Goal: Communication & Community: Answer question/provide support

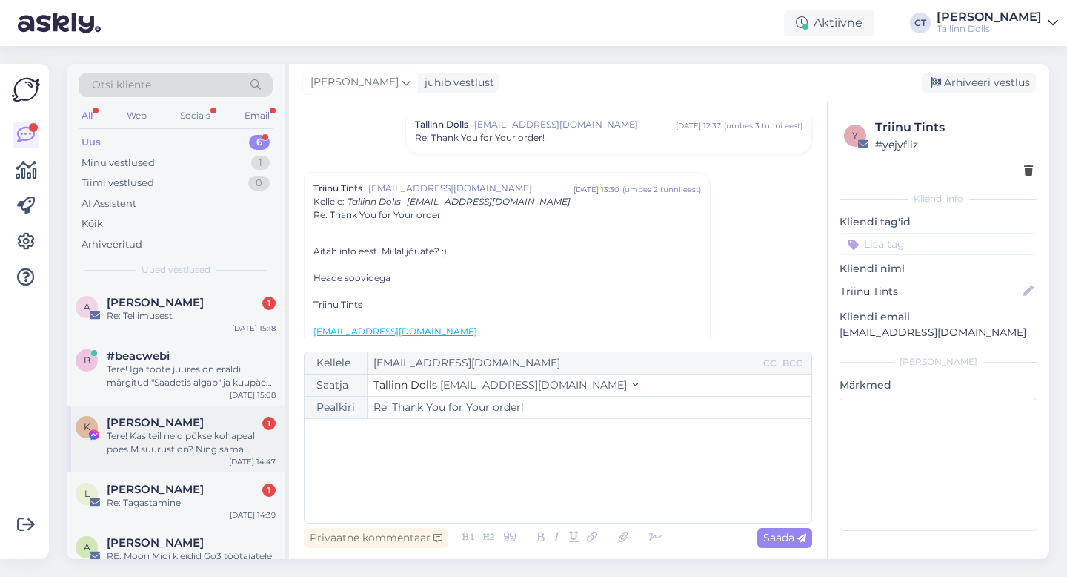
scroll to position [73, 0]
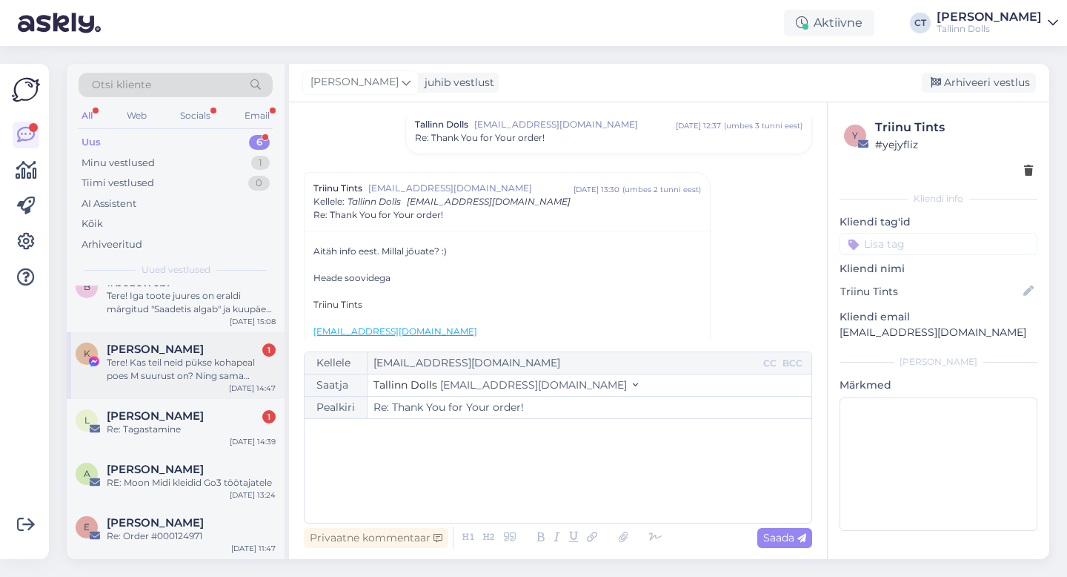
click at [173, 421] on span "[PERSON_NAME]" at bounding box center [155, 415] width 97 height 13
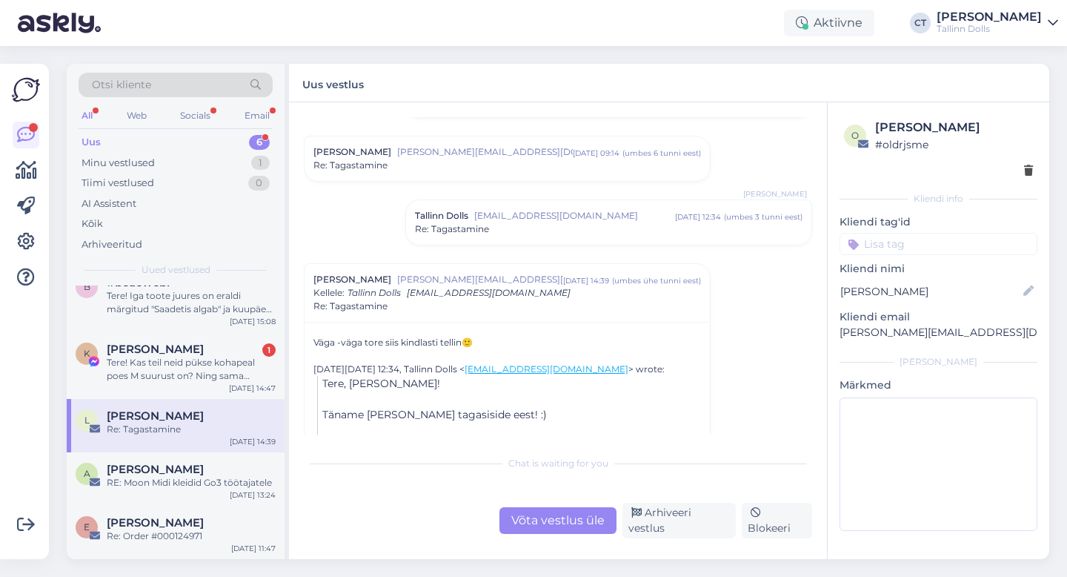
scroll to position [151, 0]
click at [657, 525] on div "Arhiveeri vestlus" at bounding box center [679, 521] width 113 height 36
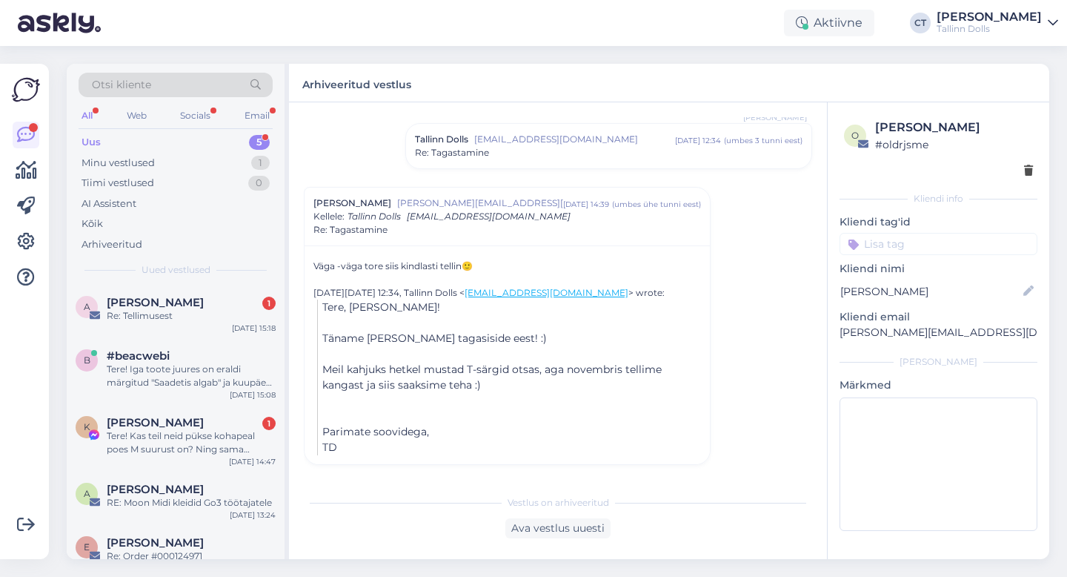
click at [114, 142] on div "Uus 5" at bounding box center [176, 142] width 194 height 21
click at [172, 294] on div "A Aile Kask 1 Re: Tellimusest [DATE] 15:18" at bounding box center [176, 311] width 218 height 53
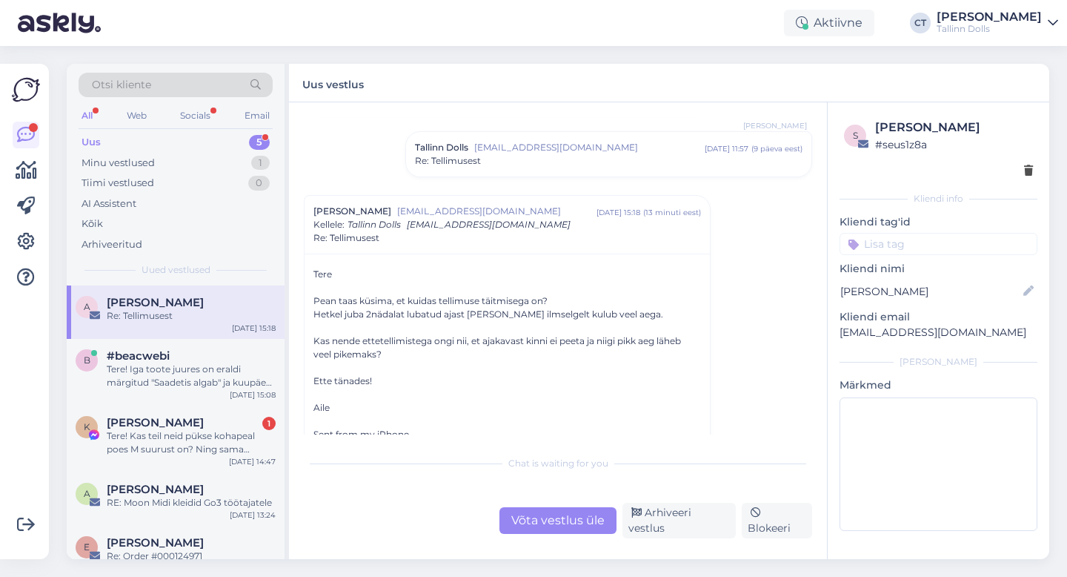
scroll to position [42, 0]
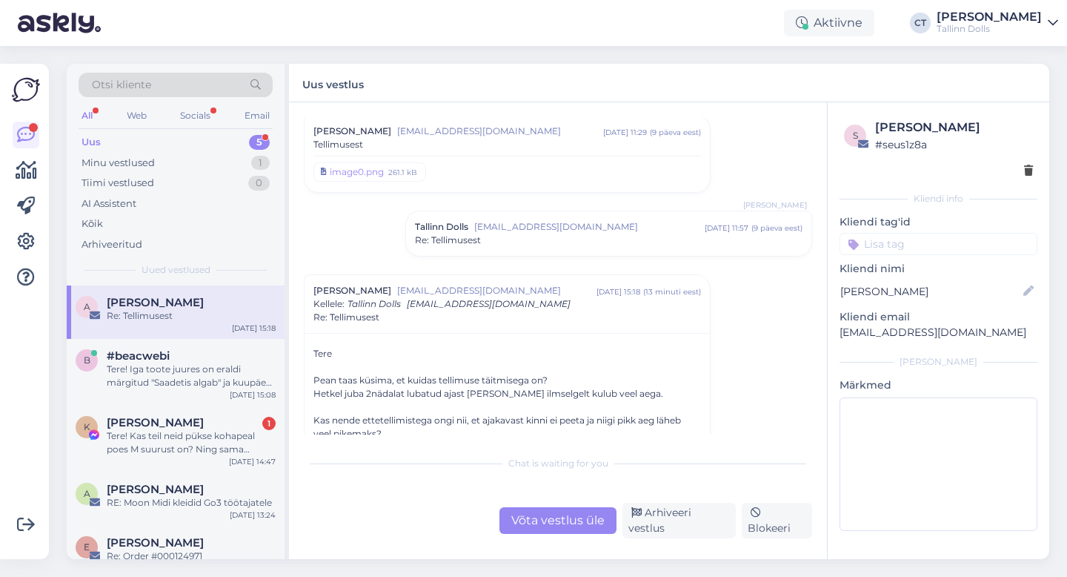
click at [503, 243] on div "Re: Tellimusest" at bounding box center [609, 240] width 388 height 13
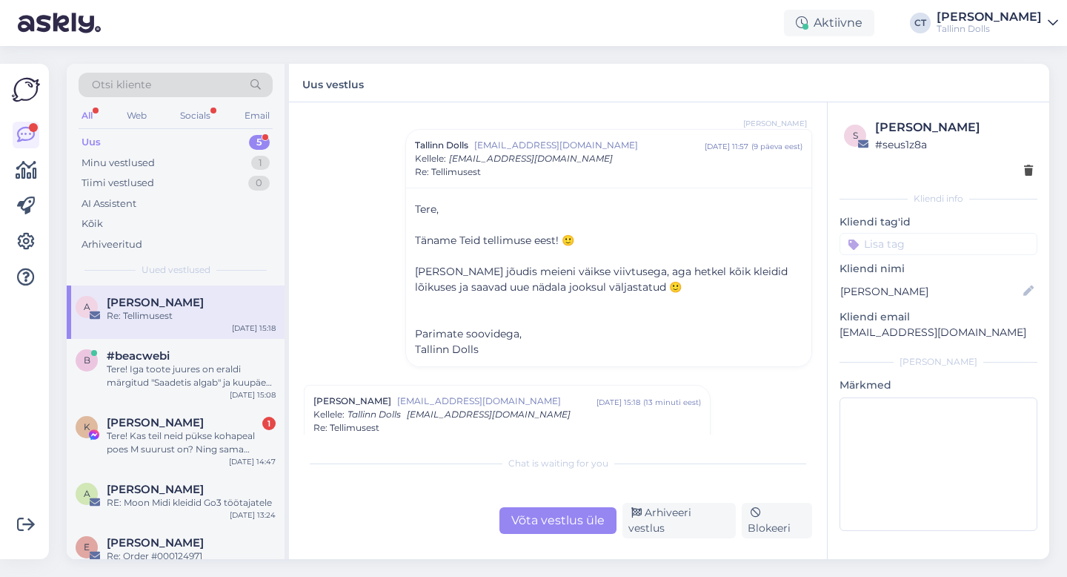
scroll to position [125, 0]
click at [219, 358] on div "#beacwebi" at bounding box center [191, 355] width 169 height 13
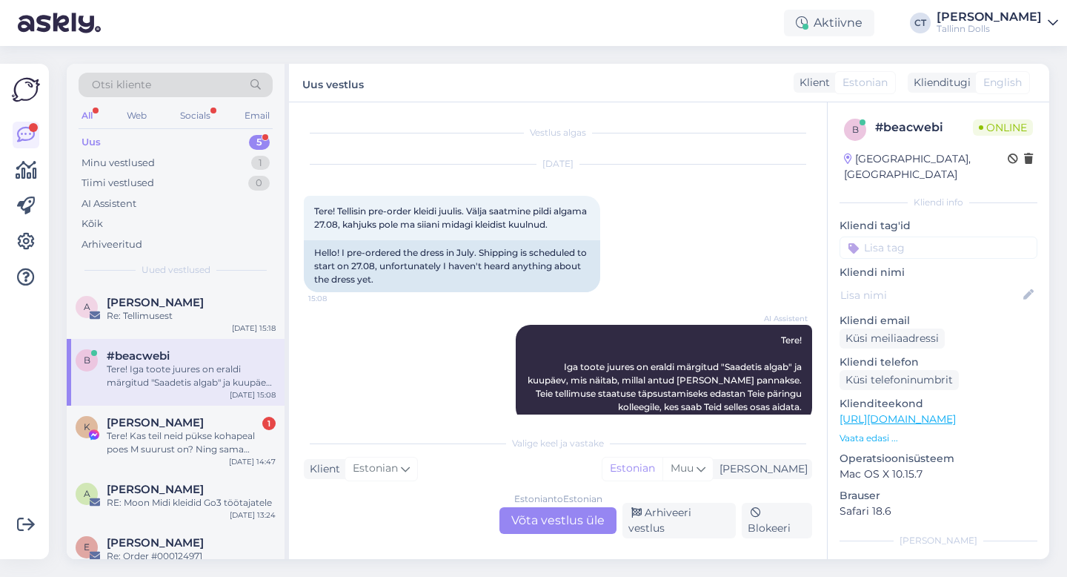
scroll to position [29, 0]
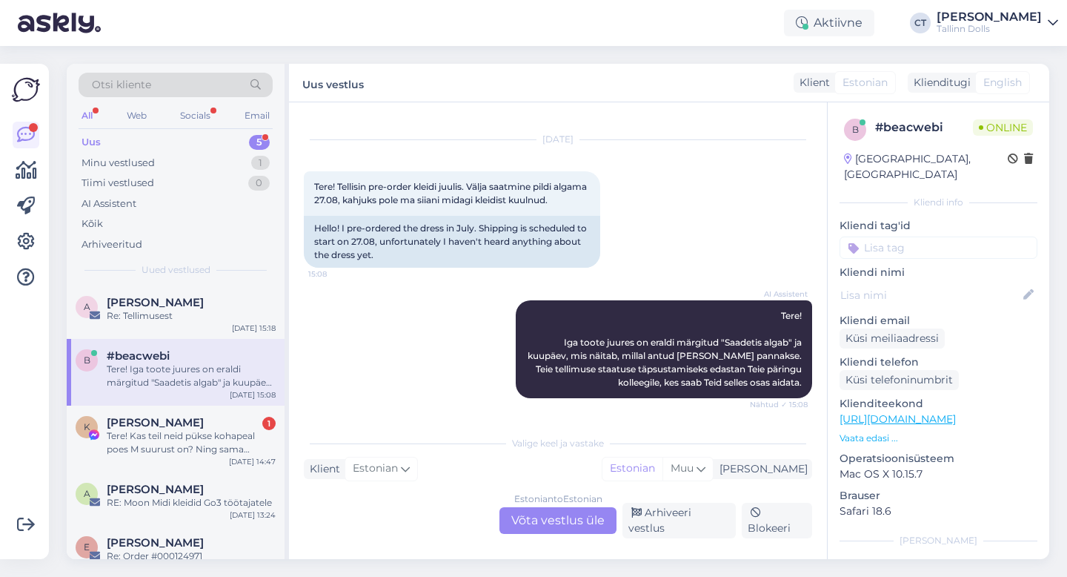
click at [552, 521] on div "Estonian to Estonian Võta vestlus üle" at bounding box center [558, 520] width 117 height 27
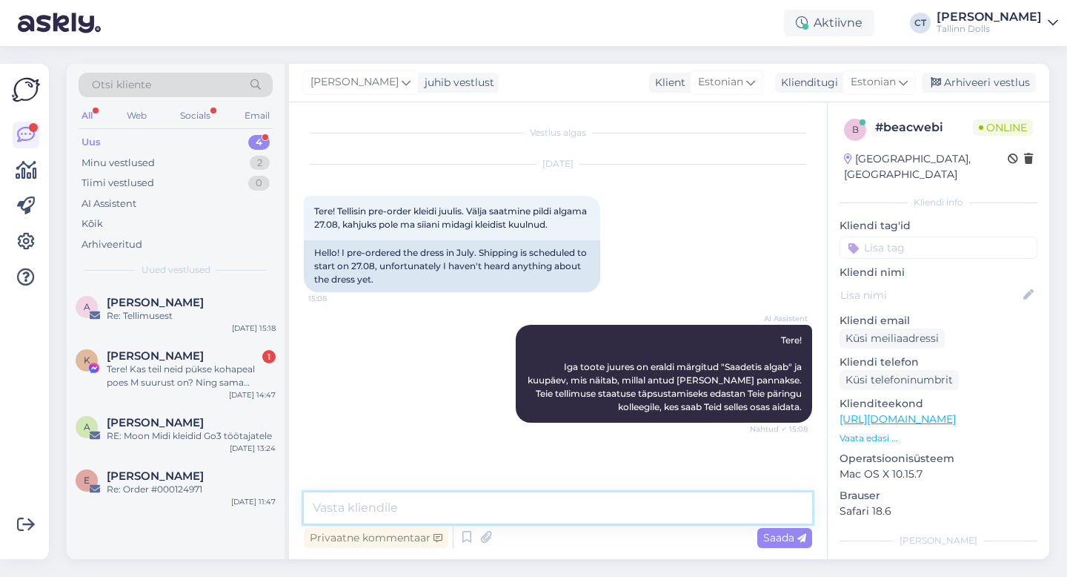
click at [556, 508] on textarea at bounding box center [558, 507] width 509 height 31
paste textarea "Tere, Täname Teid tellimuse eest! 🙂 [PERSON_NAME] jõudis meieni väikse viivtuse…"
type textarea "Tere, Täname Teid tellimuse eest! 🙂 [PERSON_NAME] jõudis meieni väikse viivtuse…"
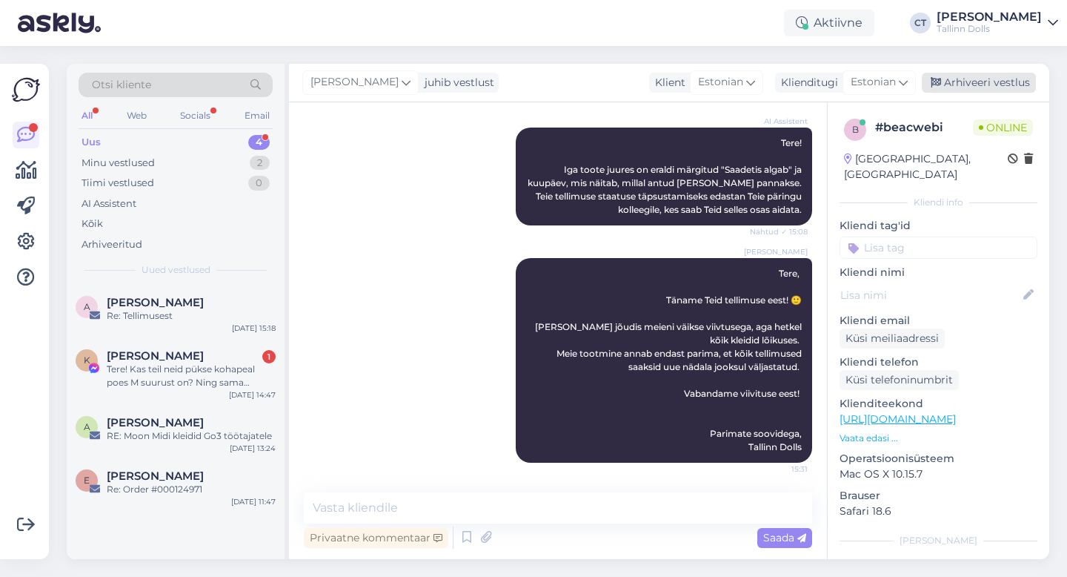
click at [990, 85] on div "Arhiveeri vestlus" at bounding box center [979, 83] width 114 height 20
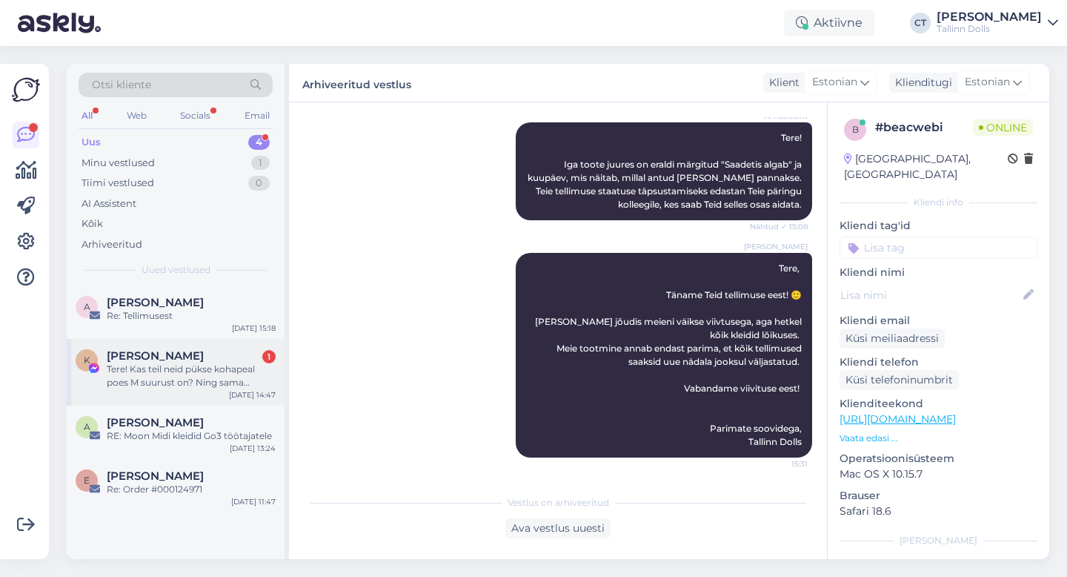
click at [131, 372] on div "Tere! Kas teil neid pükse kohapeal poes M suurust on? Ning sama komplekti M suu…" at bounding box center [191, 375] width 169 height 27
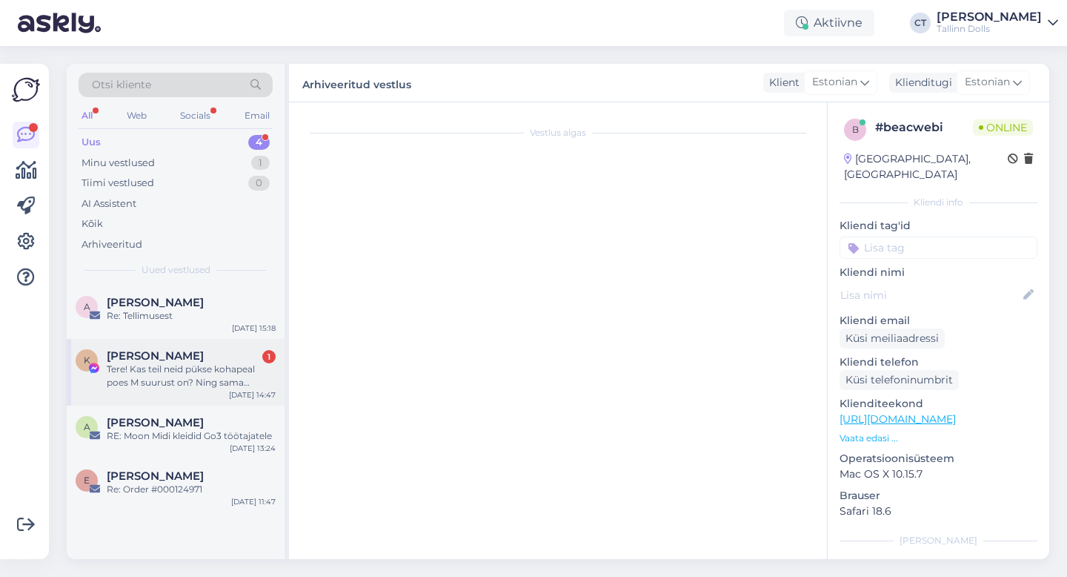
scroll to position [0, 0]
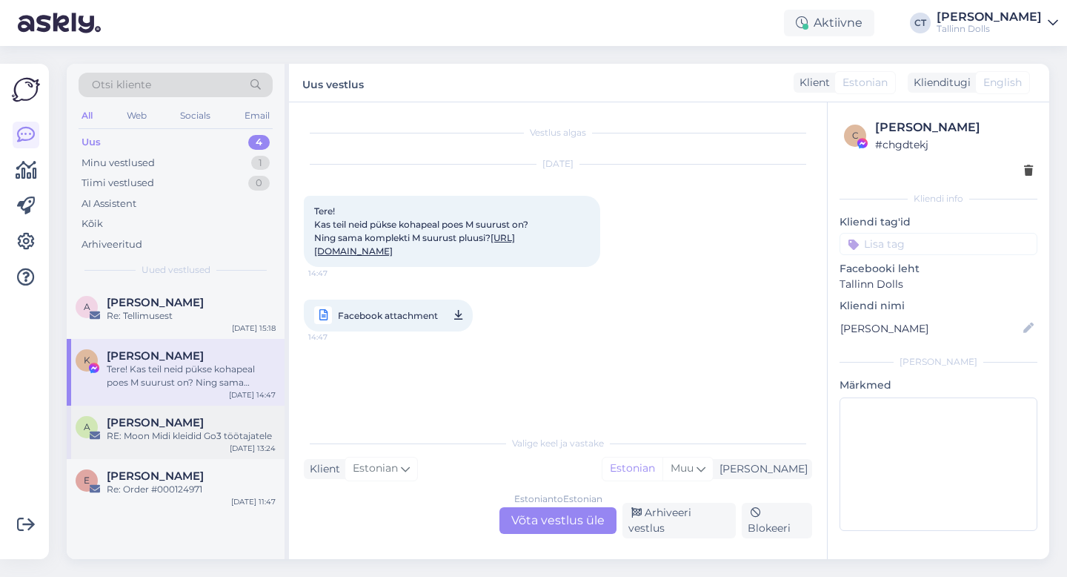
click at [168, 429] on div "RE: Moon Midi kleidid Go3 töötajatele" at bounding box center [191, 435] width 169 height 13
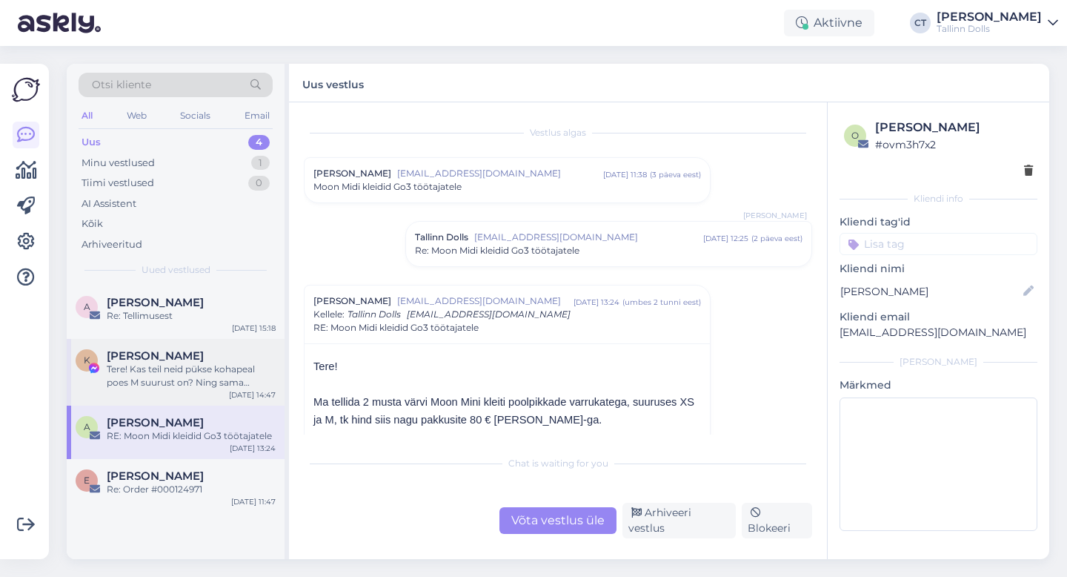
click at [179, 382] on div "Tere! Kas teil neid pükse kohapeal poes M suurust on? Ning sama komplekti M suu…" at bounding box center [191, 375] width 169 height 27
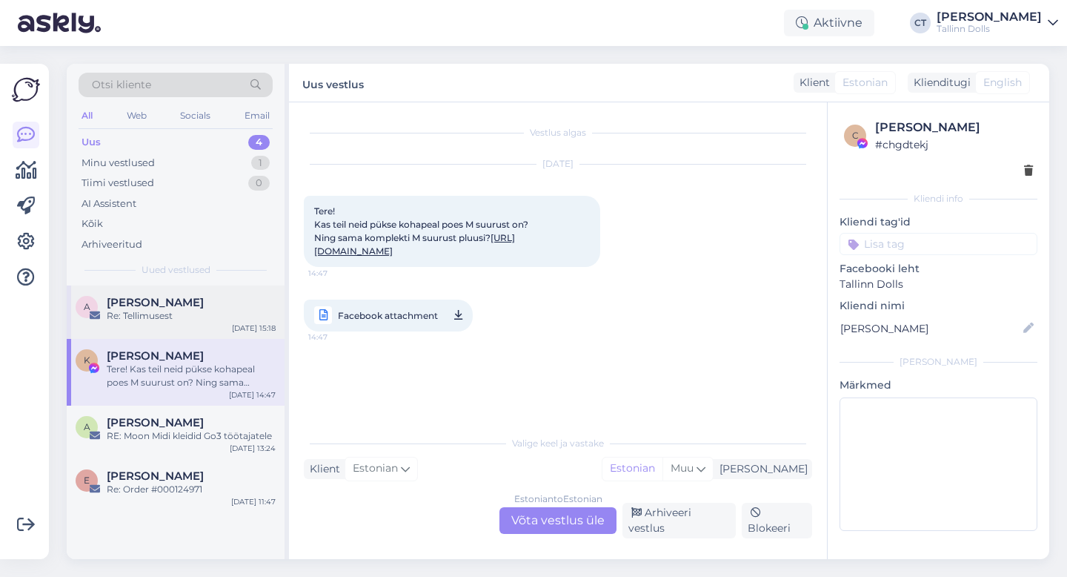
click at [182, 320] on div "Re: Tellimusest" at bounding box center [191, 315] width 169 height 13
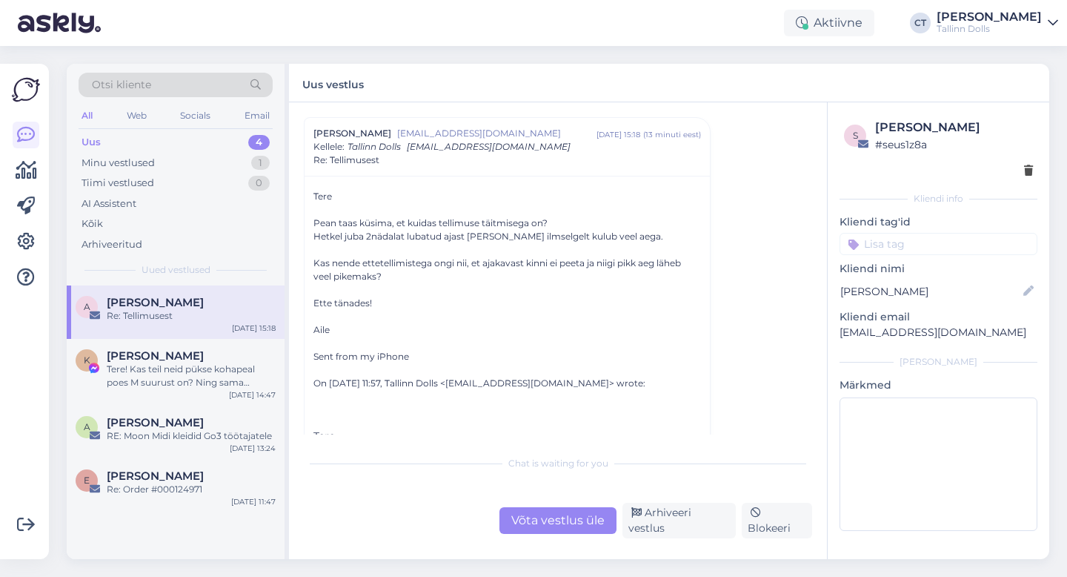
scroll to position [231, 0]
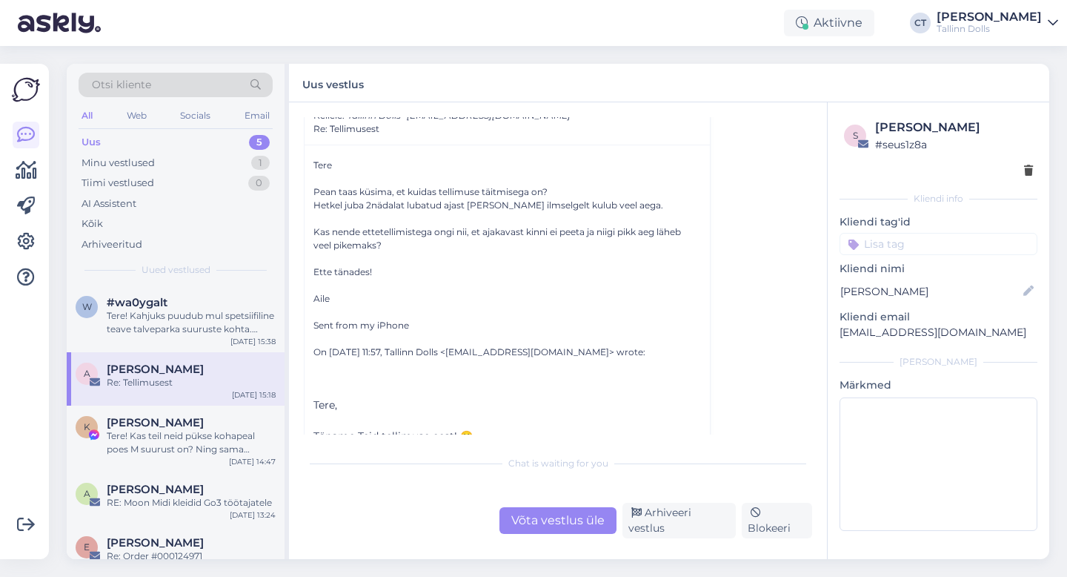
click at [150, 143] on div "Uus 5" at bounding box center [176, 142] width 194 height 21
click at [170, 305] on div "#wa0ygalt" at bounding box center [191, 302] width 169 height 13
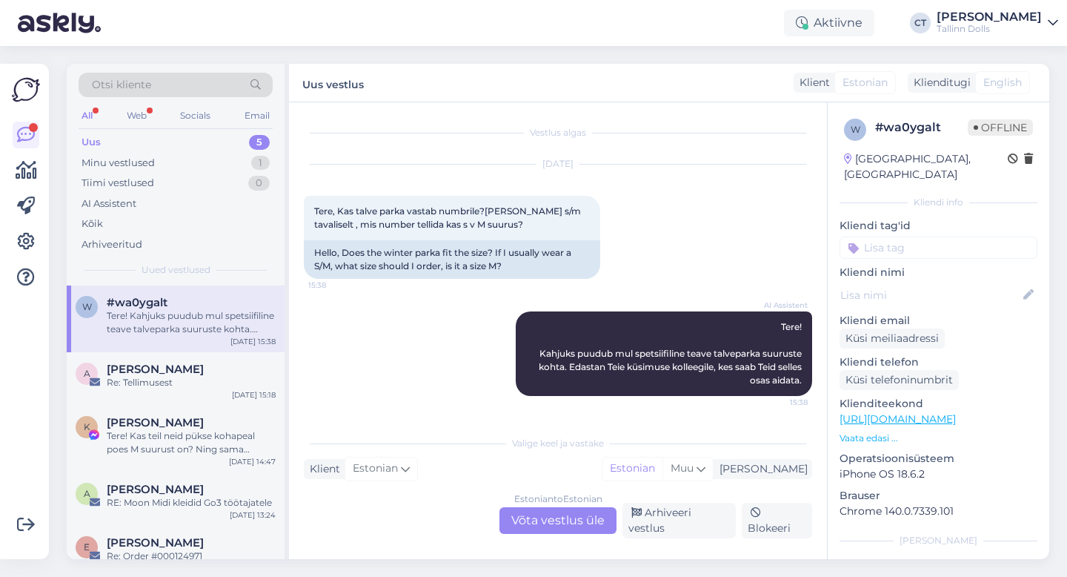
click at [149, 127] on div "All Web Socials Email" at bounding box center [176, 117] width 194 height 23
click at [149, 136] on div "Uus 5" at bounding box center [176, 142] width 194 height 21
click at [185, 308] on div "#wa0ygalt" at bounding box center [191, 302] width 169 height 13
click at [573, 532] on div "Estonian to Estonian Võta vestlus üle" at bounding box center [558, 520] width 117 height 27
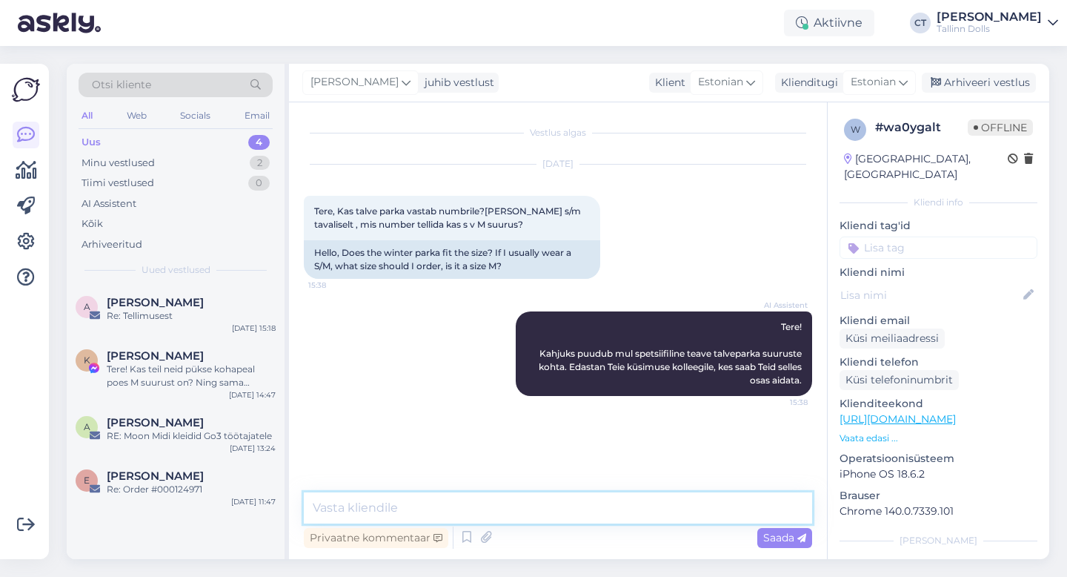
click at [583, 513] on textarea at bounding box center [558, 507] width 509 height 31
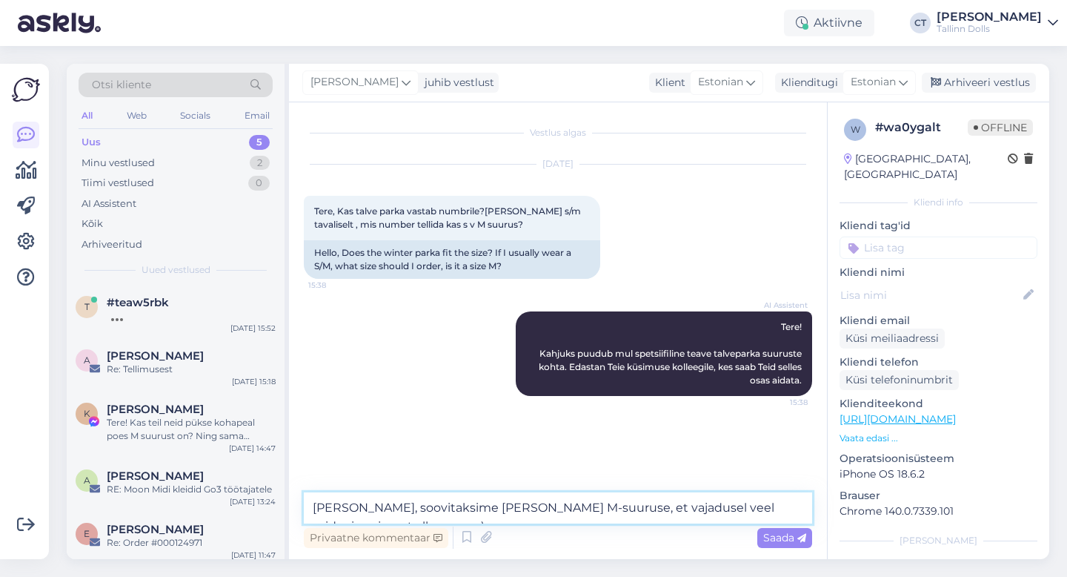
type textarea "[PERSON_NAME], soovitaksime [PERSON_NAME] M-suuruse, et vajadusel veel midagi s…"
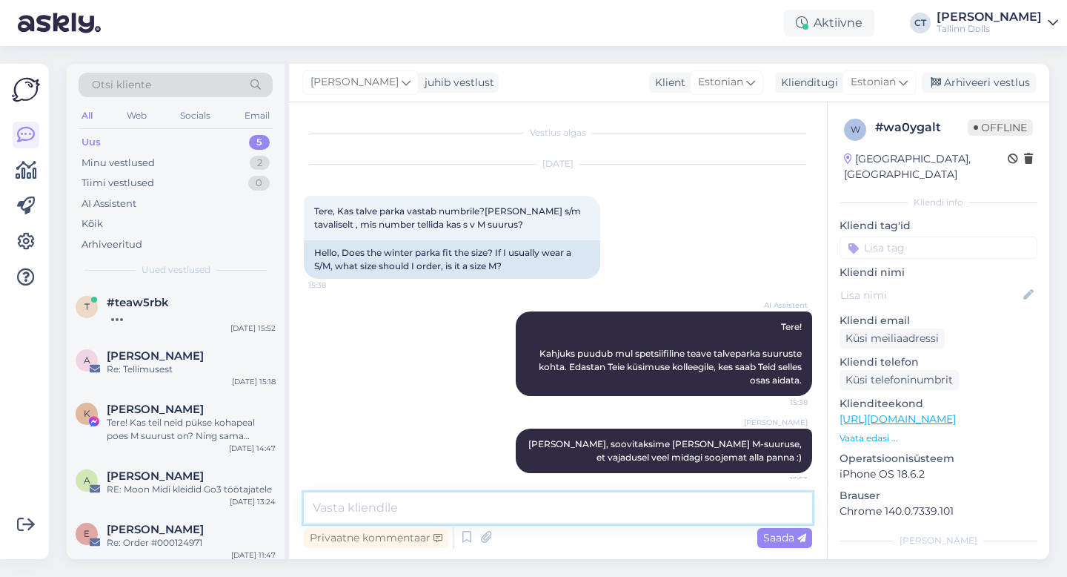
scroll to position [10, 0]
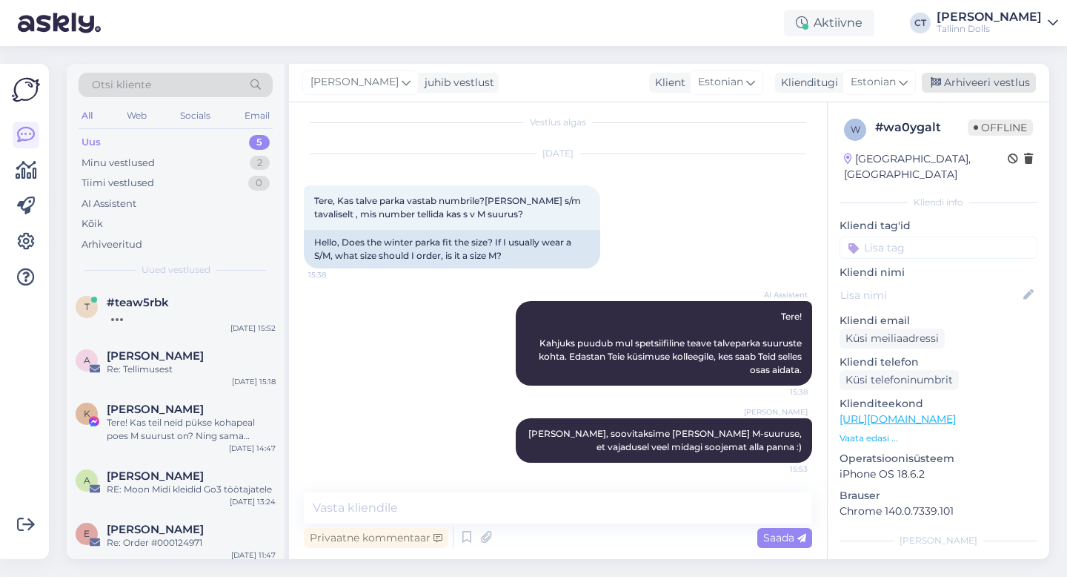
click at [1003, 90] on div "Arhiveeri vestlus" at bounding box center [979, 83] width 114 height 20
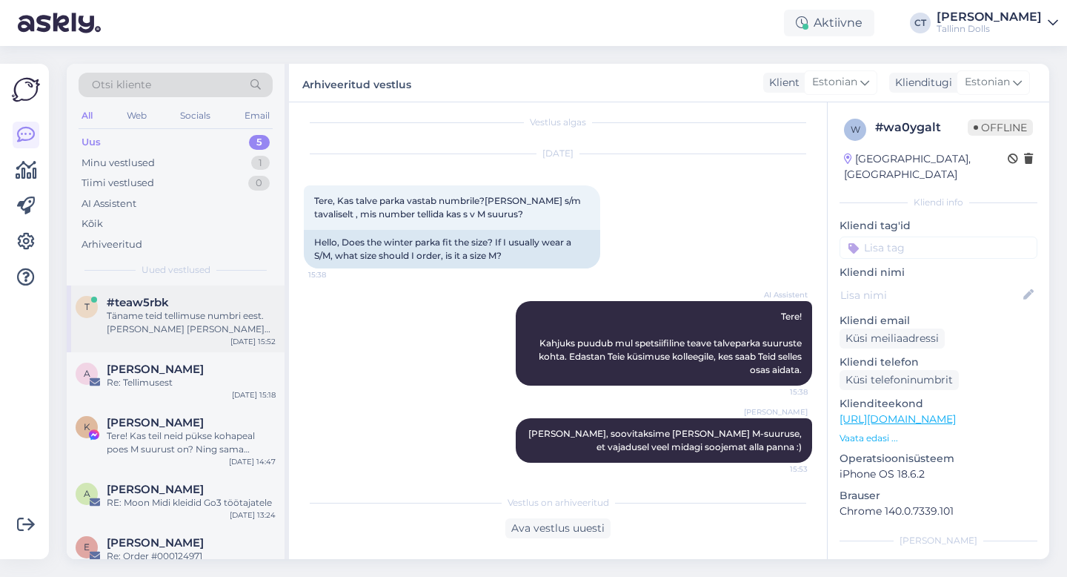
click at [170, 344] on div "t #teaw5rbk Täname teid tellimuse numbri eest. [PERSON_NAME] [PERSON_NAME] edas…" at bounding box center [176, 318] width 218 height 67
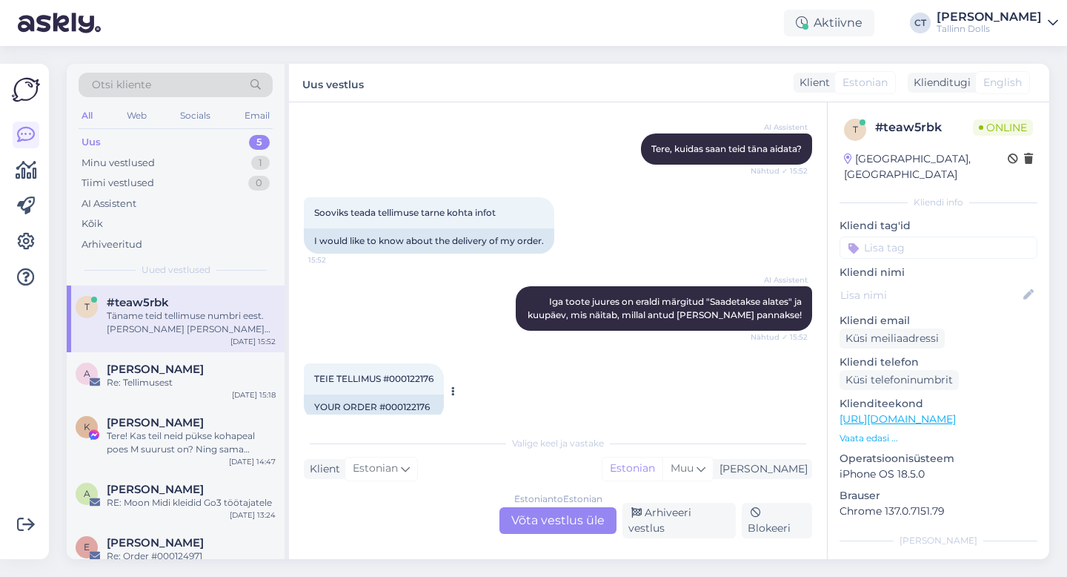
scroll to position [254, 0]
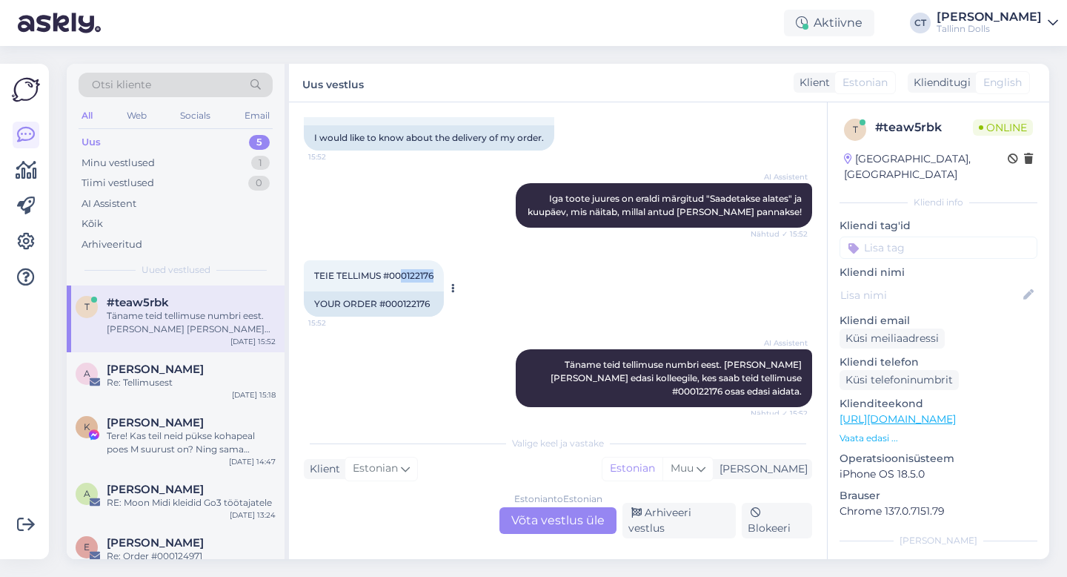
drag, startPoint x: 439, startPoint y: 274, endPoint x: 405, endPoint y: 274, distance: 33.4
click at [405, 274] on div "TEIE TELLIMUS #000122176 15:52" at bounding box center [374, 275] width 140 height 31
copy span "0122176"
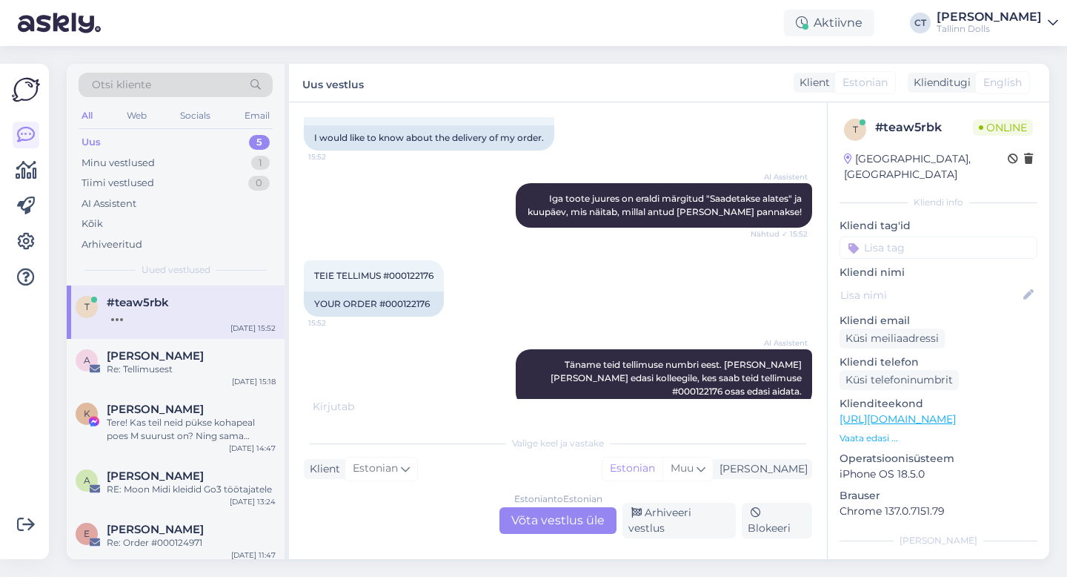
click at [563, 530] on div "Estonian to Estonian Võta vestlus üle" at bounding box center [558, 520] width 117 height 27
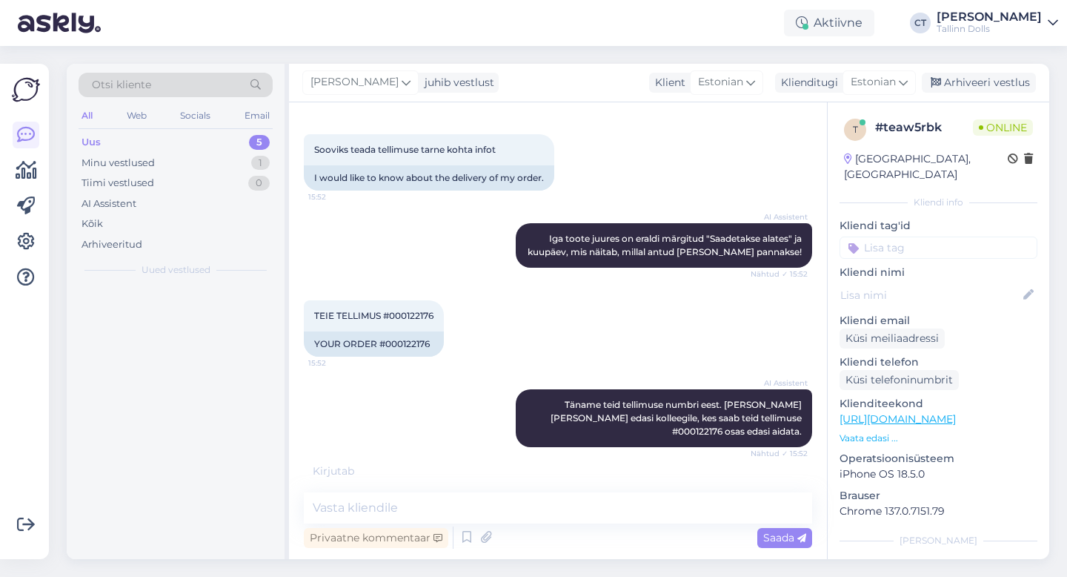
scroll to position [214, 0]
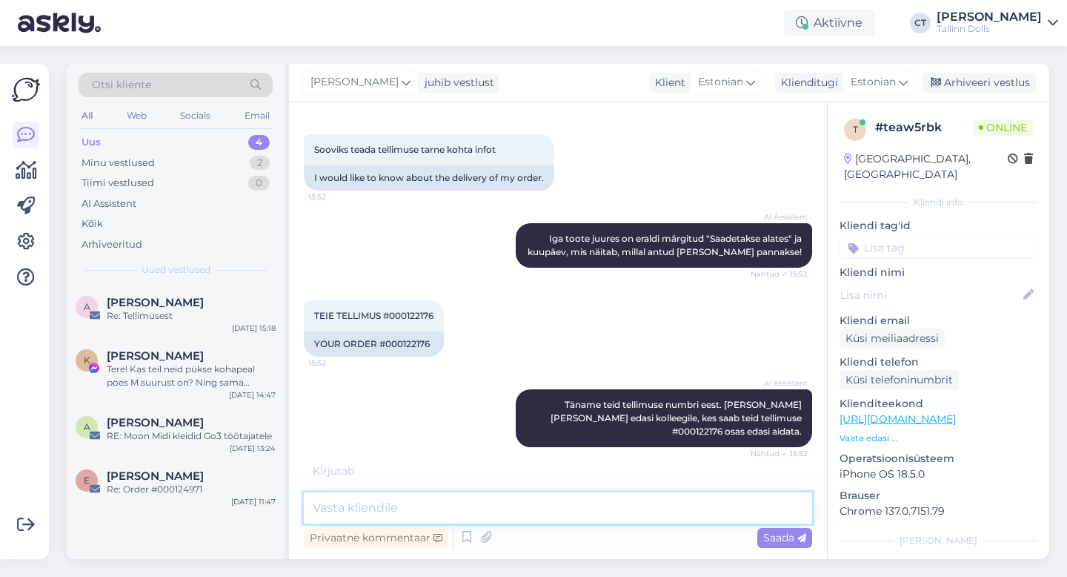
click at [567, 509] on textarea at bounding box center [558, 507] width 509 height 31
click at [417, 526] on div "Privaatne kommentaar Saada" at bounding box center [558, 537] width 509 height 28
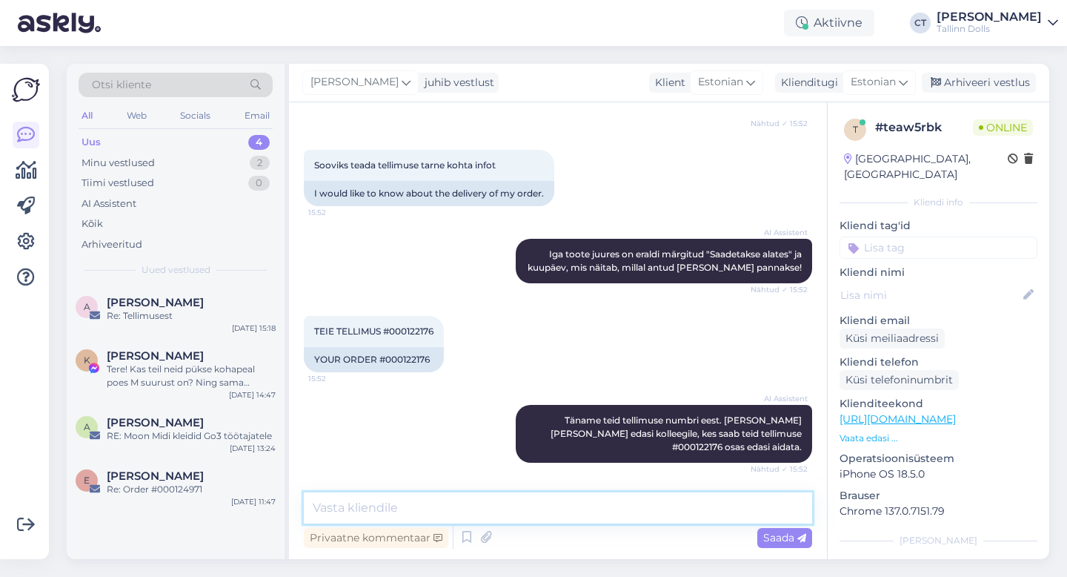
click at [421, 517] on textarea at bounding box center [558, 507] width 509 height 31
paste textarea "Tere, Täname Teid tellimuse eest! 🙂 [PERSON_NAME] jõudis meieni väikse viivtuse…"
type textarea "Tere, Täname Teid tellimuse eest! 🙂 [PERSON_NAME] jõudis meieni väikse viivtuse…"
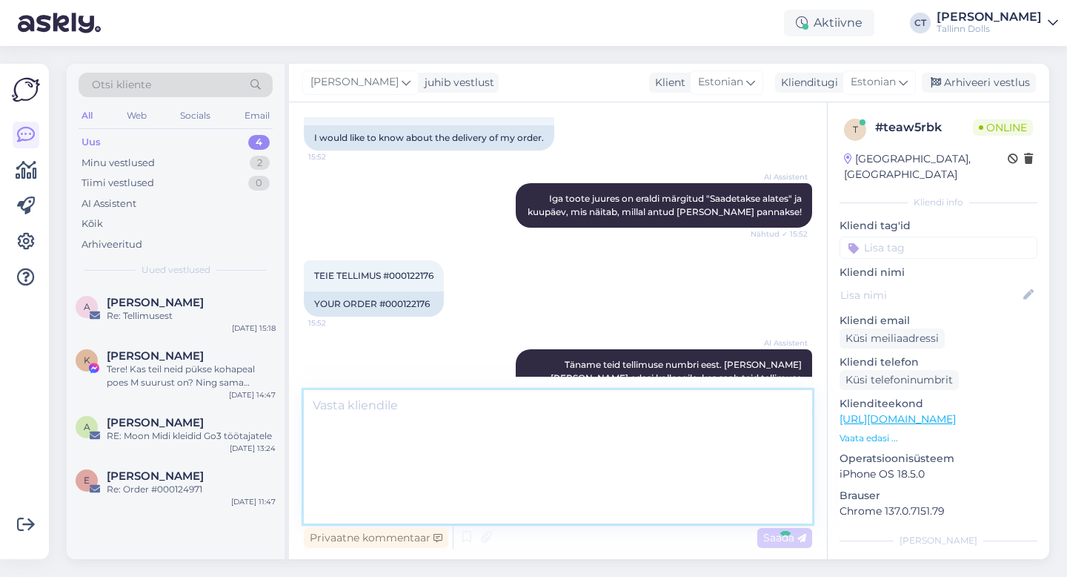
scroll to position [0, 0]
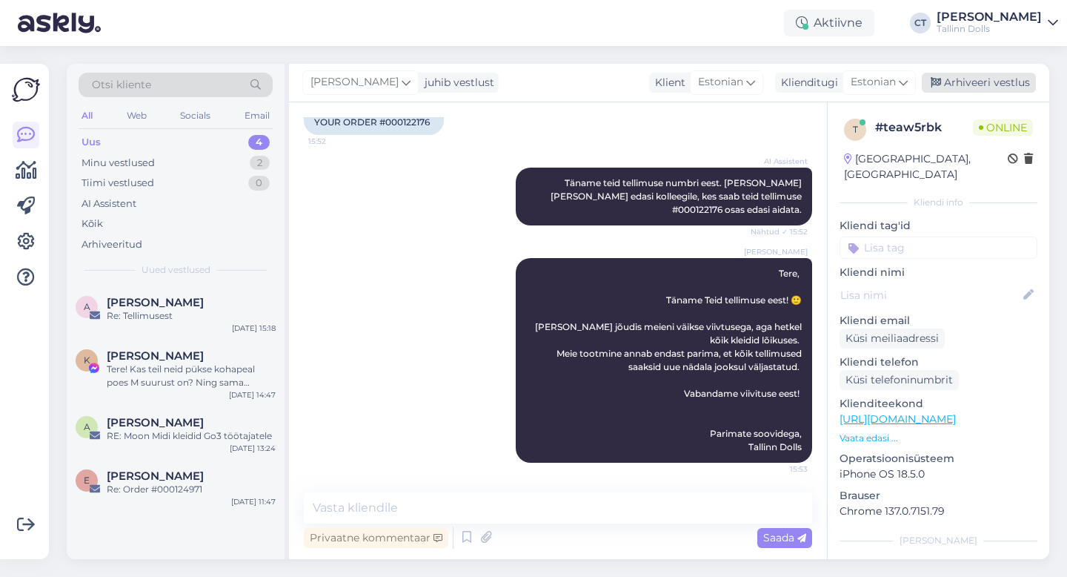
click at [999, 82] on div "Arhiveeri vestlus" at bounding box center [979, 83] width 114 height 20
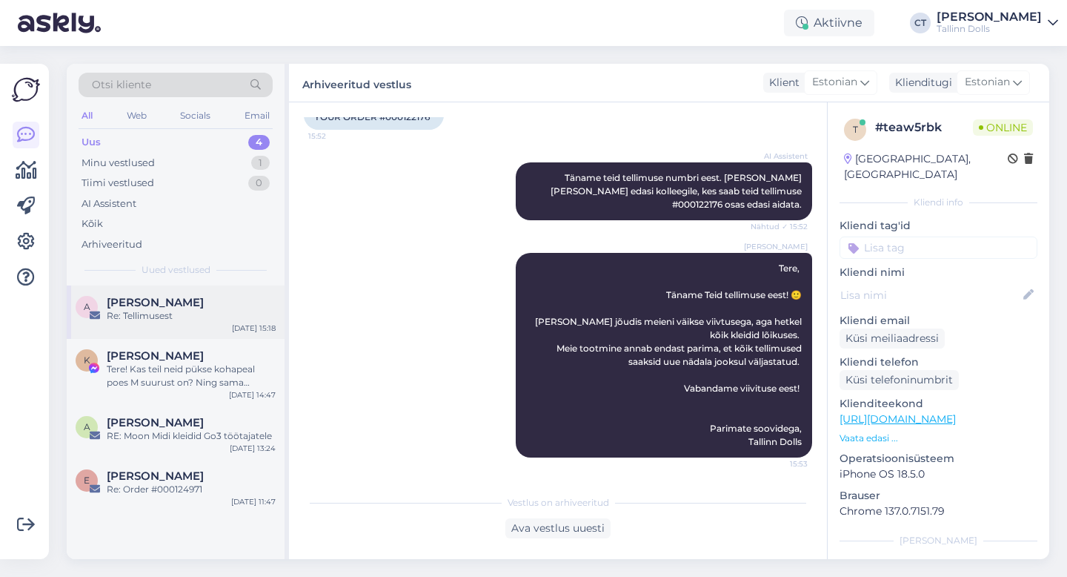
click at [191, 326] on div "A Aile Kask Re: Tellimusest [DATE] 15:18" at bounding box center [176, 311] width 218 height 53
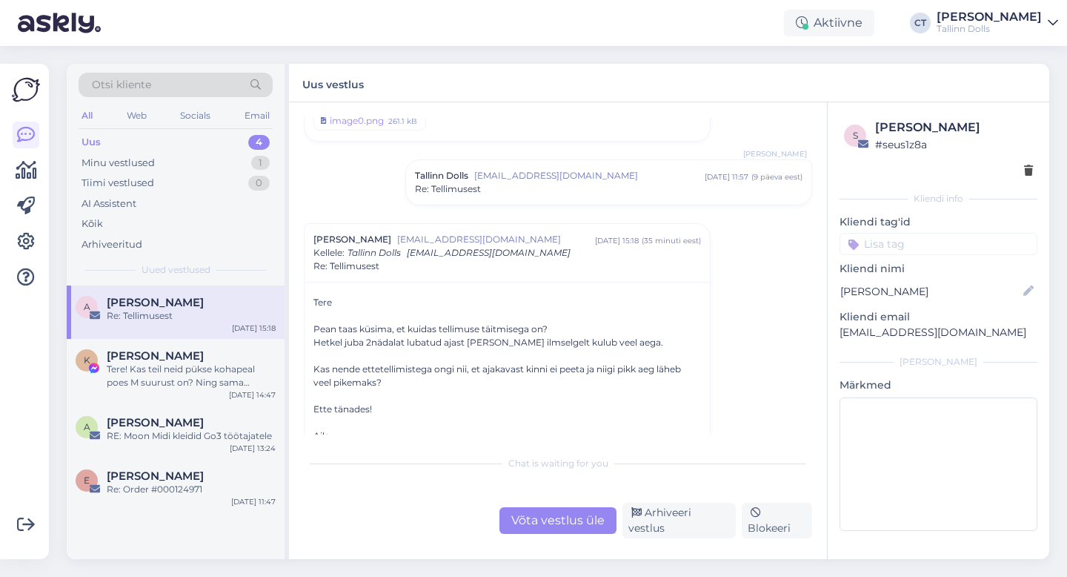
scroll to position [95, 0]
click at [547, 534] on div "Võta vestlus üle" at bounding box center [558, 520] width 117 height 27
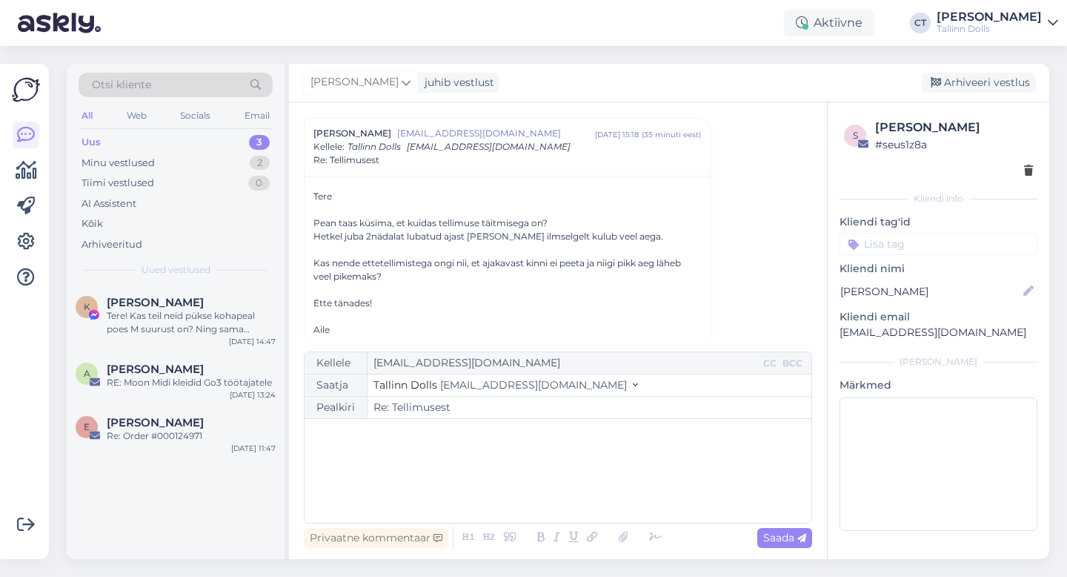
click at [557, 480] on div "﻿" at bounding box center [558, 470] width 492 height 89
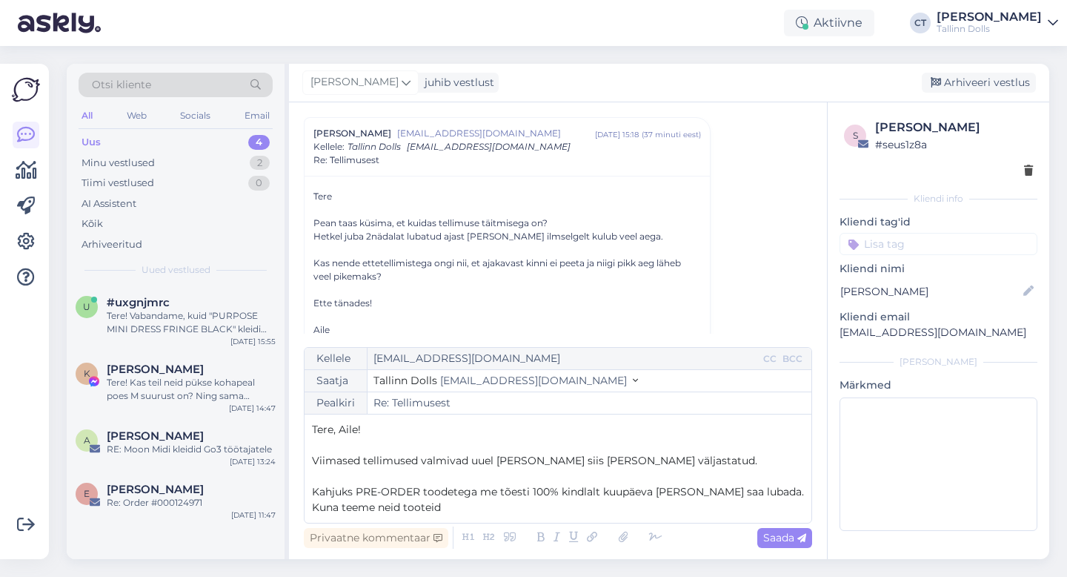
click at [597, 491] on span "Kahjuks PRE-ORDER toodetega me tõesti 100% kindlalt kuupäeva [PERSON_NAME] saa …" at bounding box center [558, 491] width 492 height 13
click at [556, 509] on p "Kuna teeme neid tooteid" at bounding box center [558, 508] width 492 height 16
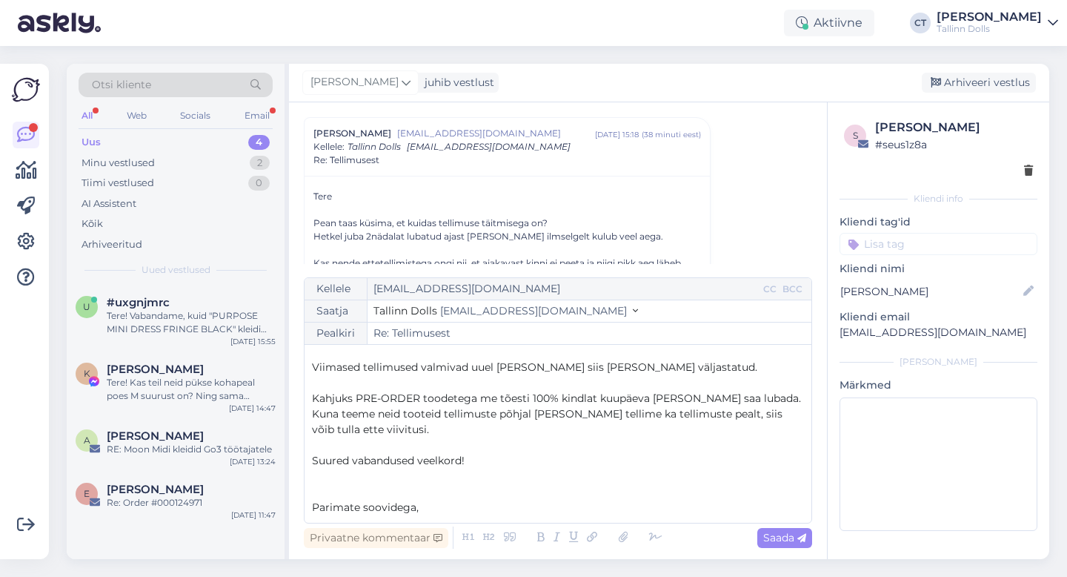
scroll to position [39, 0]
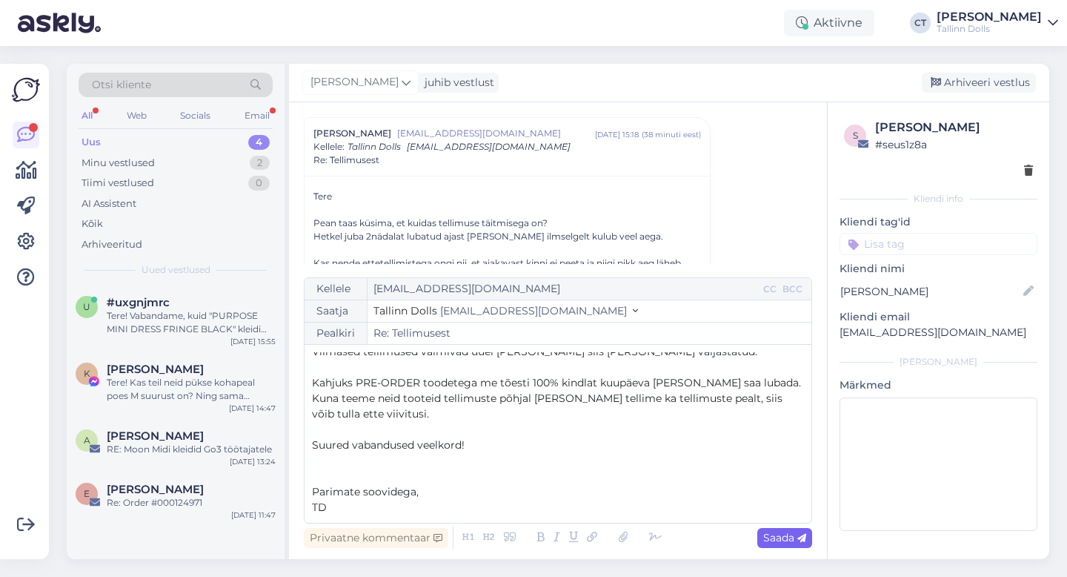
click at [795, 536] on span "Saada" at bounding box center [785, 537] width 43 height 13
type input "Re: Re: Tellimusest"
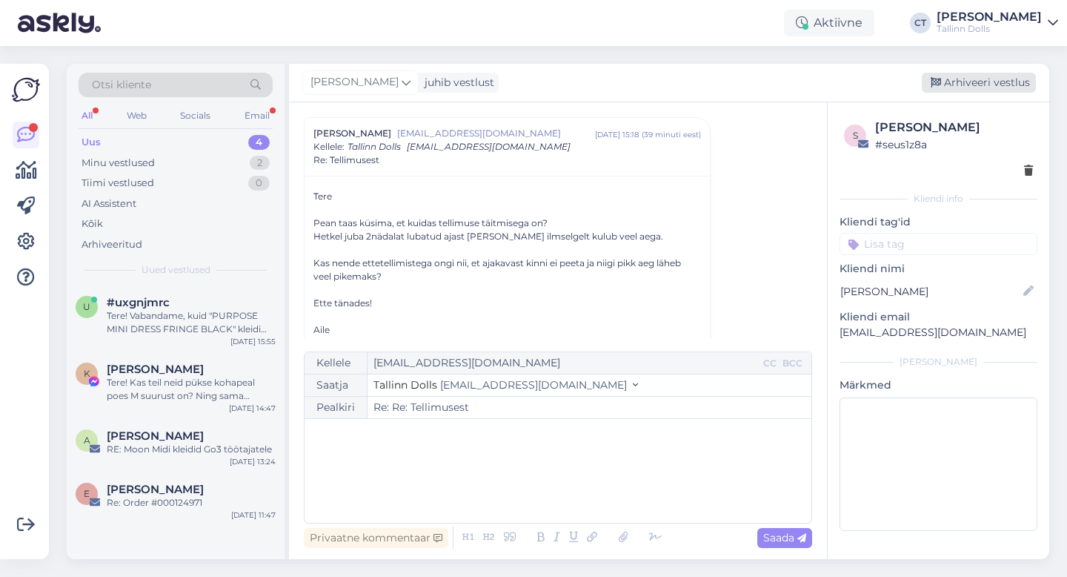
scroll to position [0, 0]
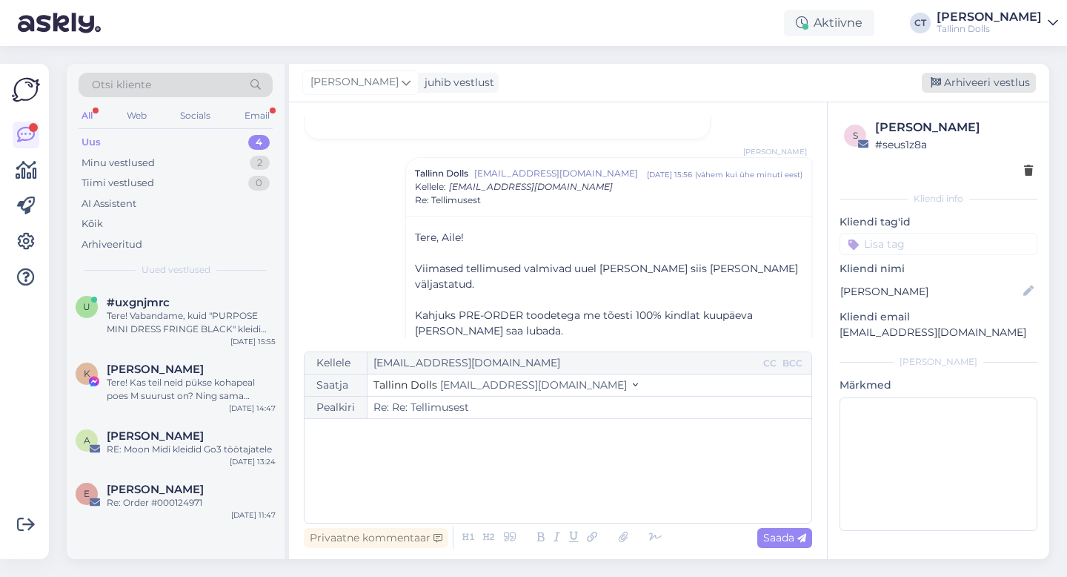
click at [975, 79] on div "Arhiveeri vestlus" at bounding box center [979, 83] width 114 height 20
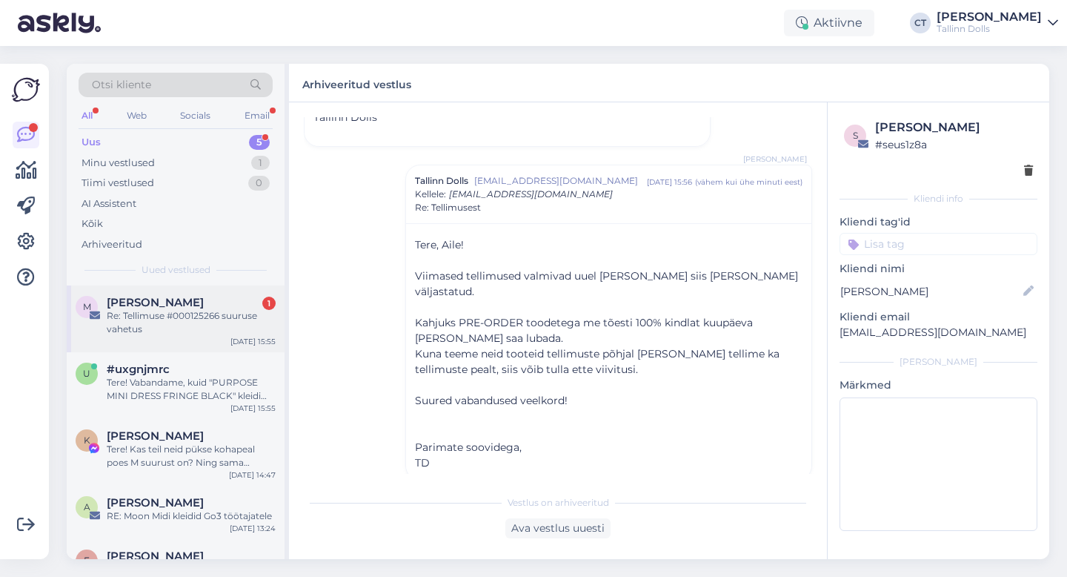
click at [193, 333] on div "Re: Tellimuse #000125266 suuruse vahetus" at bounding box center [191, 322] width 169 height 27
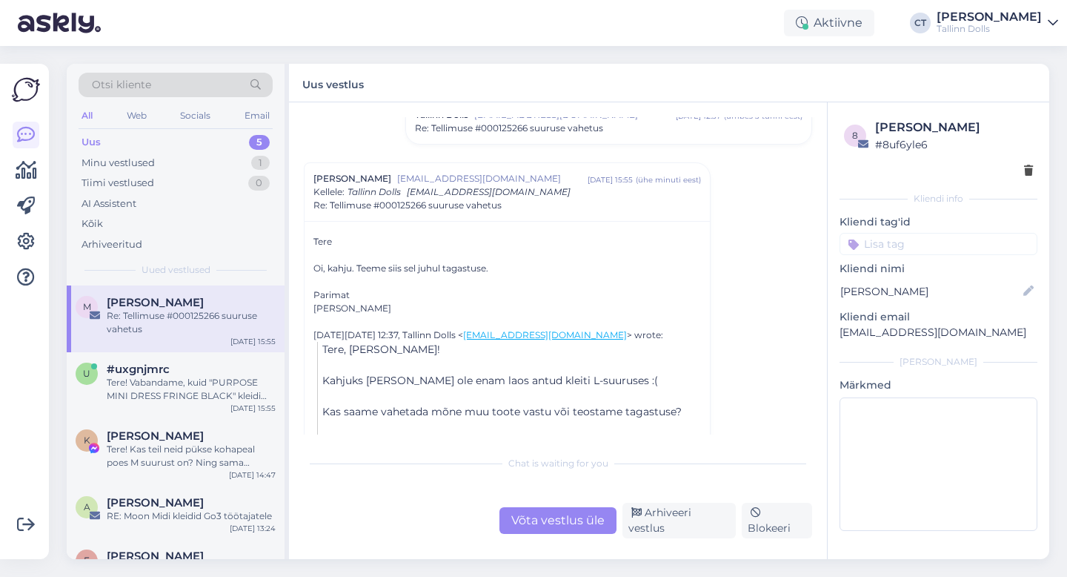
scroll to position [123, 0]
click at [516, 138] on div "Tallinn Dolls [EMAIL_ADDRESS][DOMAIN_NAME] [DATE] 12:37 ( umbes 3 tunni eest ) …" at bounding box center [608, 121] width 405 height 44
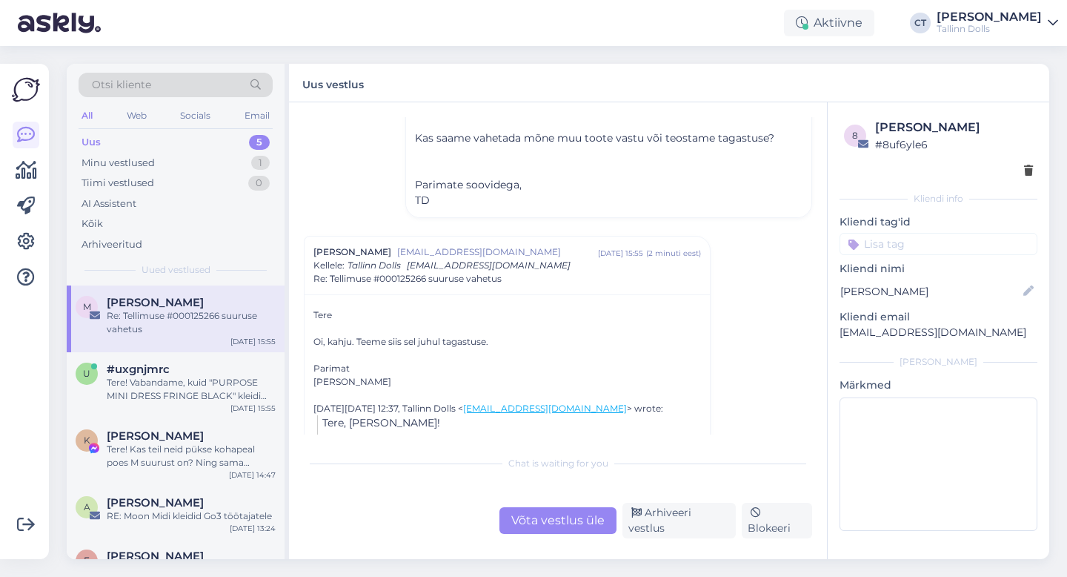
scroll to position [225, 0]
click at [192, 371] on div "#uxgnjmrc" at bounding box center [191, 368] width 169 height 13
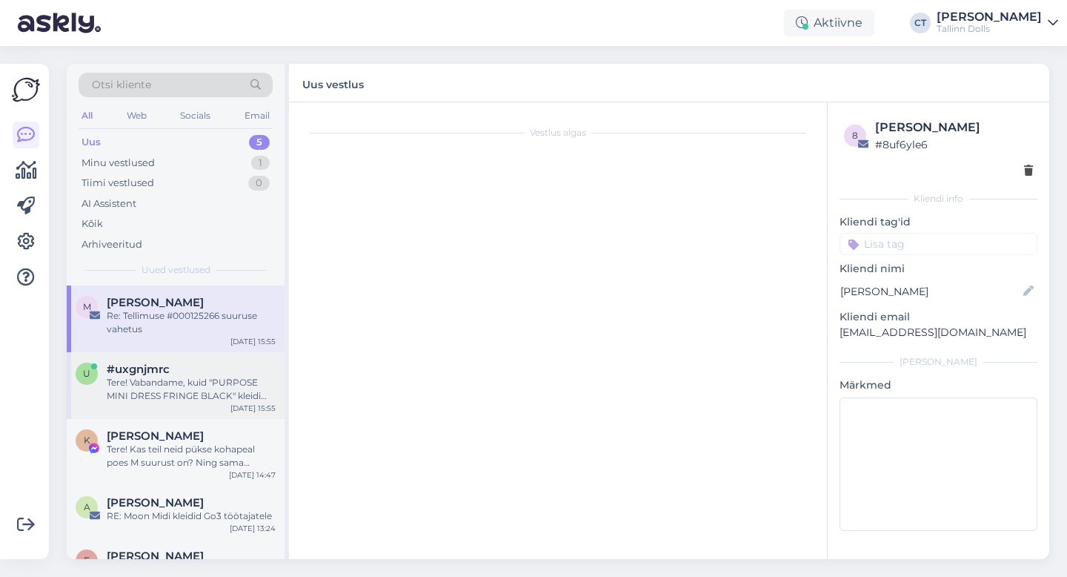
scroll to position [0, 0]
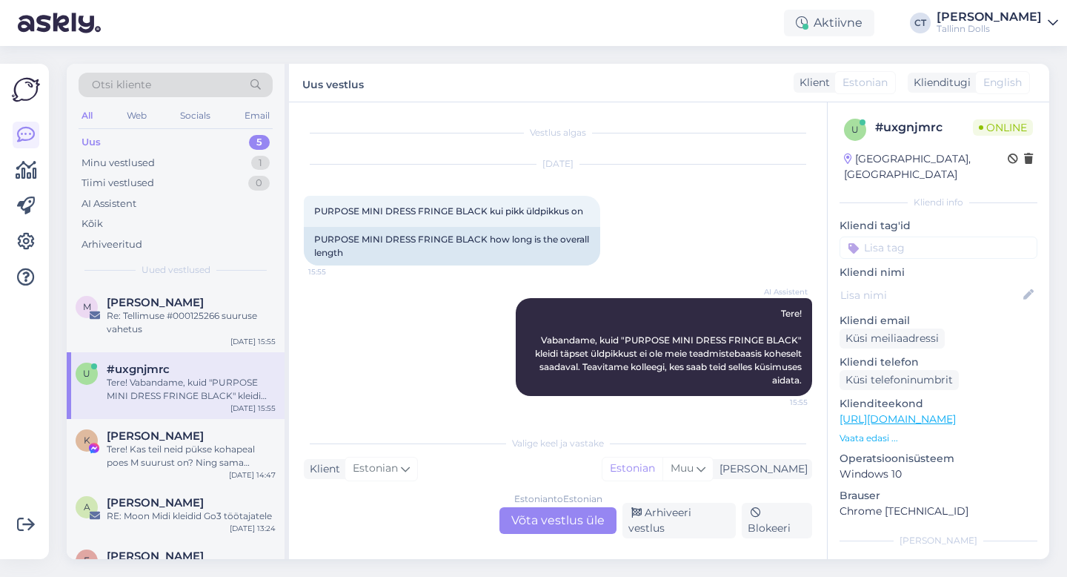
click at [552, 528] on div "Estonian to Estonian Võta vestlus üle" at bounding box center [558, 520] width 117 height 27
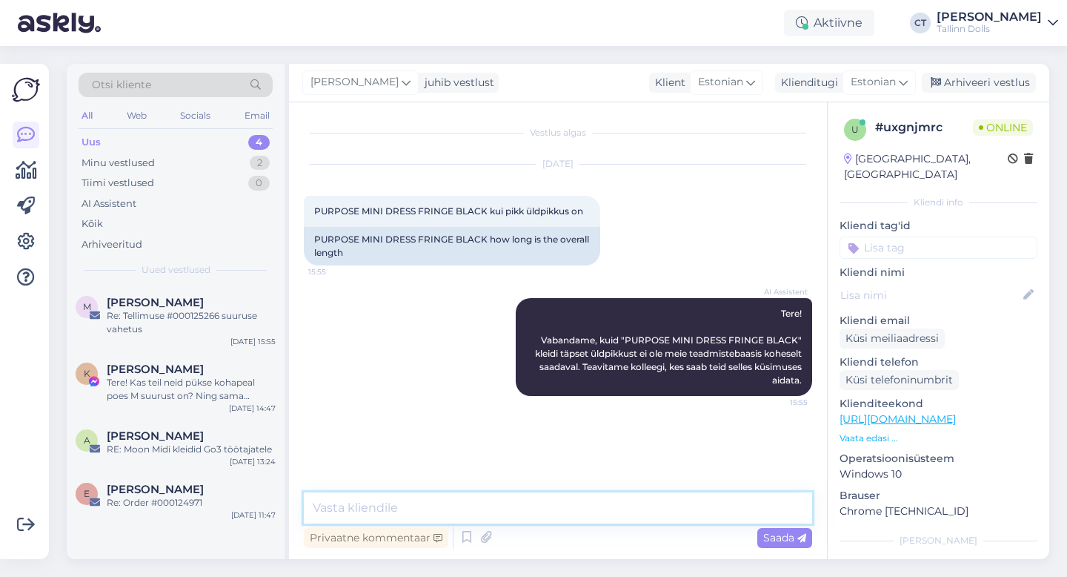
click at [552, 514] on textarea at bounding box center [558, 507] width 509 height 31
click at [453, 511] on textarea at bounding box center [558, 507] width 509 height 31
click at [168, 388] on div "Tere! Kas teil neid pükse kohapeal poes M suurust on? Ning sama komplekti M suu…" at bounding box center [191, 389] width 169 height 27
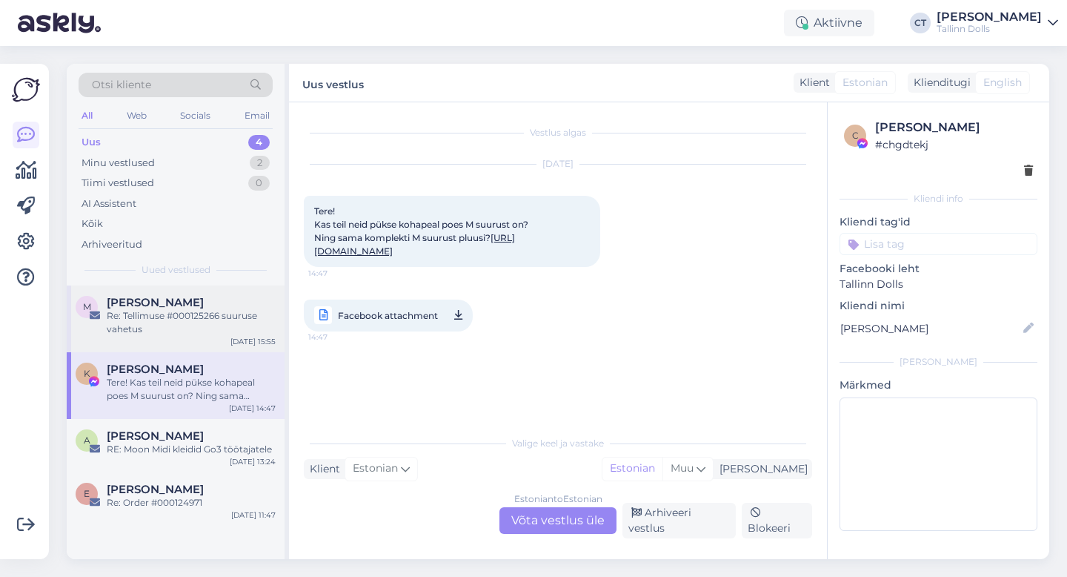
click at [208, 334] on div "Re: Tellimuse #000125266 suuruse vahetus" at bounding box center [191, 322] width 169 height 27
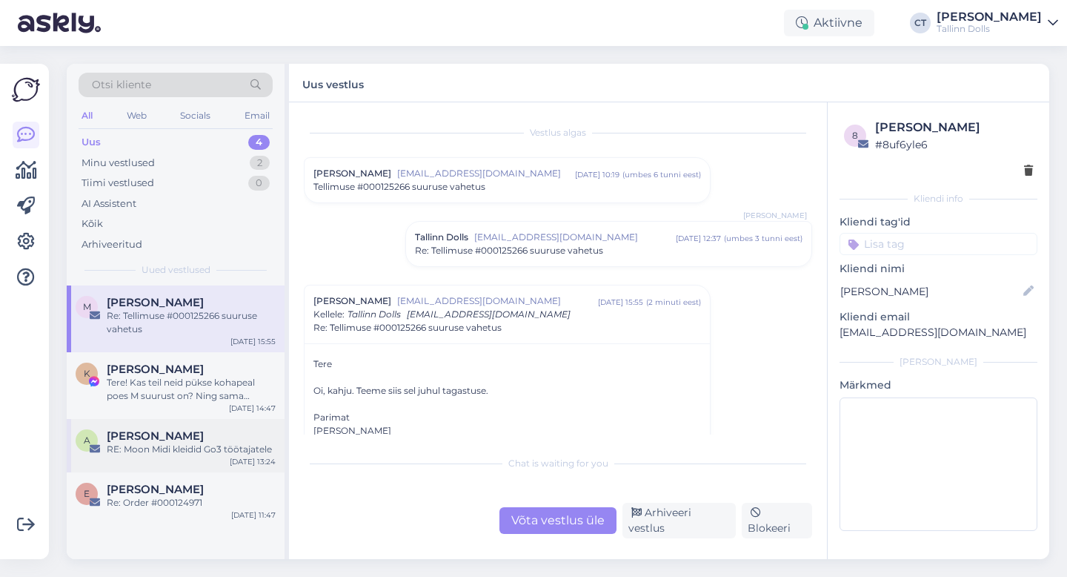
scroll to position [168, 0]
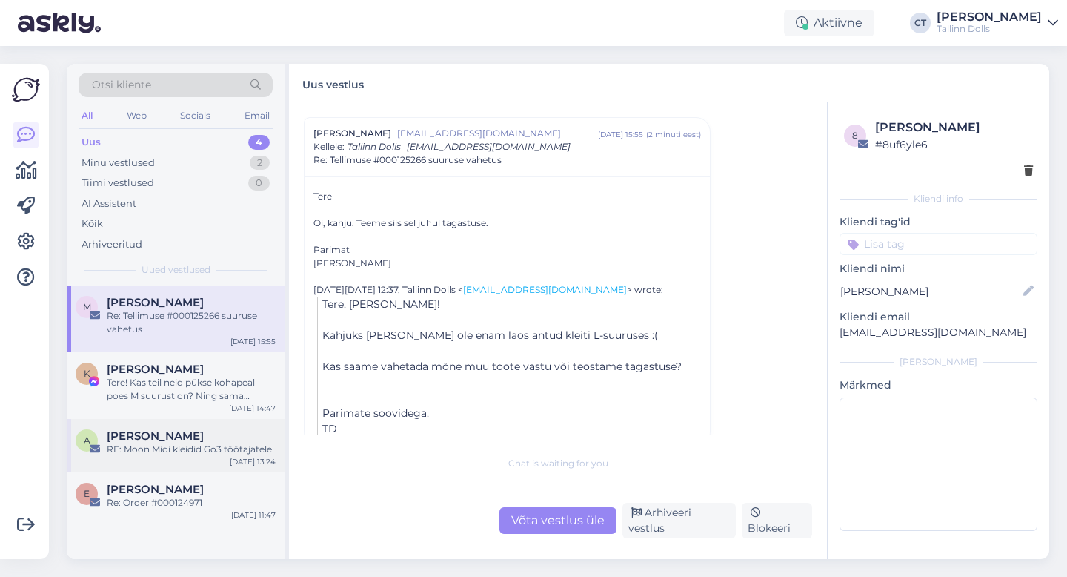
click at [170, 430] on div "[PERSON_NAME]" at bounding box center [191, 435] width 169 height 13
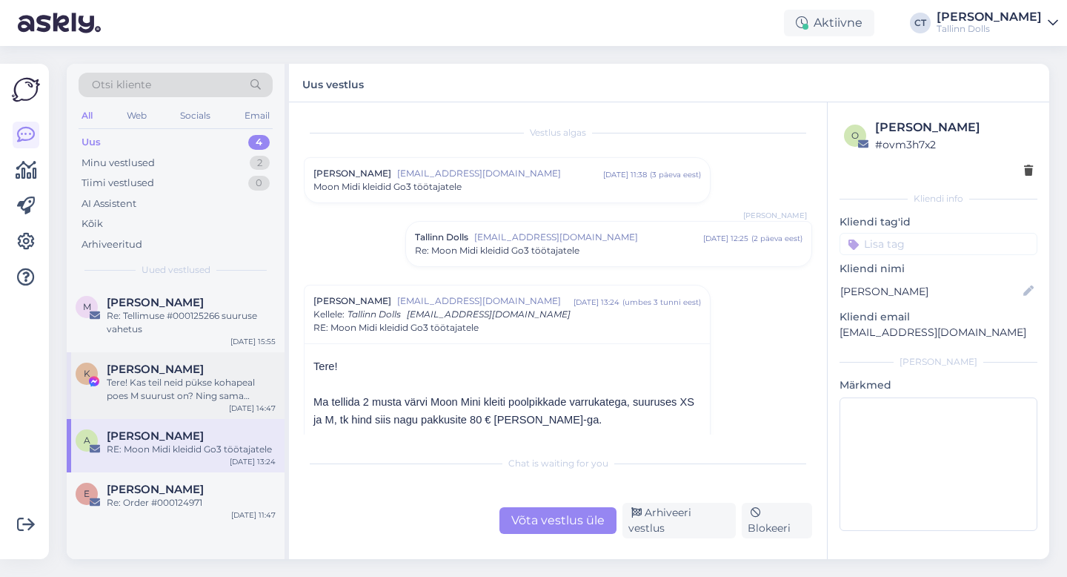
click at [179, 380] on div "Tere! Kas teil neid pükse kohapeal poes M suurust on? Ning sama komplekti M suu…" at bounding box center [191, 389] width 169 height 27
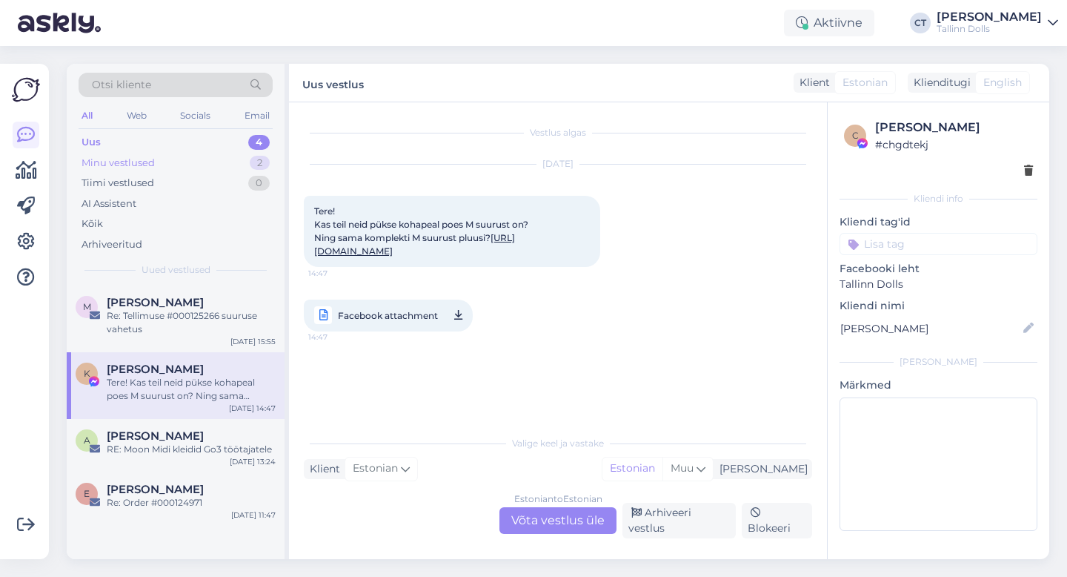
click at [142, 158] on div "Minu vestlused" at bounding box center [118, 163] width 73 height 15
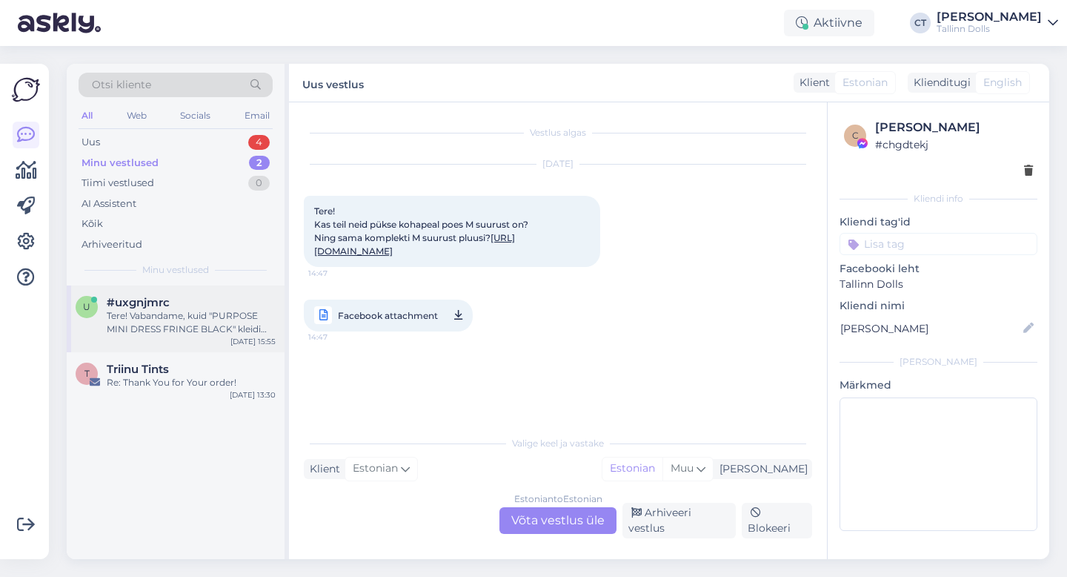
click at [154, 305] on span "#uxgnjmrc" at bounding box center [138, 302] width 63 height 13
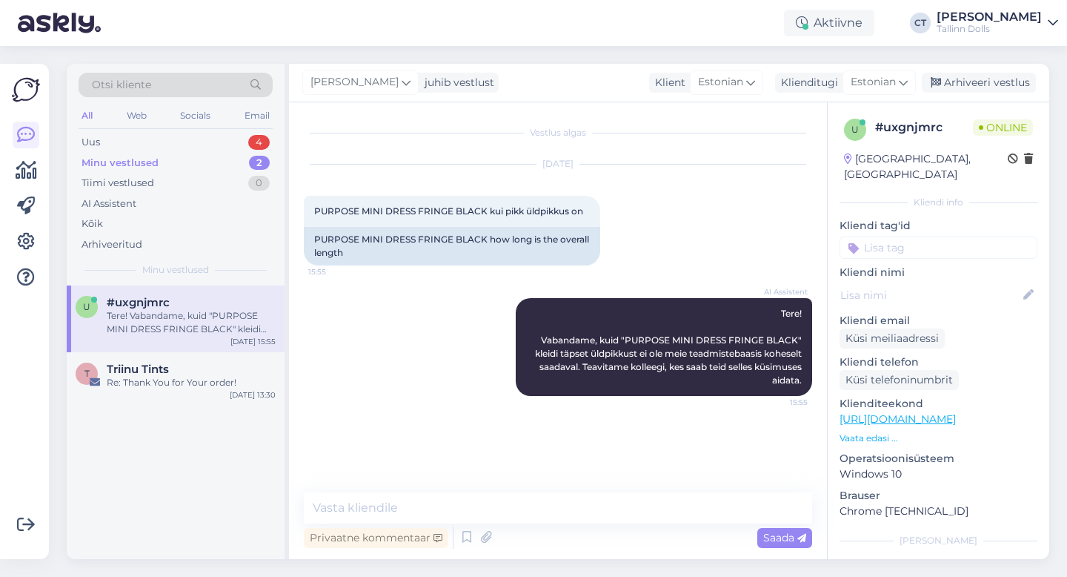
click at [563, 481] on div "Vestlus algas [DATE] PURPOSE MINI DRESS FRINGE BLACK kui pikk üldpikkus on 15:5…" at bounding box center [558, 330] width 538 height 457
click at [563, 494] on textarea at bounding box center [558, 507] width 509 height 31
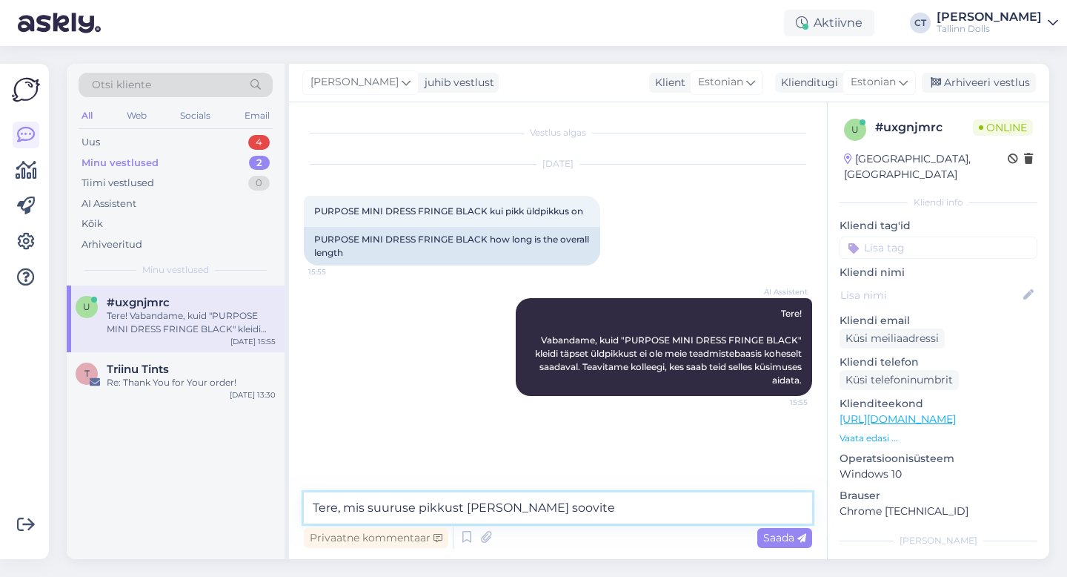
type textarea "Tere, mis suuruse pikkust [PERSON_NAME] soovite?"
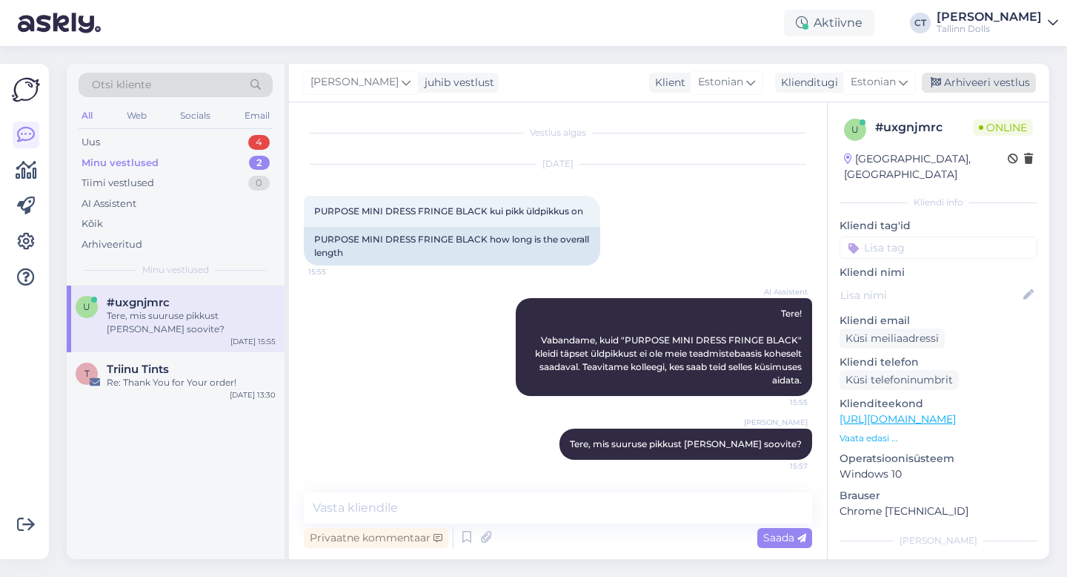
click at [1013, 85] on div "Arhiveeri vestlus" at bounding box center [979, 83] width 114 height 20
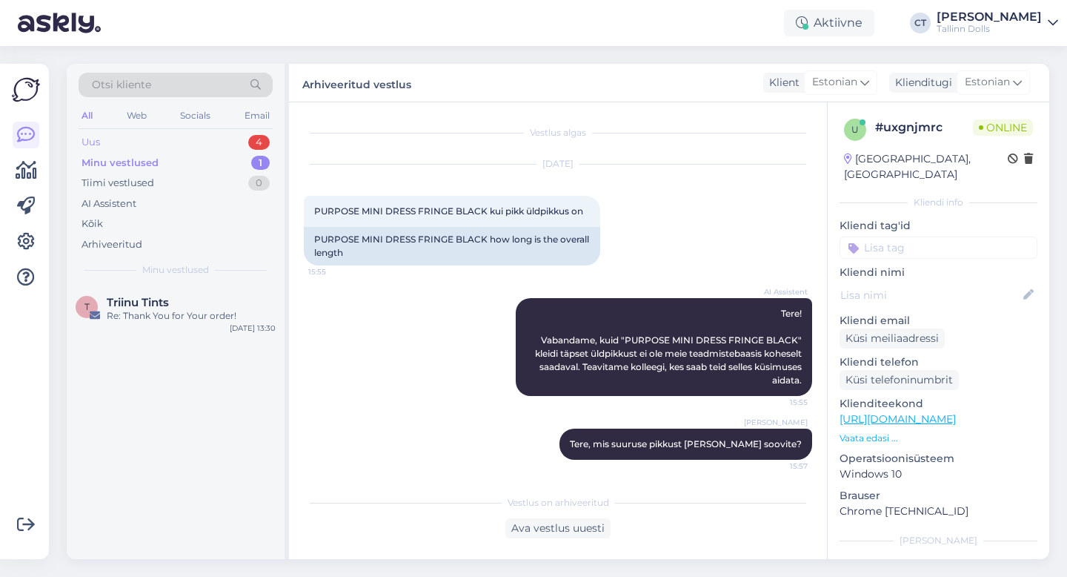
click at [139, 137] on div "Uus 4" at bounding box center [176, 142] width 194 height 21
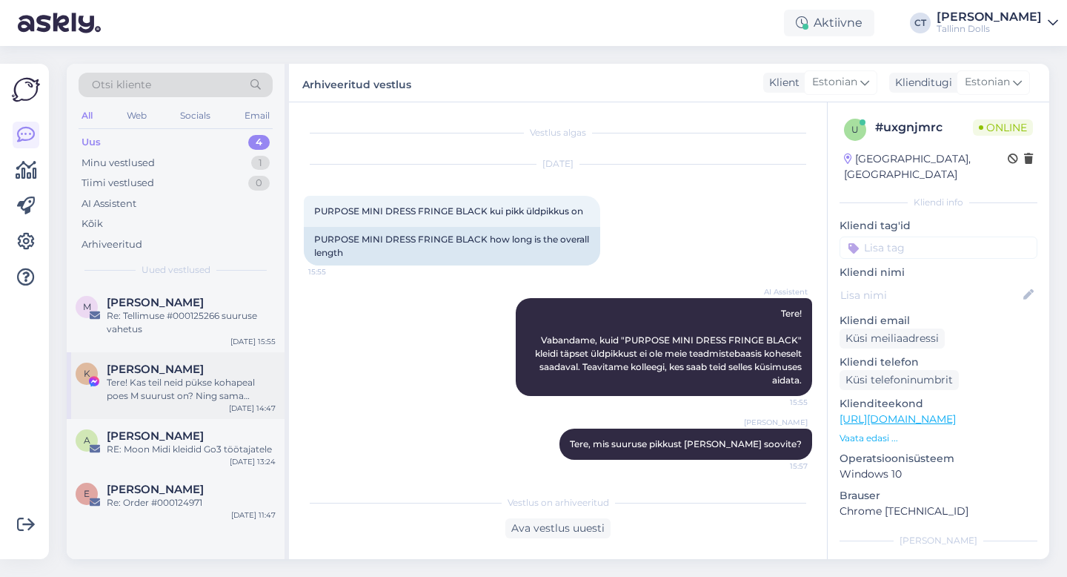
click at [159, 384] on div "Tere! Kas teil neid pükse kohapeal poes M suurust on? Ning sama komplekti M suu…" at bounding box center [191, 389] width 169 height 27
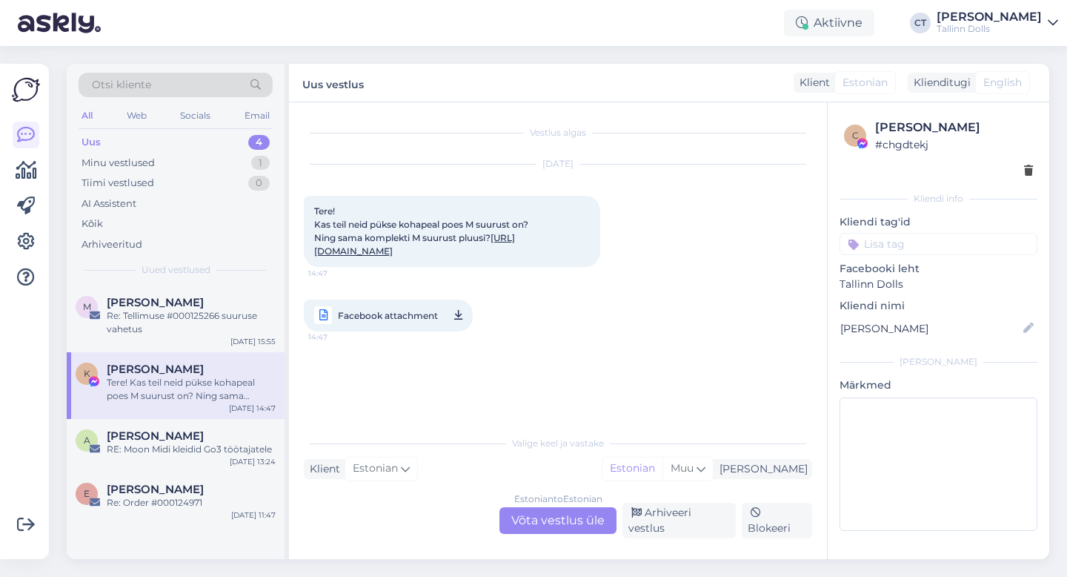
click at [570, 348] on div "[DATE] Tere! Kas teil neid pükse kohapeal poes M suurust on? Ning sama komplekt…" at bounding box center [558, 247] width 509 height 199
click at [530, 518] on div "Estonian to Estonian Võta vestlus üle" at bounding box center [558, 520] width 117 height 27
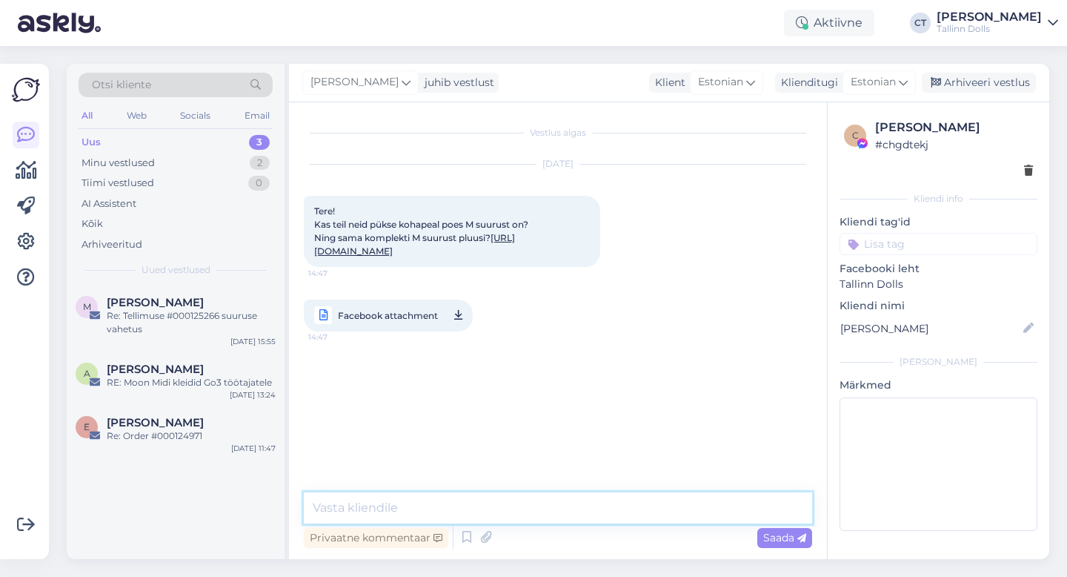
click at [530, 518] on textarea at bounding box center [558, 507] width 509 height 31
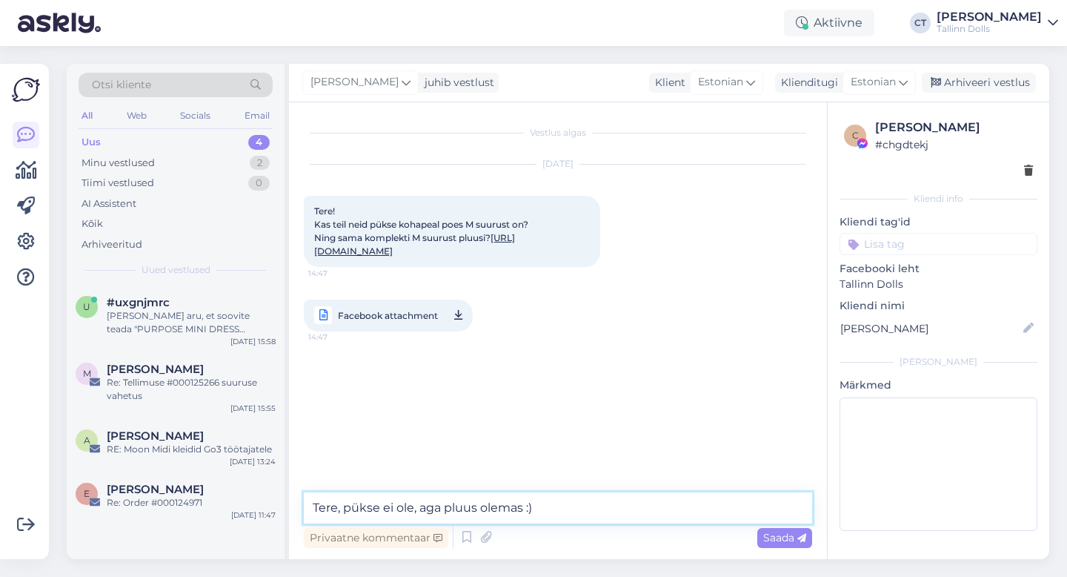
type textarea "Tere, pükse ei ole, aga pluus olemas :)"
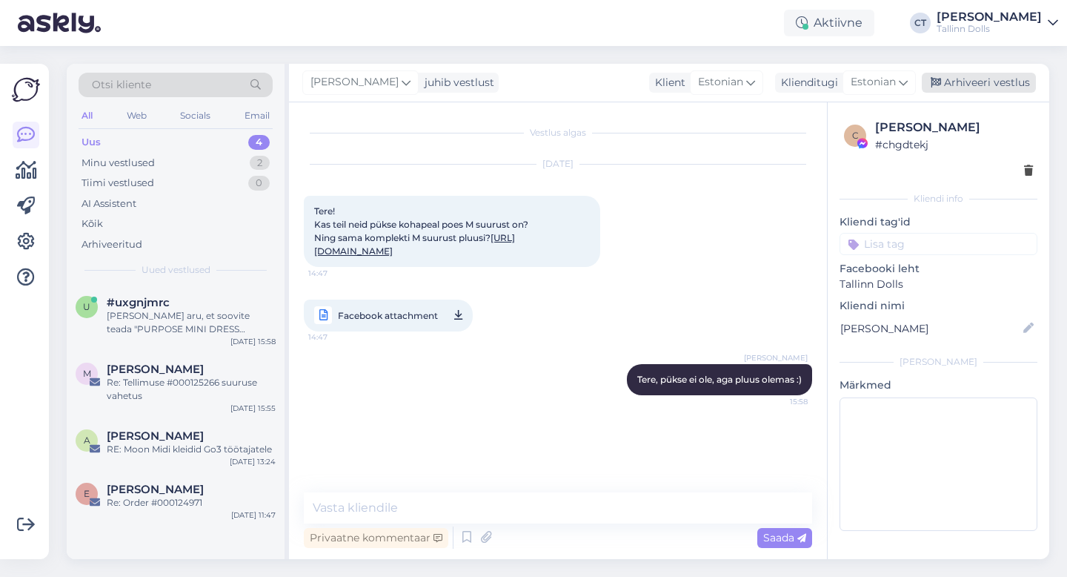
click at [999, 79] on div "Arhiveeri vestlus" at bounding box center [979, 83] width 114 height 20
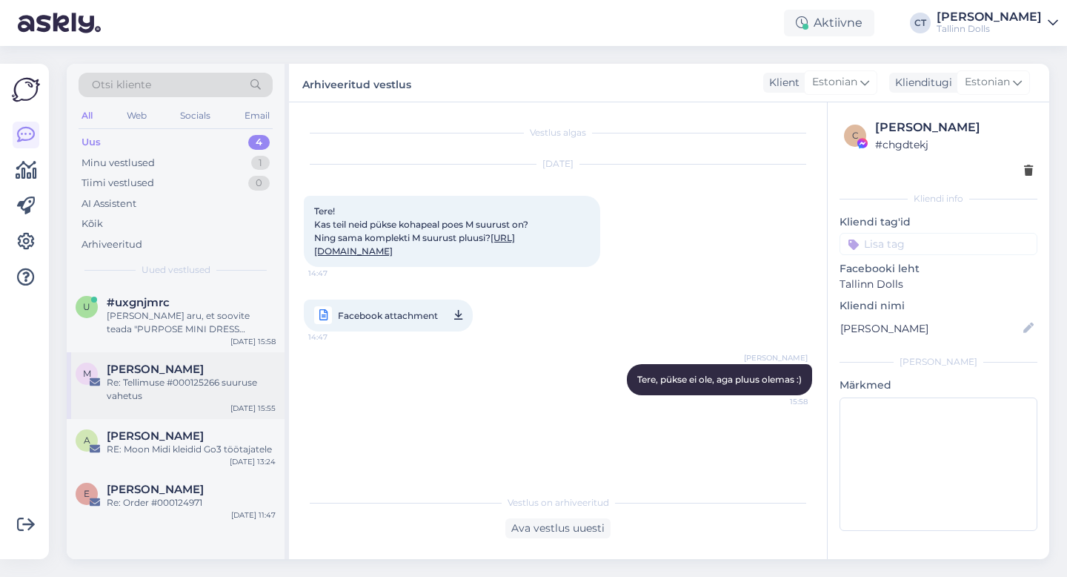
click at [122, 370] on span "[PERSON_NAME]" at bounding box center [155, 368] width 97 height 13
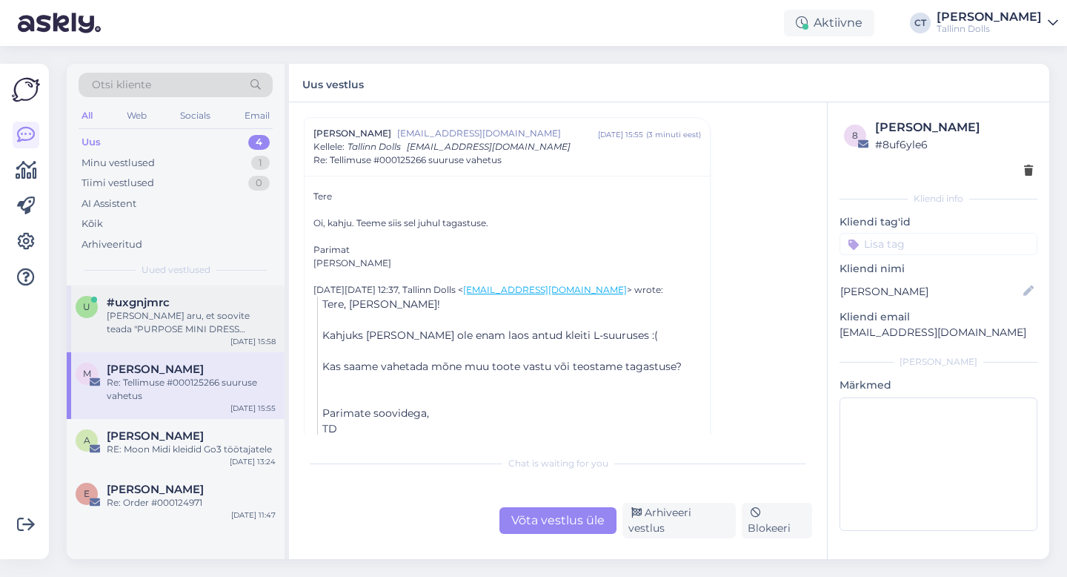
click at [164, 314] on div "[PERSON_NAME] aru, et soovite teada "PURPOSE MINI DRESS FRINGE BLACK" kleidi pi…" at bounding box center [191, 322] width 169 height 27
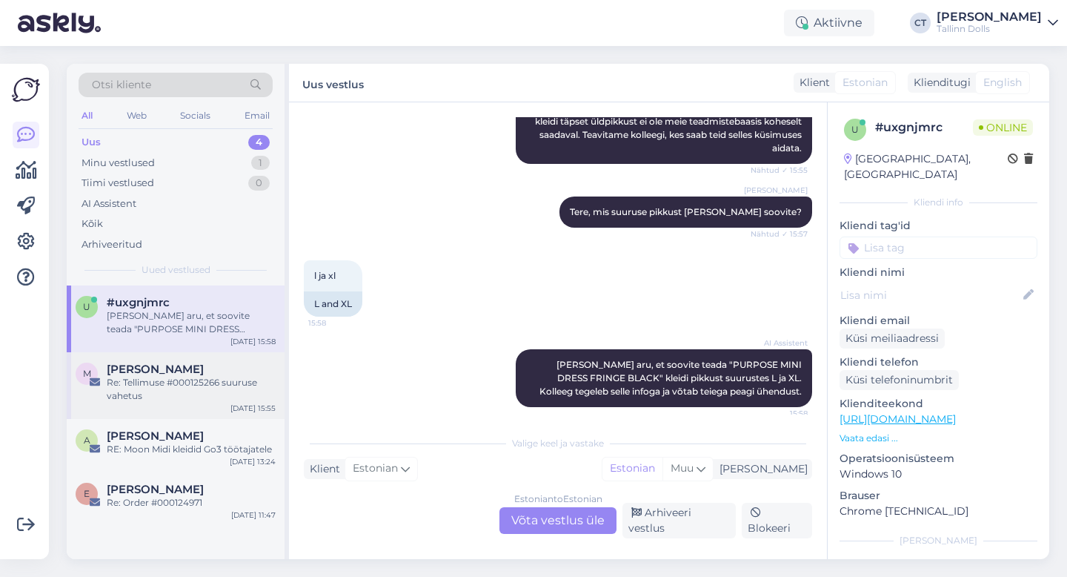
click at [187, 395] on div "Re: Tellimuse #000125266 suuruse vahetus" at bounding box center [191, 389] width 169 height 27
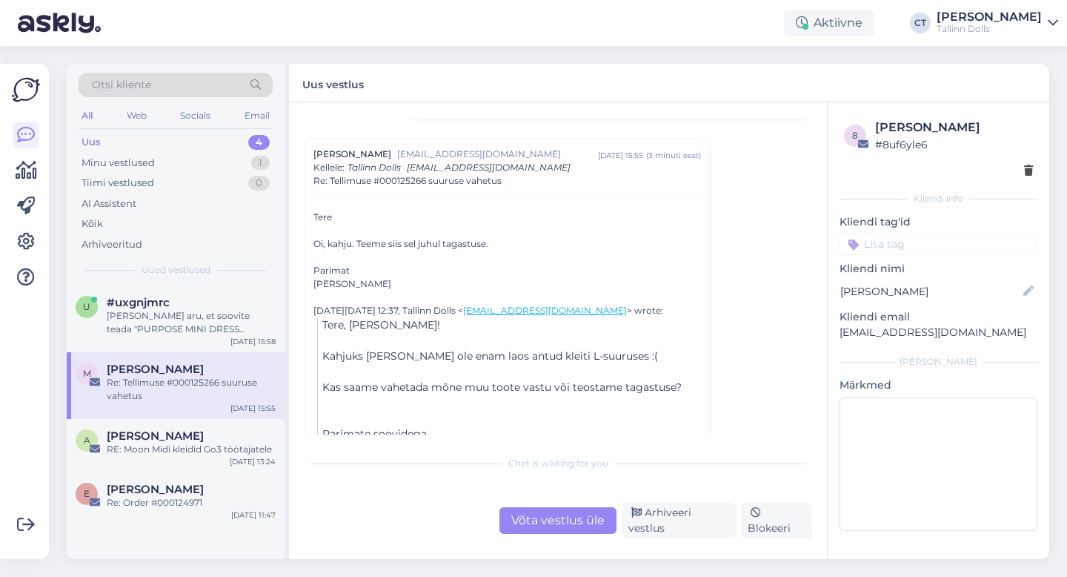
scroll to position [179, 0]
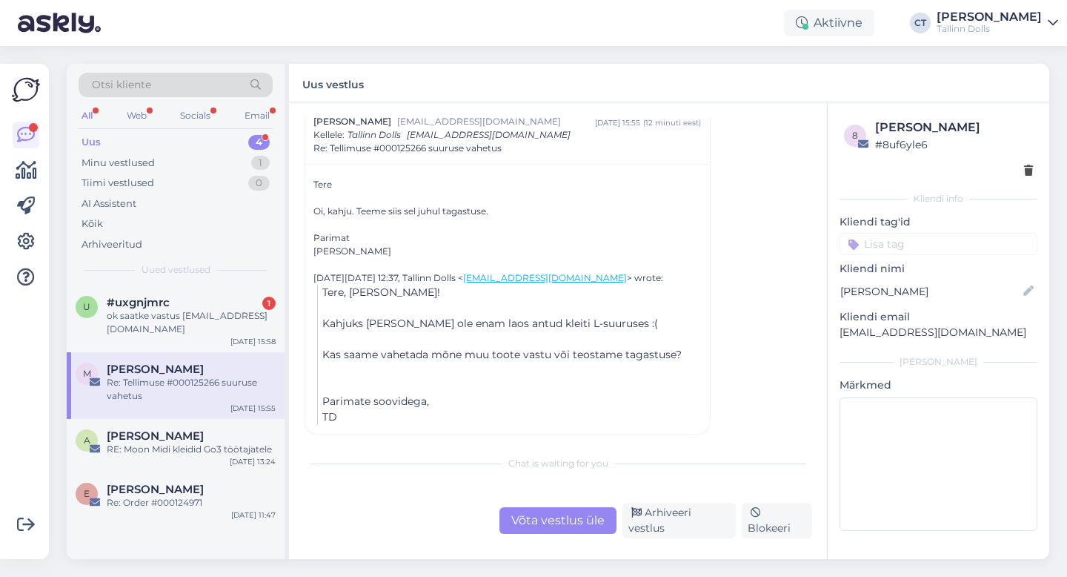
click at [222, 139] on div "Uus 4" at bounding box center [176, 142] width 194 height 21
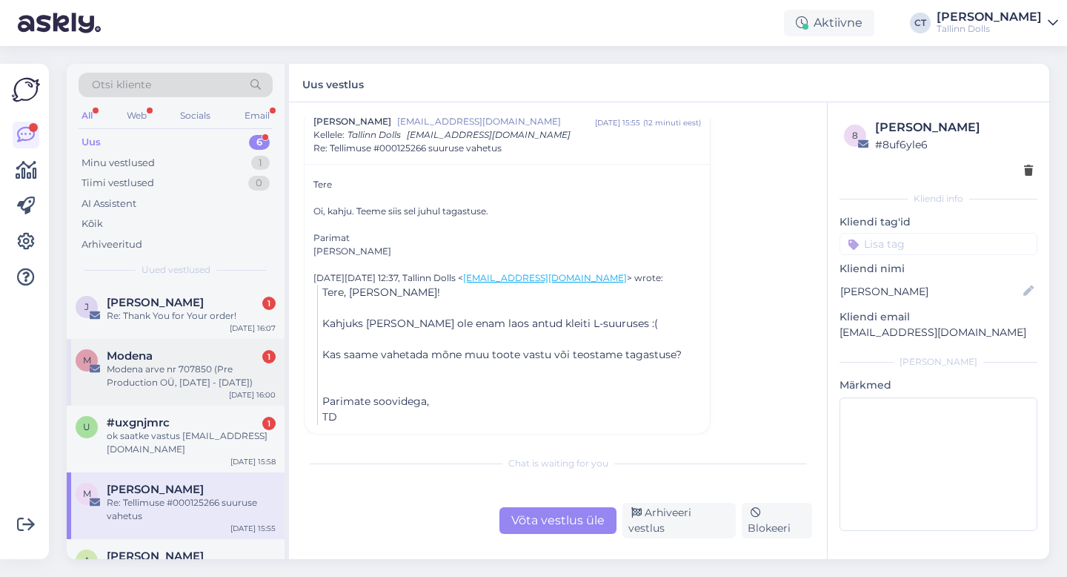
click at [182, 388] on div "Modena arve nr 707850 (Pre Production OÜ, [DATE] - [DATE])" at bounding box center [191, 375] width 169 height 27
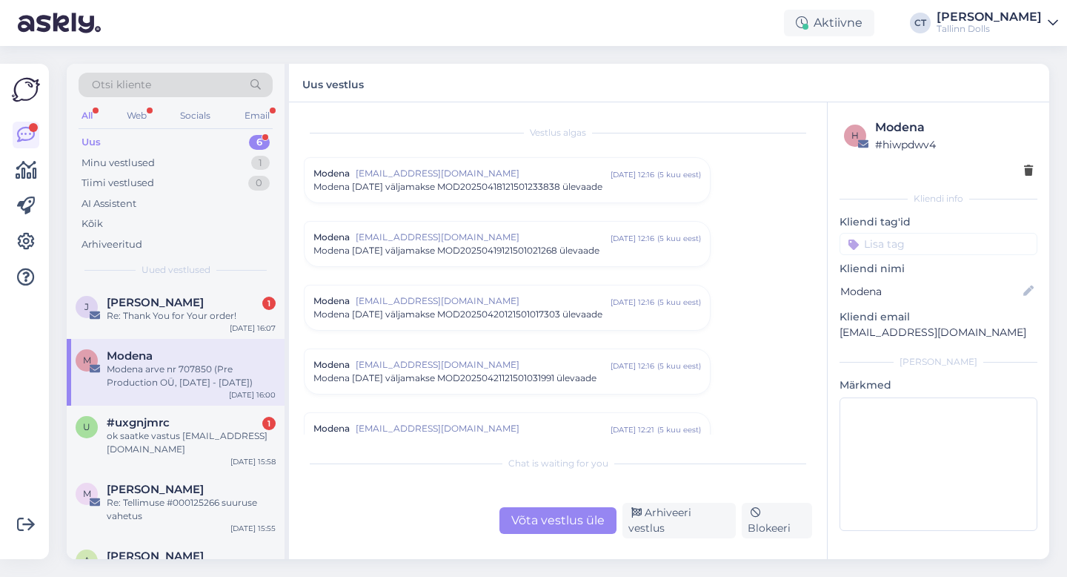
scroll to position [6296, 0]
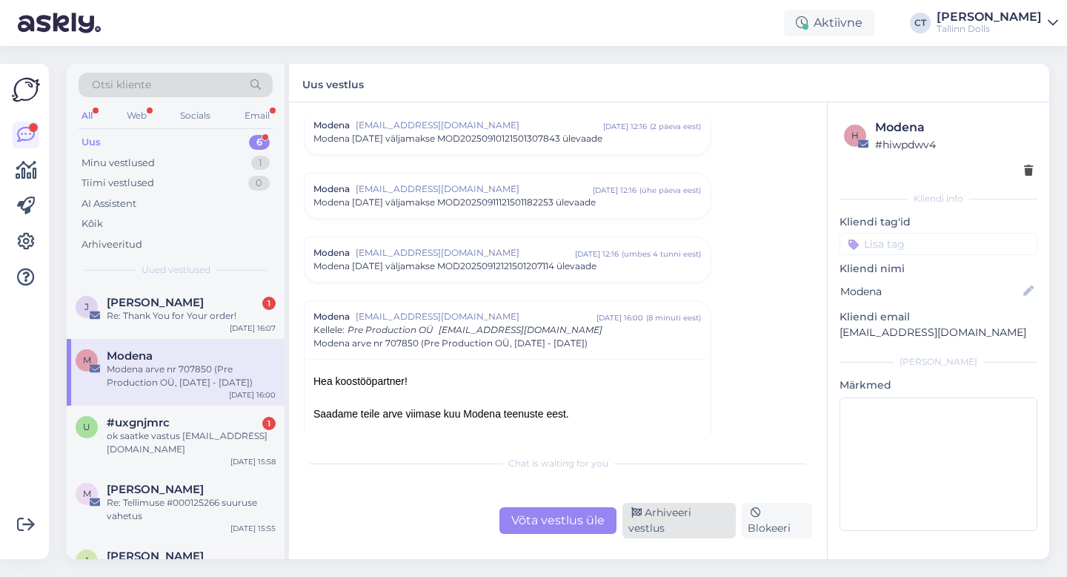
click at [702, 531] on div "Arhiveeri vestlus" at bounding box center [679, 521] width 113 height 36
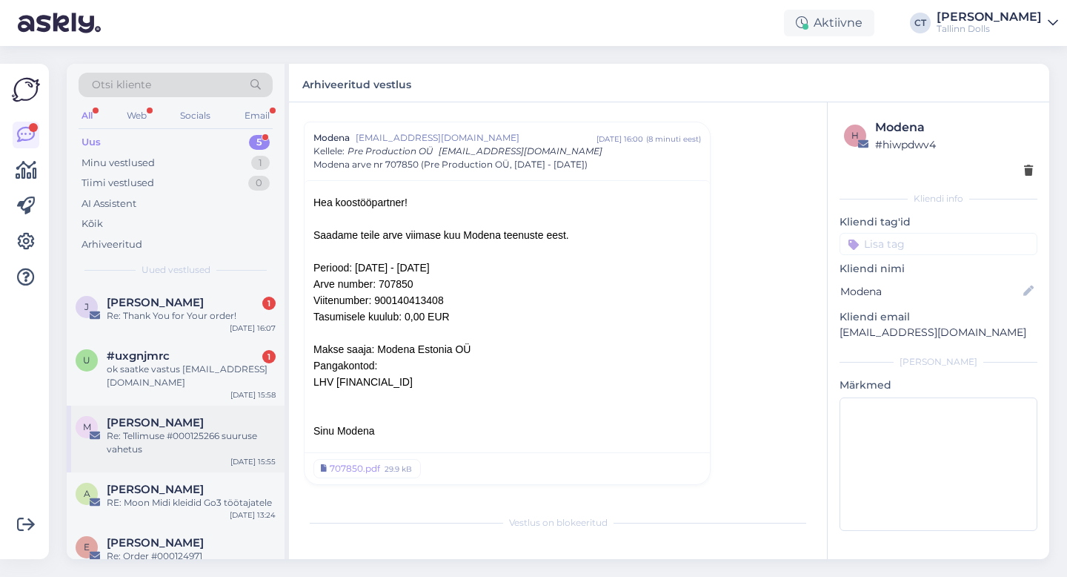
click at [204, 428] on span "[PERSON_NAME]" at bounding box center [155, 422] width 97 height 13
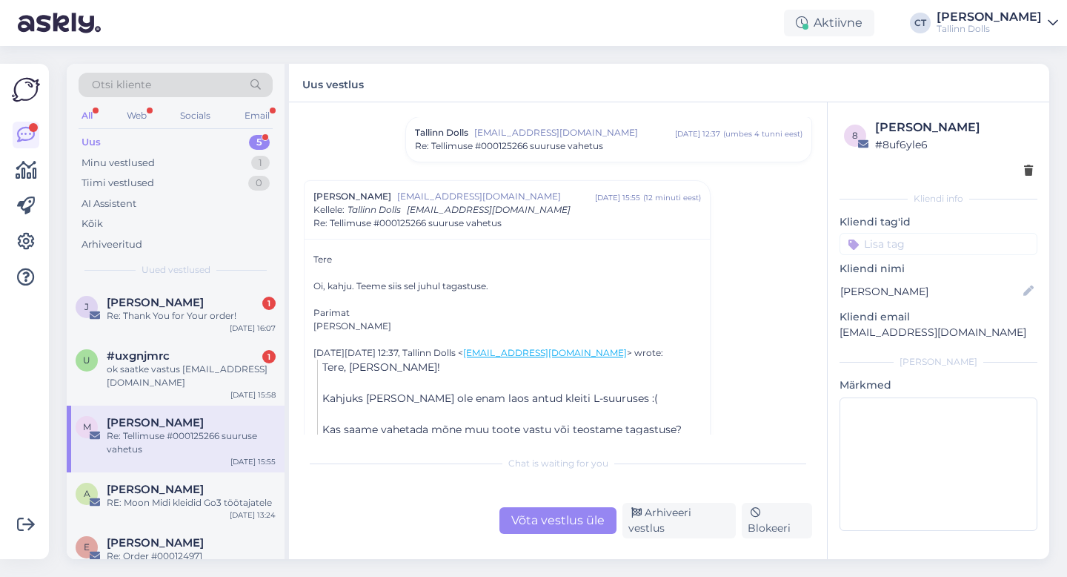
scroll to position [102, 0]
click at [569, 526] on div "Võta vestlus üle" at bounding box center [558, 520] width 117 height 27
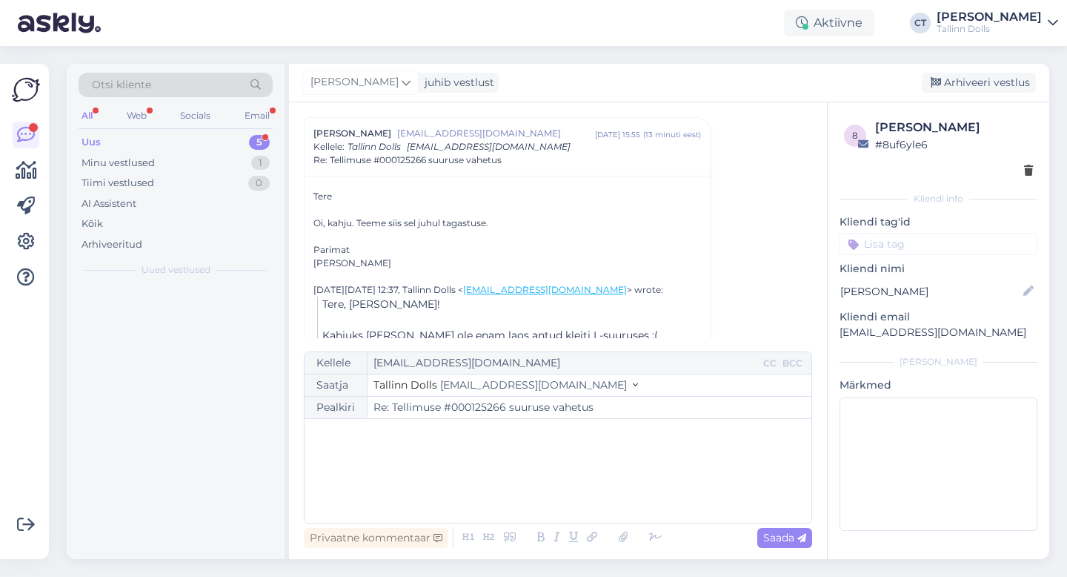
click at [572, 503] on div "﻿" at bounding box center [558, 470] width 492 height 89
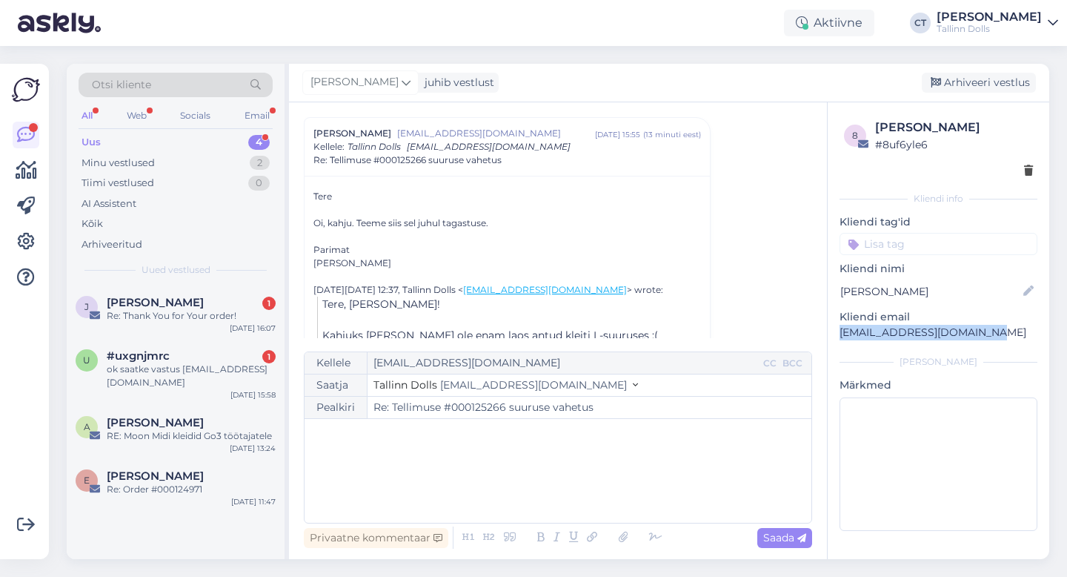
drag, startPoint x: 1004, startPoint y: 336, endPoint x: 832, endPoint y: 333, distance: 172.0
click at [832, 333] on div "8 [PERSON_NAME] # 8uf6yle6 Kliendi info Kliendi tag'id Kliendi nimi [PERSON_NAM…" at bounding box center [939, 327] width 222 height 451
copy p "[EMAIL_ADDRESS][DOMAIN_NAME]"
click at [503, 454] on div "﻿" at bounding box center [558, 470] width 492 height 89
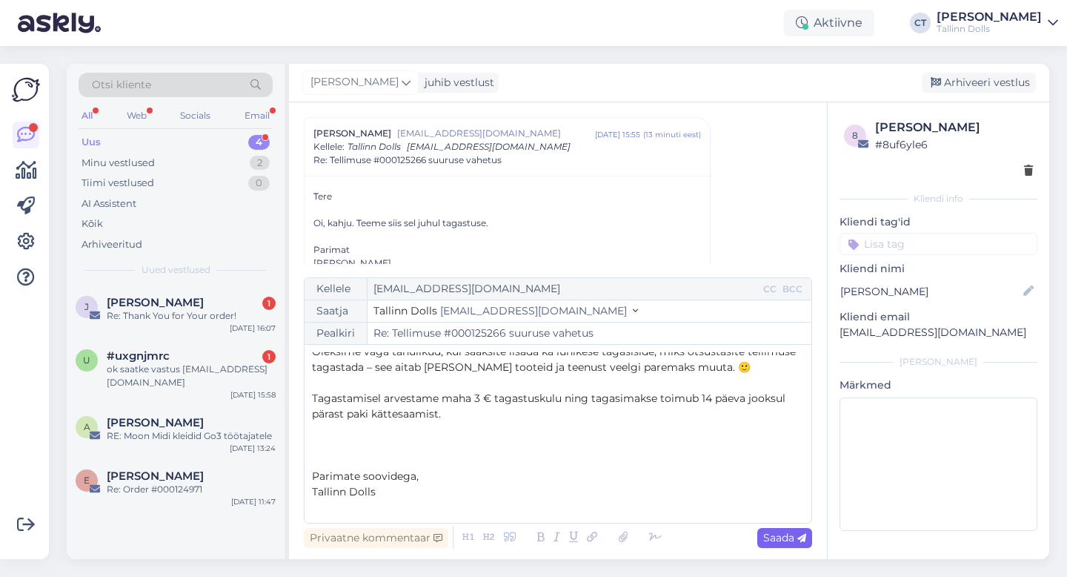
click at [790, 534] on span "Saada" at bounding box center [785, 537] width 43 height 13
type input "Re: Re: Tellimuse #000125266 suuruse vahetus"
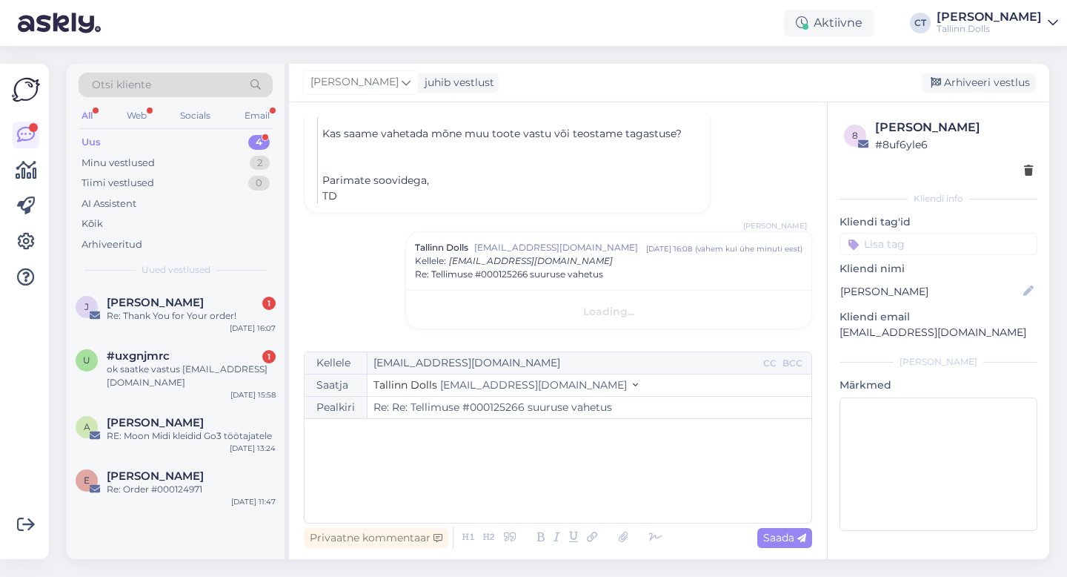
scroll to position [0, 0]
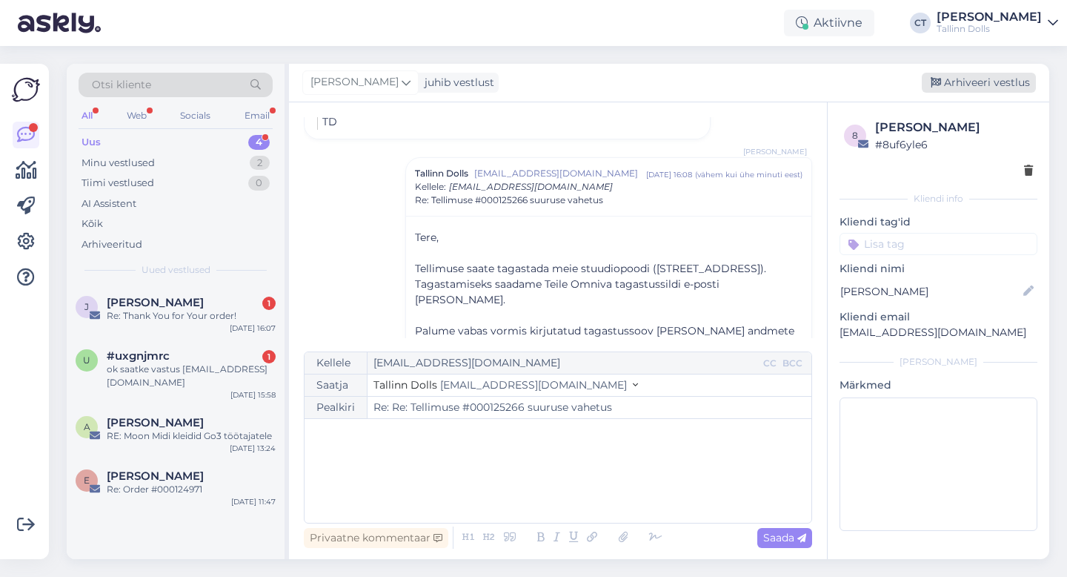
click at [1001, 76] on div "Arhiveeri vestlus" at bounding box center [979, 83] width 114 height 20
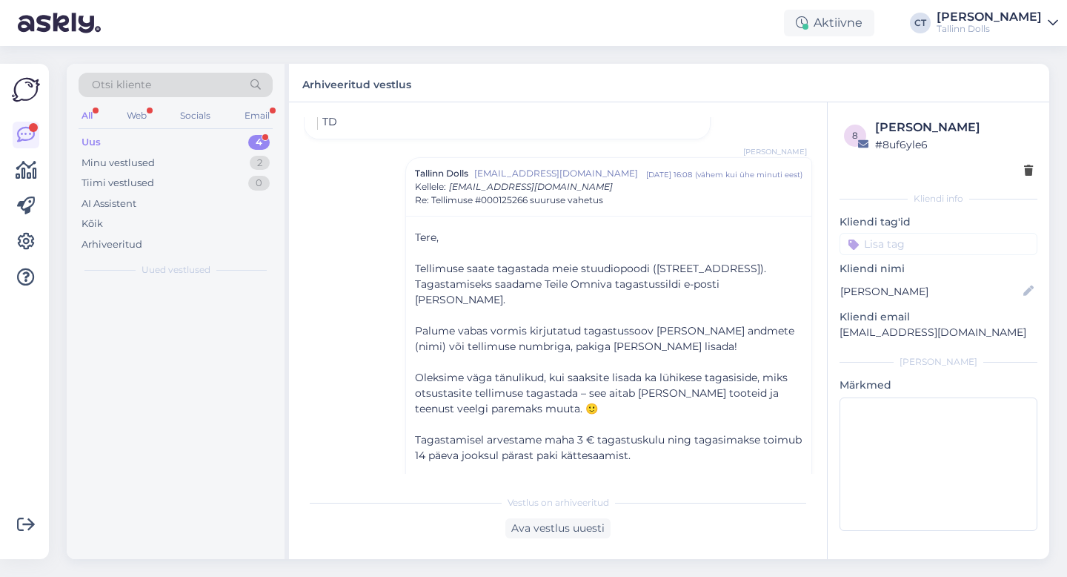
scroll to position [514, 0]
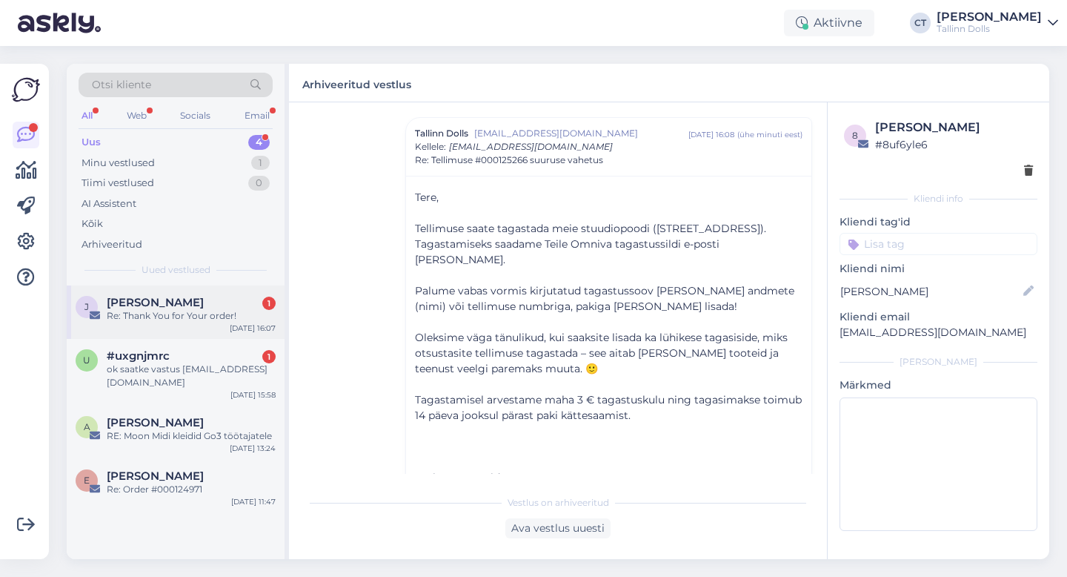
click at [182, 309] on div "Re: Thank You for Your order!" at bounding box center [191, 315] width 169 height 13
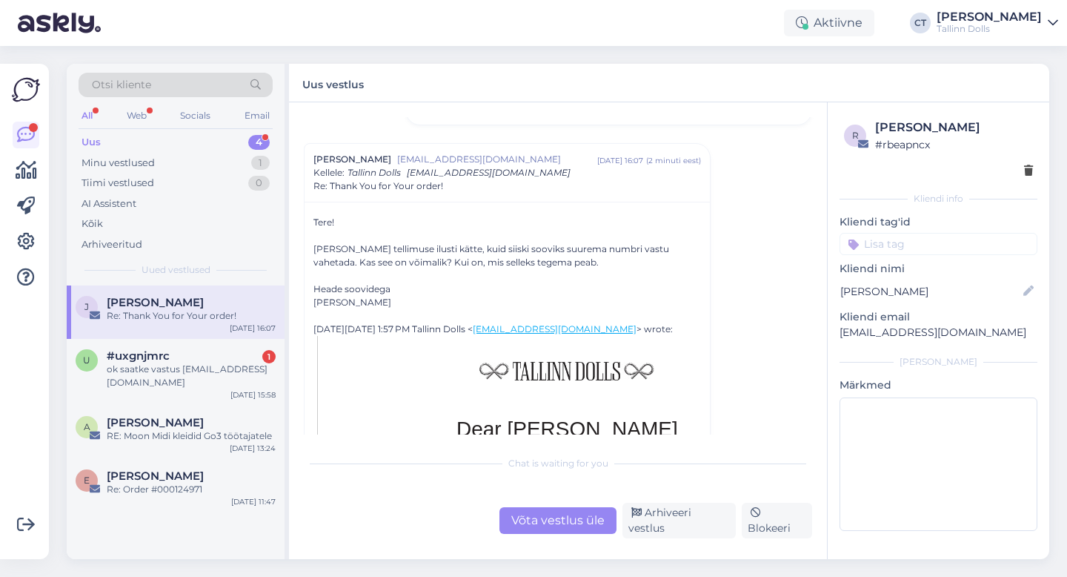
scroll to position [1545, 0]
click at [577, 524] on div "Võta vestlus üle" at bounding box center [558, 520] width 117 height 27
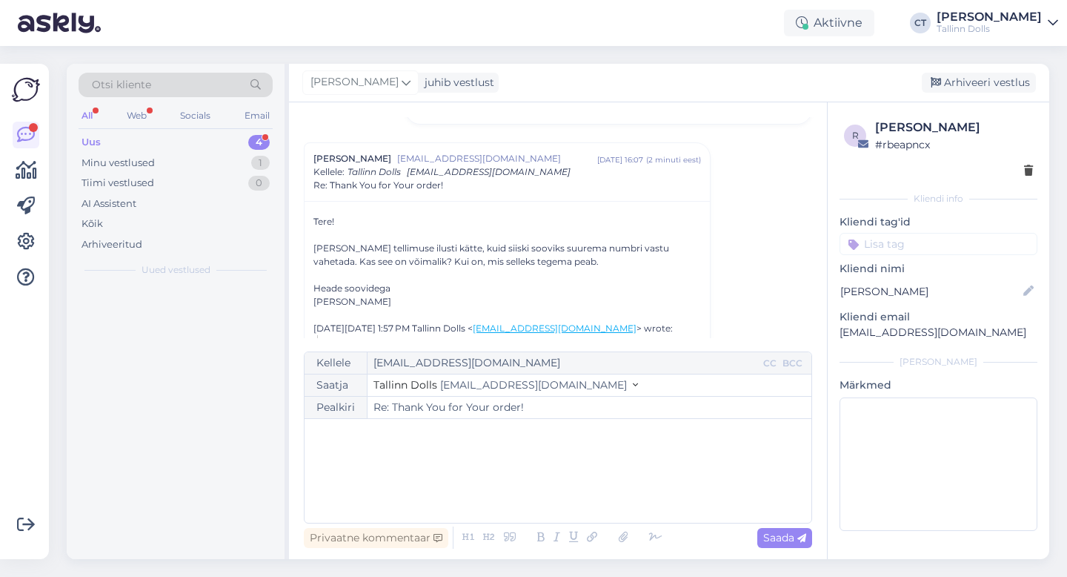
scroll to position [1570, 0]
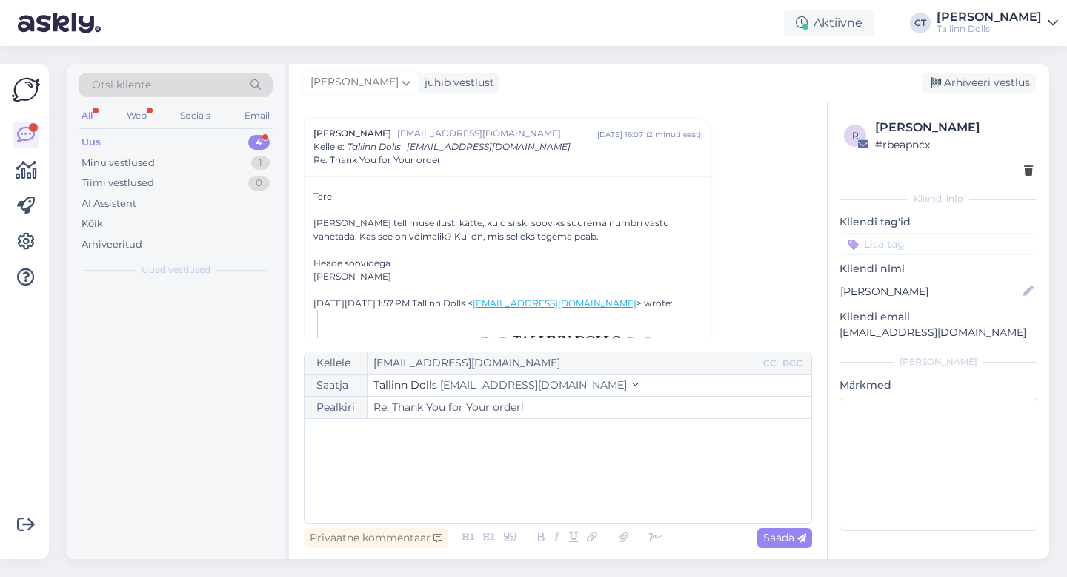
click at [577, 460] on div "﻿" at bounding box center [558, 470] width 492 height 89
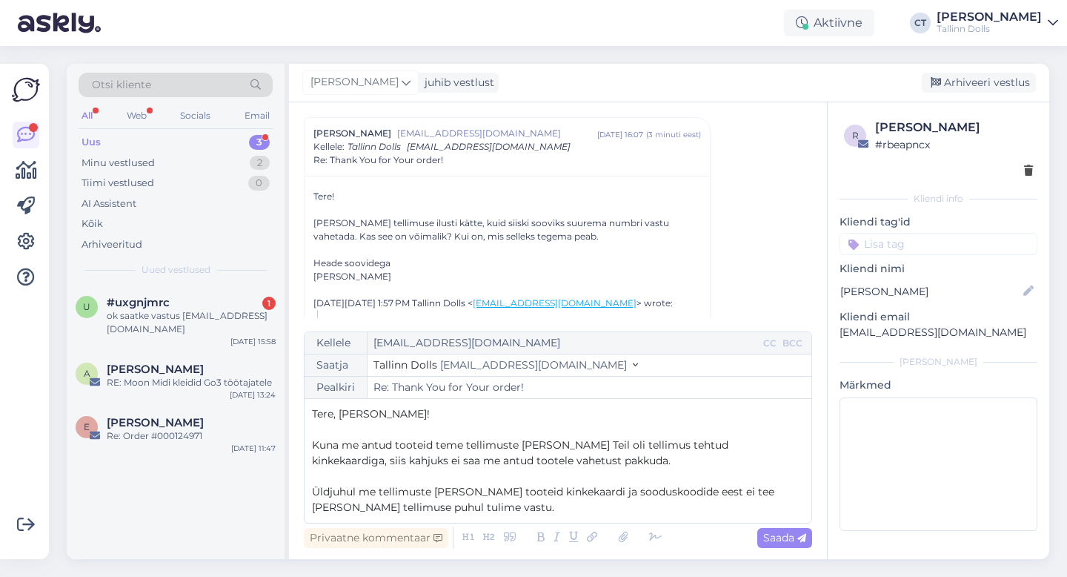
click at [446, 446] on span "Kuna me antud tooteid teme tellimuste [PERSON_NAME] Teil oli tellimus tehtud ki…" at bounding box center [522, 452] width 420 height 29
click at [580, 517] on div "Kellele [EMAIL_ADDRESS][DOMAIN_NAME] CC BCC Saatja Tallinn Dolls [EMAIL_ADDRESS…" at bounding box center [558, 427] width 509 height 192
click at [777, 496] on p "Üldjuhul me tellimuste [PERSON_NAME] tooteid kinkekaardi ja sooduskoodide eest …" at bounding box center [558, 499] width 492 height 31
click at [444, 511] on p "Üldjuhul me tellimuste [PERSON_NAME] tooteid kinkekaardi ja sooduskoodide eest …" at bounding box center [558, 499] width 492 height 31
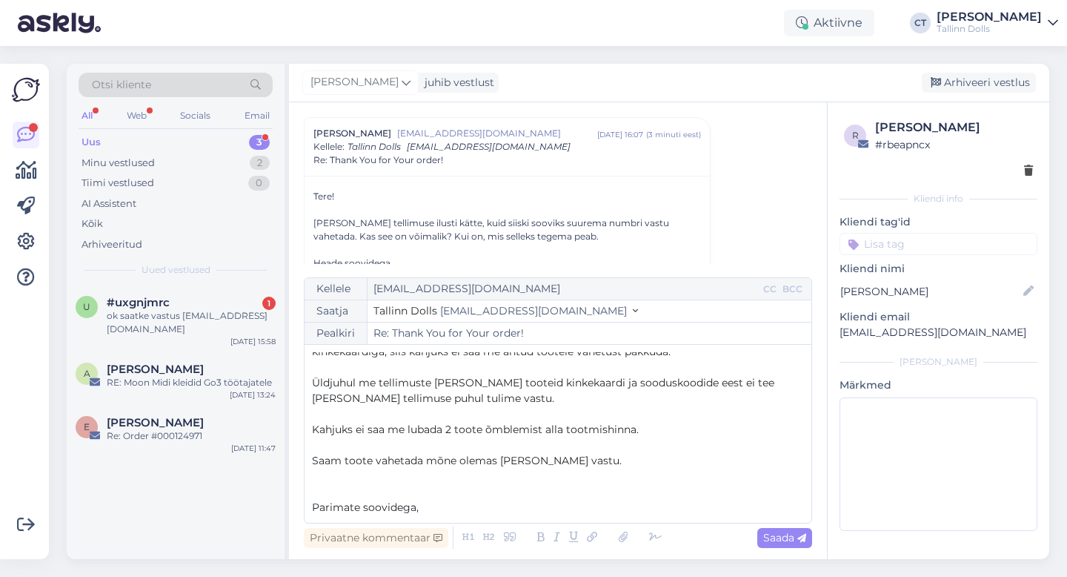
scroll to position [70, 0]
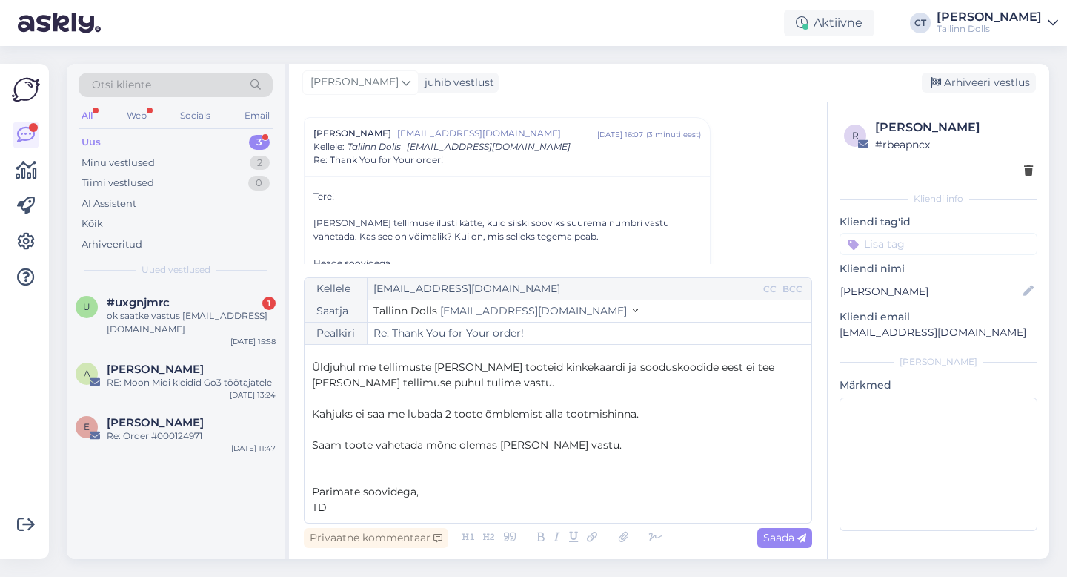
click at [341, 446] on span "Saam toote vahetada mõne olemas [PERSON_NAME] vastu." at bounding box center [467, 444] width 310 height 13
click at [792, 532] on span "Saada" at bounding box center [785, 537] width 43 height 13
type input "Re: Re: Thank You for Your order!"
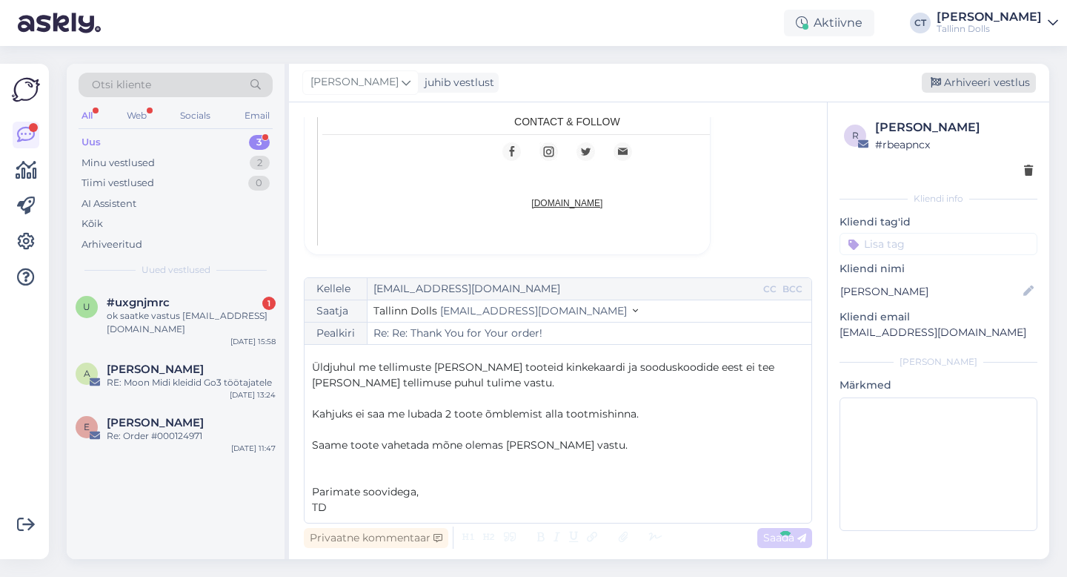
scroll to position [0, 0]
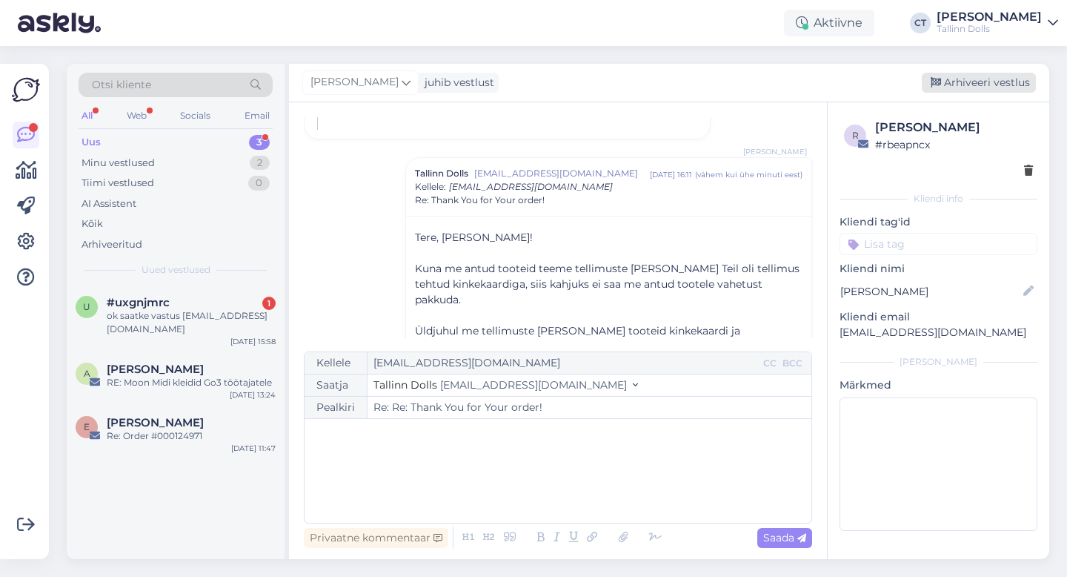
click at [996, 85] on div "Arhiveeri vestlus" at bounding box center [979, 83] width 114 height 20
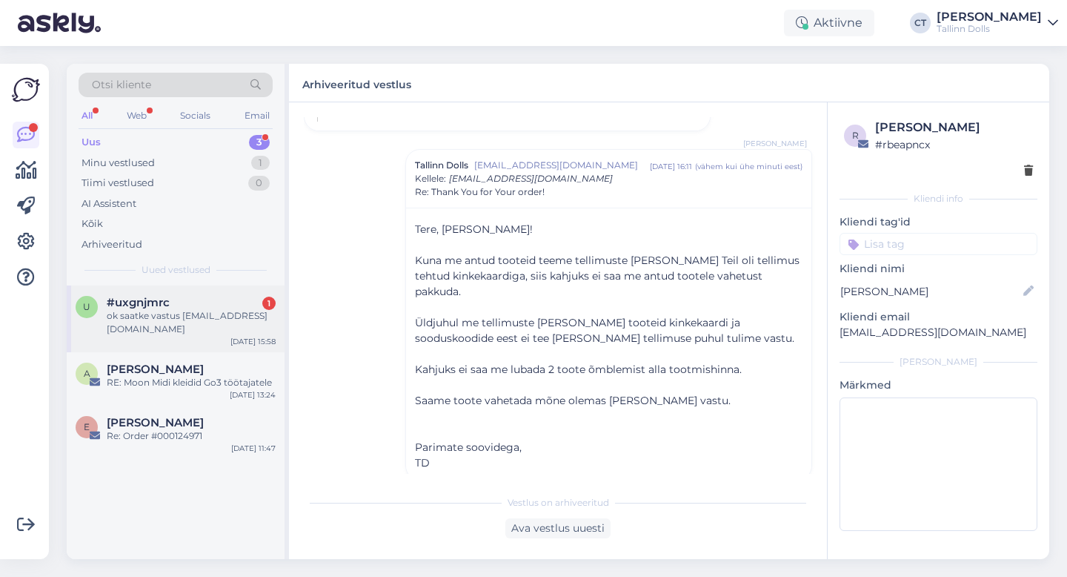
click at [198, 322] on div "ok saatke vastus [EMAIL_ADDRESS][DOMAIN_NAME]" at bounding box center [191, 322] width 169 height 27
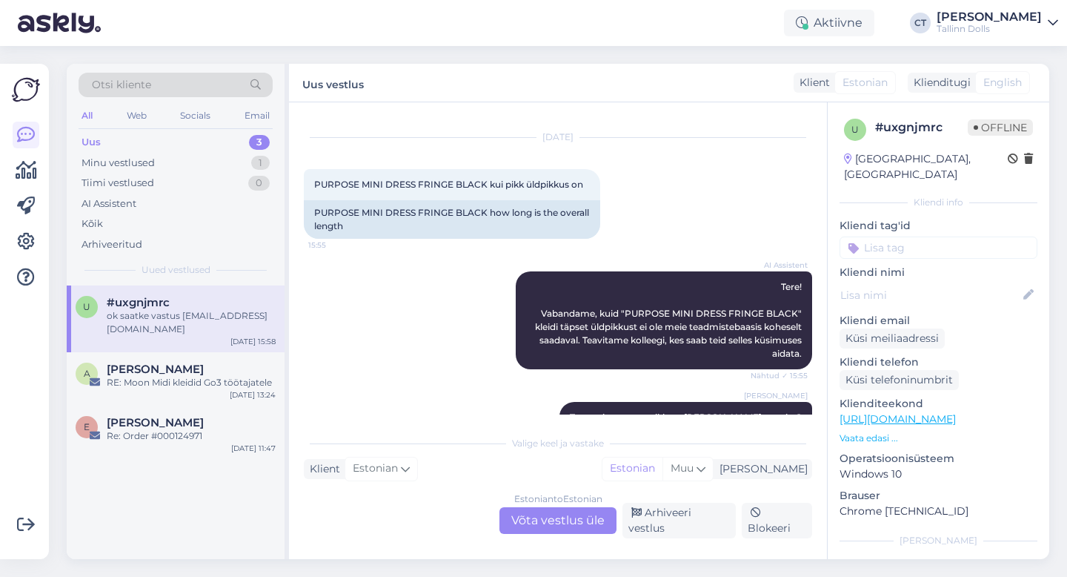
scroll to position [321, 0]
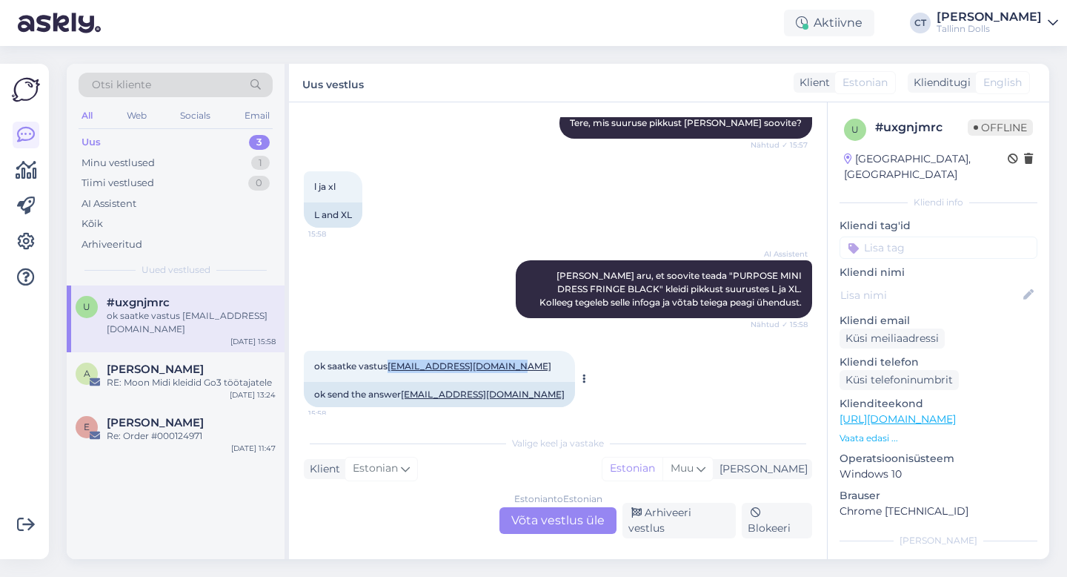
drag, startPoint x: 519, startPoint y: 366, endPoint x: 391, endPoint y: 363, distance: 128.3
click at [391, 363] on div "ok saatke vastus [EMAIL_ADDRESS][DOMAIN_NAME] 15:58" at bounding box center [439, 366] width 271 height 31
copy link "[EMAIL_ADDRESS][DOMAIN_NAME]"
click at [683, 521] on div "Arhiveeri vestlus" at bounding box center [679, 521] width 113 height 36
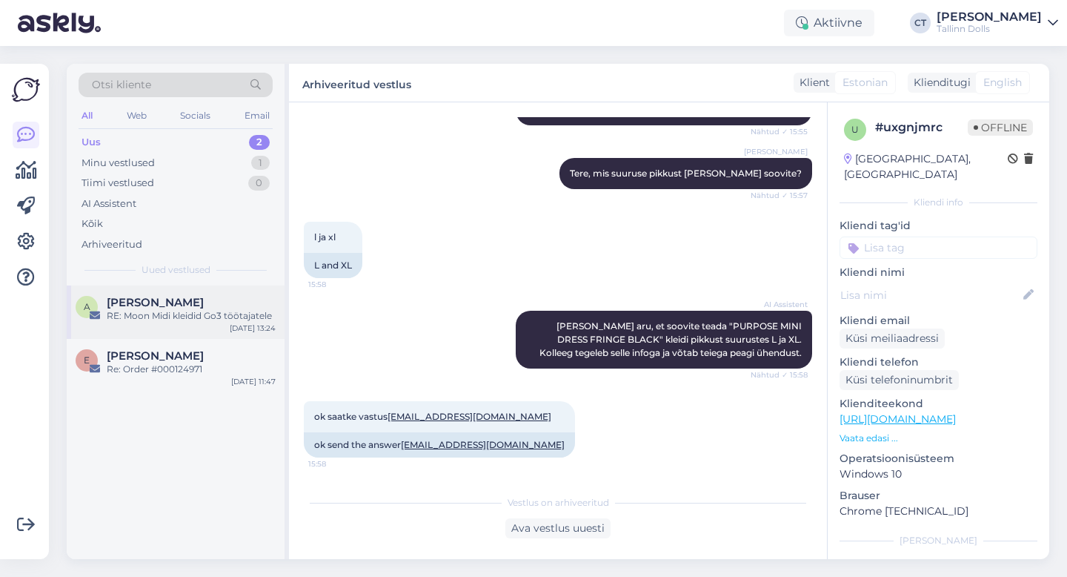
click at [207, 313] on div "RE: Moon Midi kleidid Go3 töötajatele" at bounding box center [191, 315] width 169 height 13
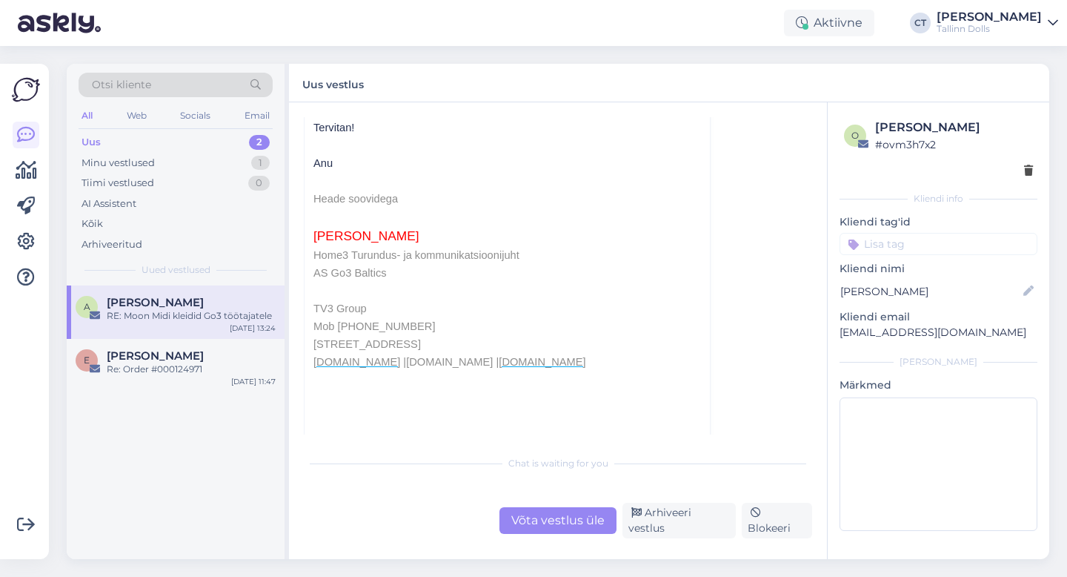
scroll to position [560, 0]
drag, startPoint x: 365, startPoint y: 322, endPoint x: 420, endPoint y: 322, distance: 54.9
click at [420, 322] on p "Mob [PHONE_NUMBER]" at bounding box center [508, 326] width 388 height 18
copy span "56565667"
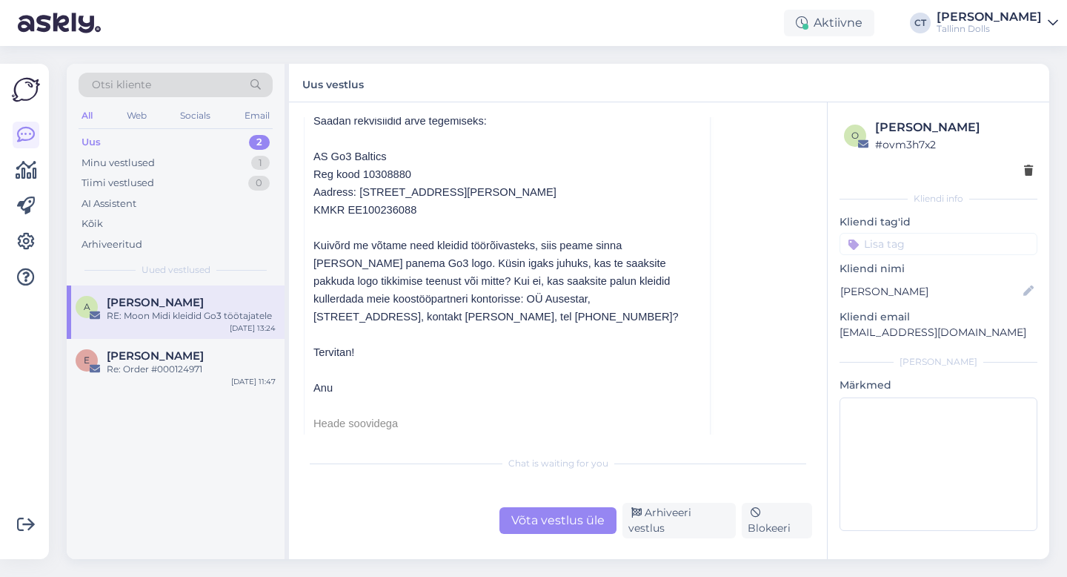
scroll to position [334, 0]
click at [544, 527] on div "Võta vestlus üle" at bounding box center [558, 520] width 117 height 27
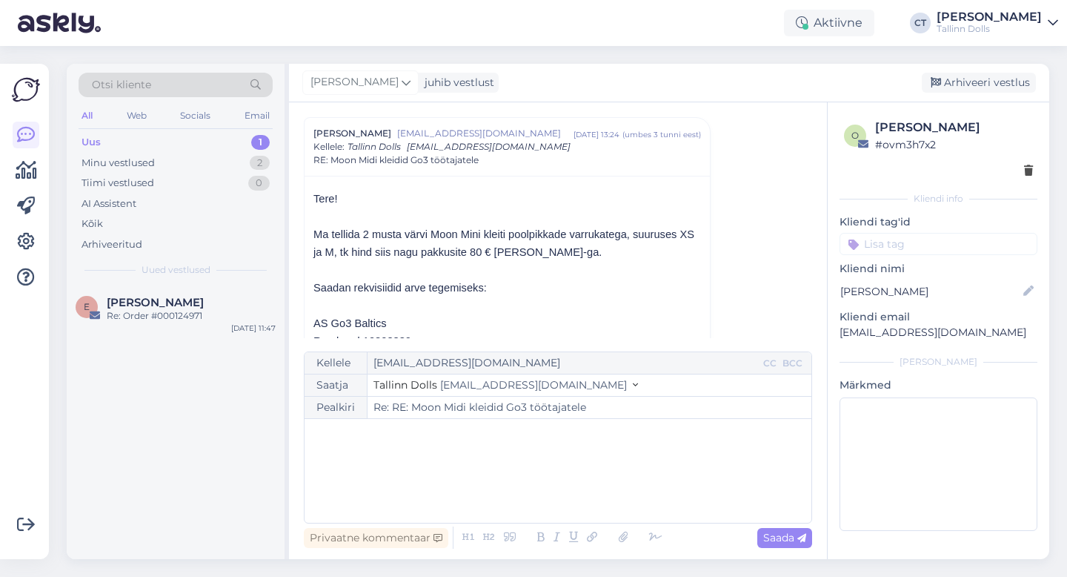
click at [541, 498] on div "﻿" at bounding box center [558, 470] width 492 height 89
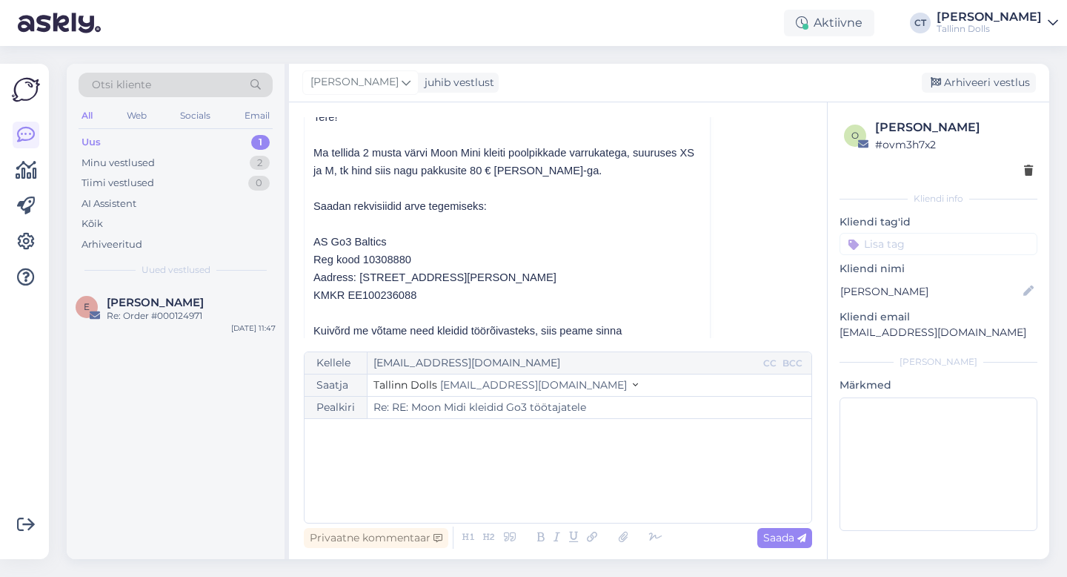
scroll to position [251, 0]
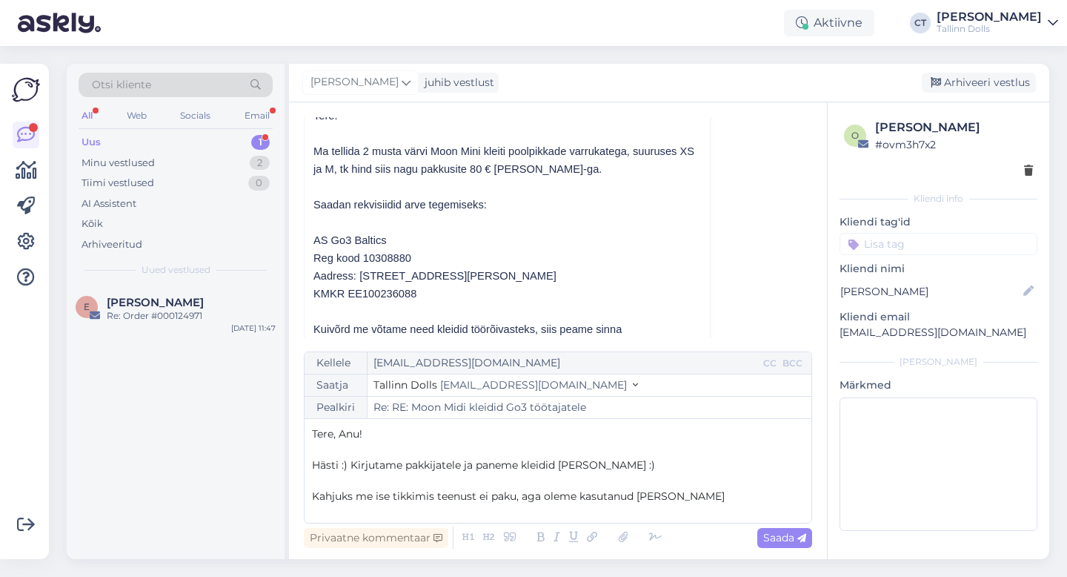
drag, startPoint x: 736, startPoint y: 497, endPoint x: 546, endPoint y: 491, distance: 190.6
click at [546, 491] on p "Kahjuks me ise tikkimis teenust ei paku, aga oleme kasutanud [PERSON_NAME]" at bounding box center [558, 497] width 492 height 16
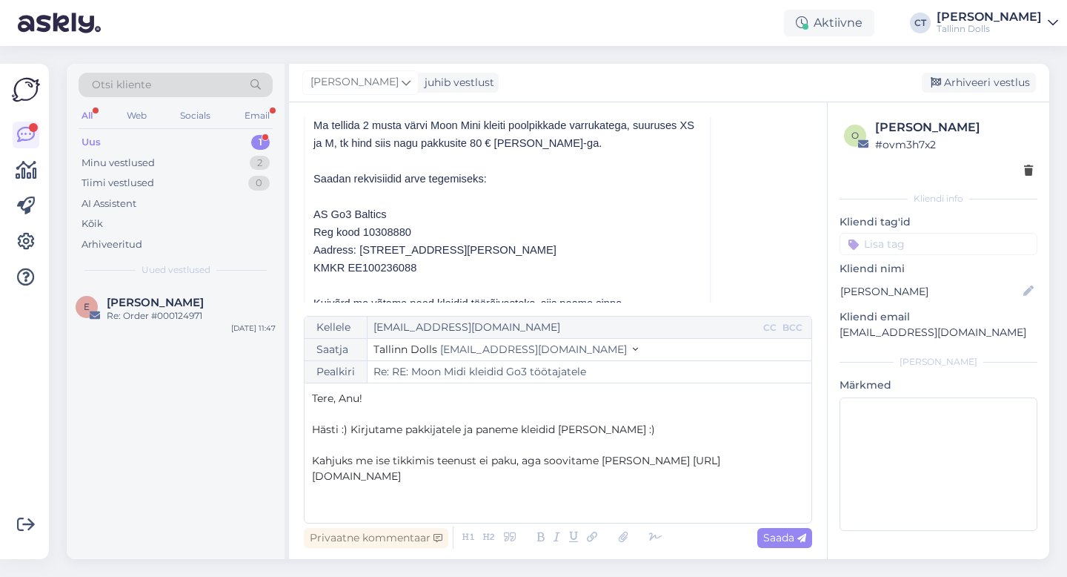
scroll to position [296, 0]
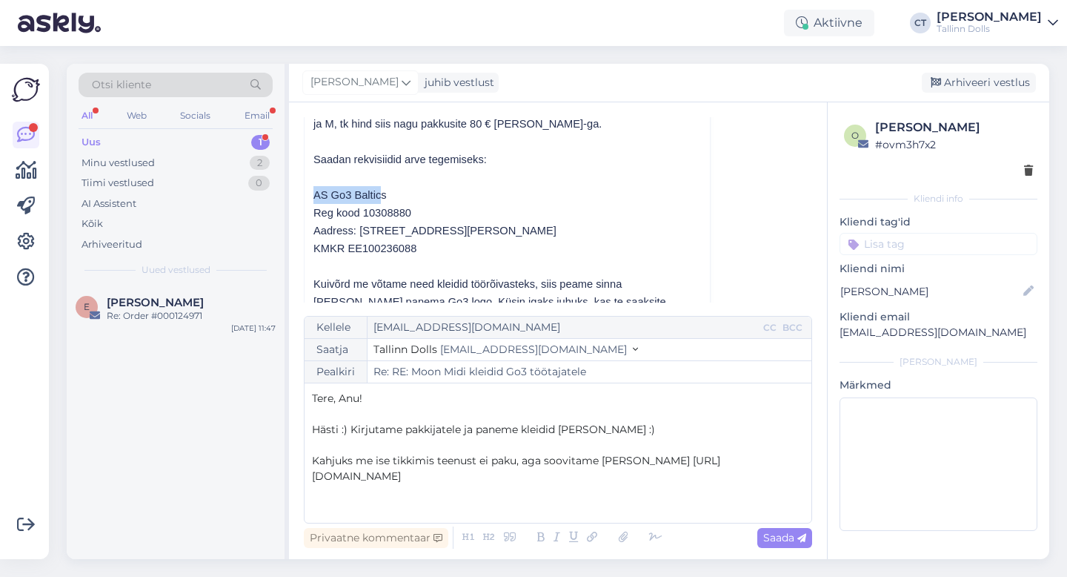
drag, startPoint x: 311, startPoint y: 191, endPoint x: 383, endPoint y: 196, distance: 72.0
drag, startPoint x: 392, startPoint y: 196, endPoint x: 304, endPoint y: 199, distance: 88.3
copy span "AS Go3 Baltics"
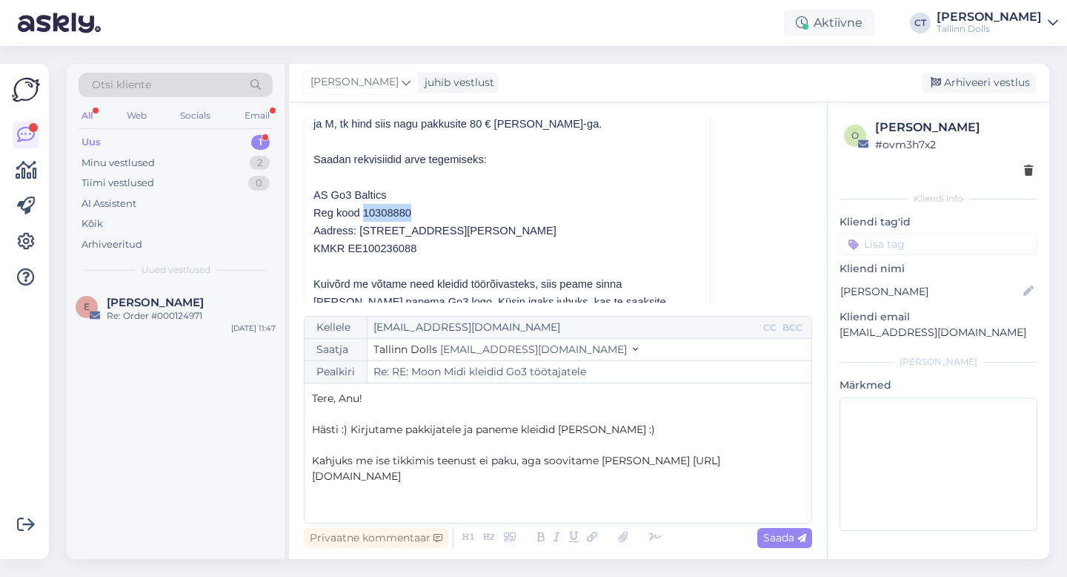
drag, startPoint x: 416, startPoint y: 212, endPoint x: 364, endPoint y: 211, distance: 51.9
click at [364, 211] on p "Reg kood 10308880" at bounding box center [508, 213] width 388 height 18
copy span "10308880"
drag, startPoint x: 359, startPoint y: 230, endPoint x: 437, endPoint y: 225, distance: 78.7
click at [437, 225] on span "[STREET_ADDRESS][PERSON_NAME]" at bounding box center [458, 231] width 197 height 12
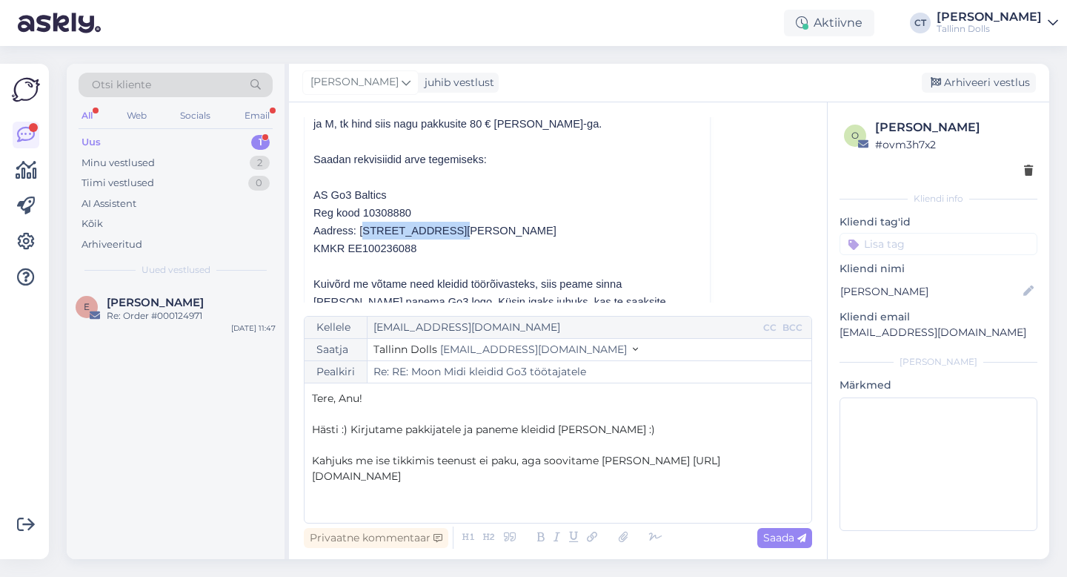
copy span "[STREET_ADDRESS]"
drag, startPoint x: 544, startPoint y: 231, endPoint x: 574, endPoint y: 229, distance: 29.7
click at [557, 229] on span "[STREET_ADDRESS][PERSON_NAME]" at bounding box center [458, 231] width 197 height 12
copy span "13816"
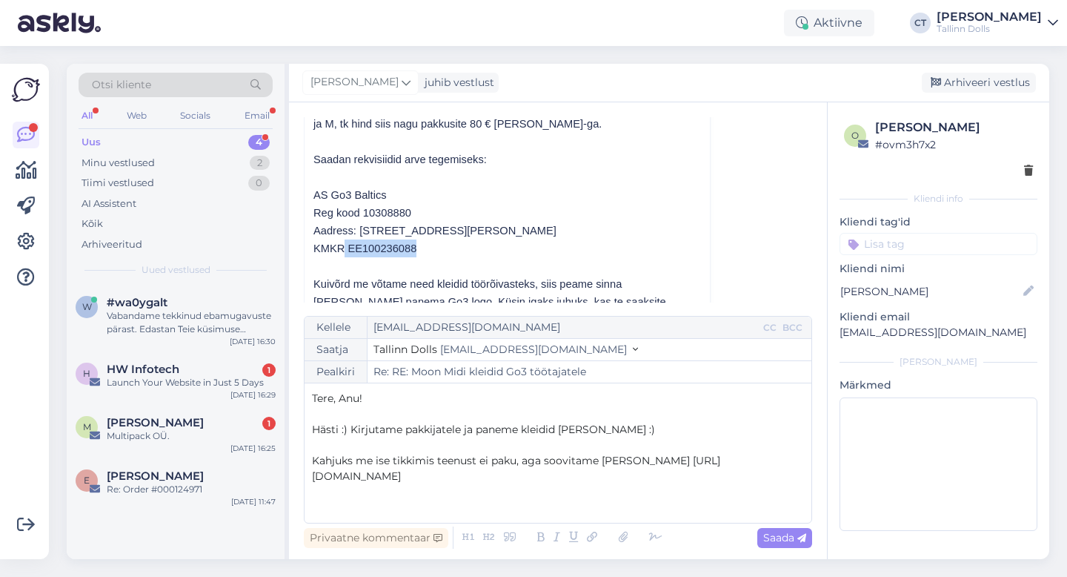
drag, startPoint x: 429, startPoint y: 251, endPoint x: 345, endPoint y: 245, distance: 84.7
click at [345, 245] on p "KMKR EE100236088" at bounding box center [508, 248] width 388 height 18
copy span "EE100236088"
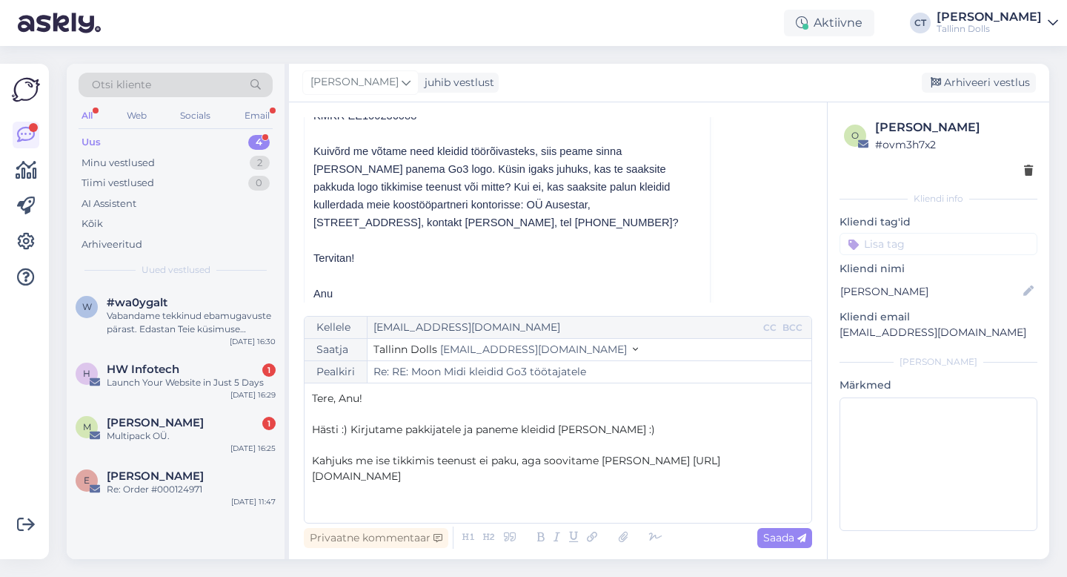
scroll to position [429, 0]
drag, startPoint x: 463, startPoint y: 480, endPoint x: 514, endPoint y: 463, distance: 54.6
click at [514, 463] on p "Kahjuks me ise tikkimis teenust ei paku, aga soovitame [PERSON_NAME] [URL][DOMA…" at bounding box center [558, 468] width 492 height 31
click at [519, 476] on p "Kahjuks me ise tikkimis teenust ei paku, aga soovitame [PERSON_NAME] [URL][DOMA…" at bounding box center [558, 468] width 492 height 31
drag, startPoint x: 521, startPoint y: 478, endPoint x: 523, endPoint y: 463, distance: 15.7
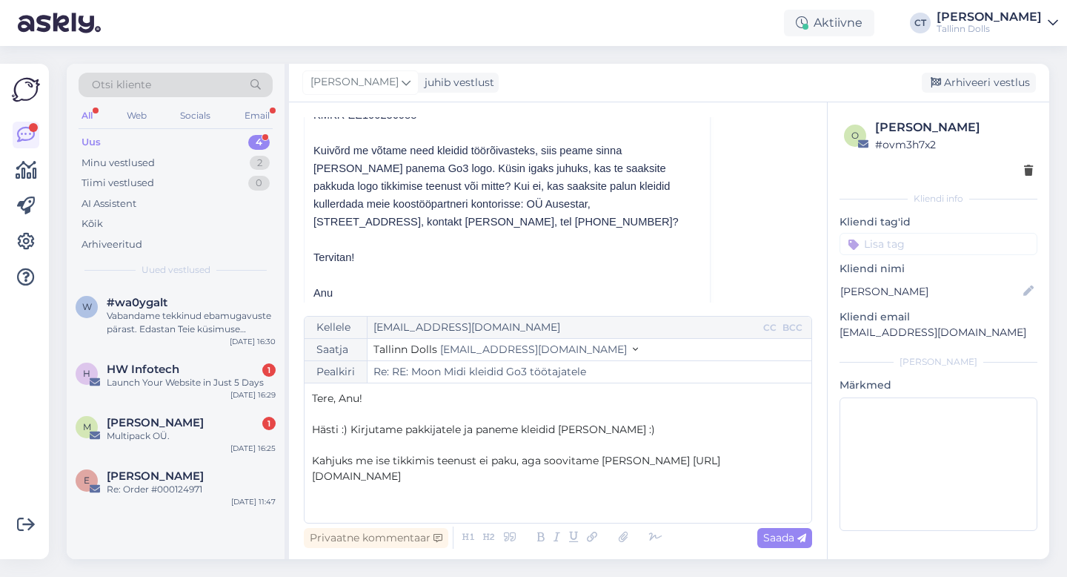
click at [523, 463] on p "Kahjuks me ise tikkimis teenust ei paku, aga soovitame [PERSON_NAME] [URL][DOMA…" at bounding box center [558, 468] width 492 height 31
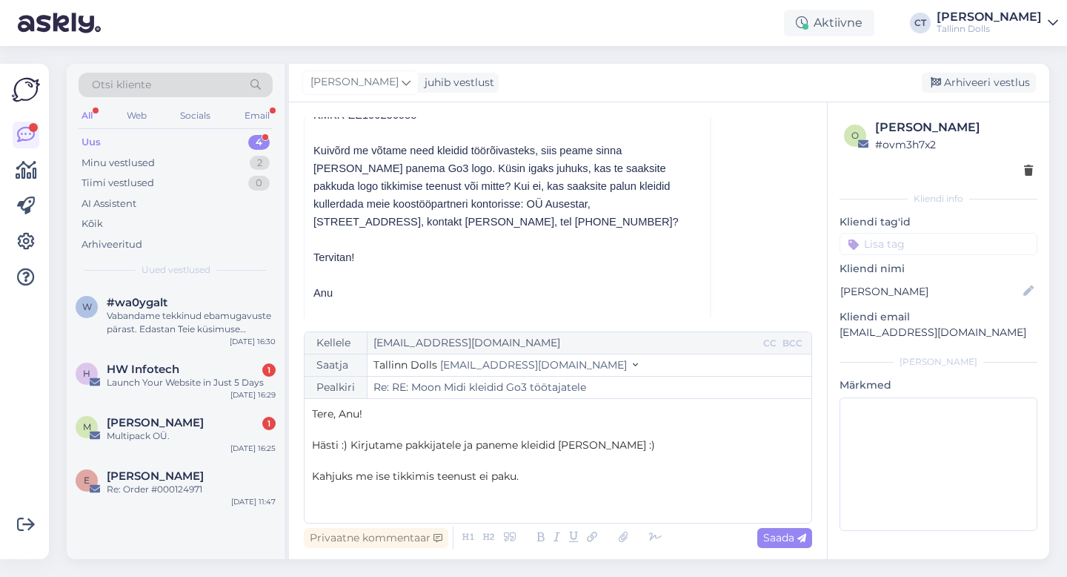
click at [583, 443] on span "Hästi :) Kirjutame pakkijatele ja paneme kleidid [PERSON_NAME] :)" at bounding box center [483, 444] width 343 height 13
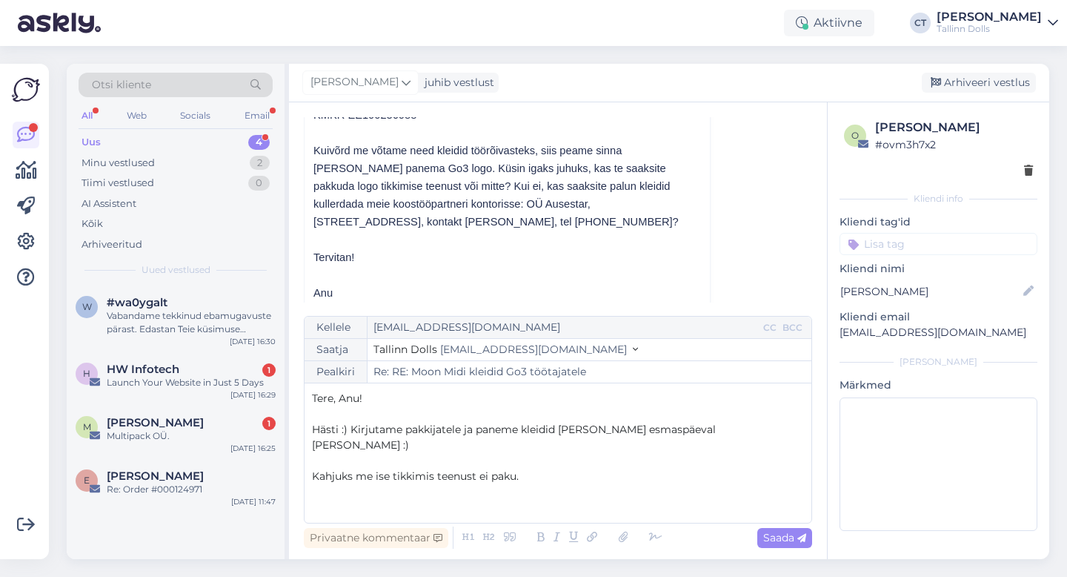
click at [552, 472] on p "Kahjuks me ise tikkimis teenust ei paku." at bounding box center [558, 477] width 492 height 16
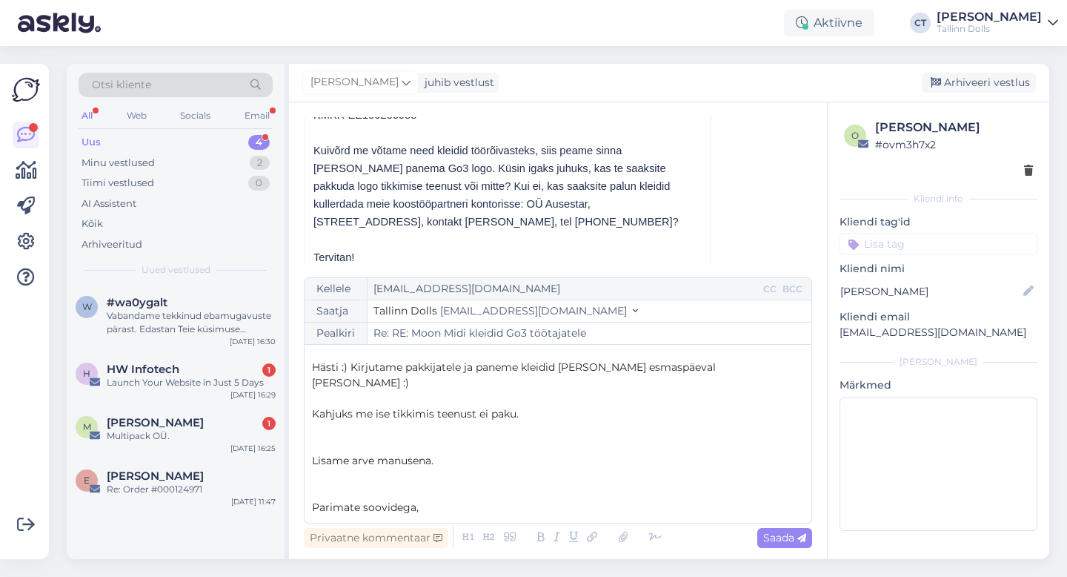
scroll to position [0, 0]
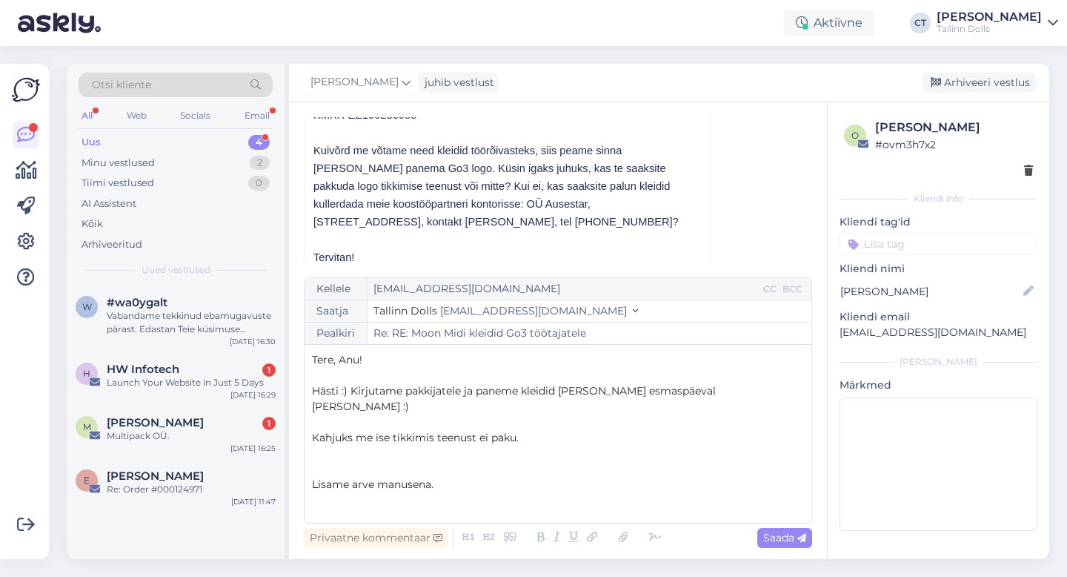
click at [446, 365] on p "Tere, Anu!" at bounding box center [558, 360] width 492 height 16
click at [351, 391] on span "Hästi :) Kirjutame pakkijatele ja paneme kleidid [PERSON_NAME] esmaspäeval [PER…" at bounding box center [515, 398] width 407 height 29
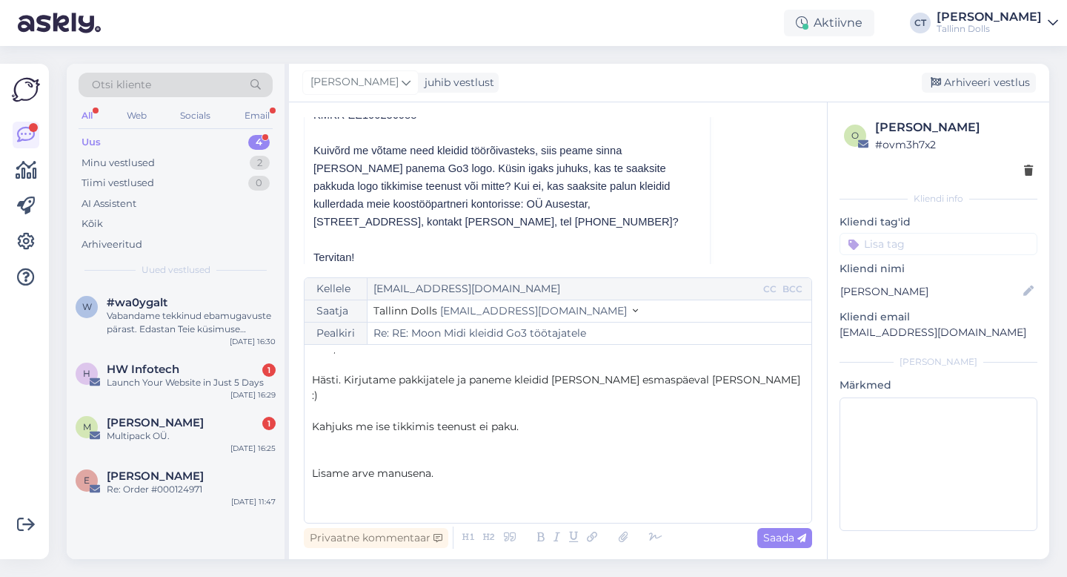
click at [578, 380] on span "Hästi. Kirjutame pakkijatele ja paneme kleidid [PERSON_NAME] esmaspäeval [PERSO…" at bounding box center [557, 387] width 491 height 29
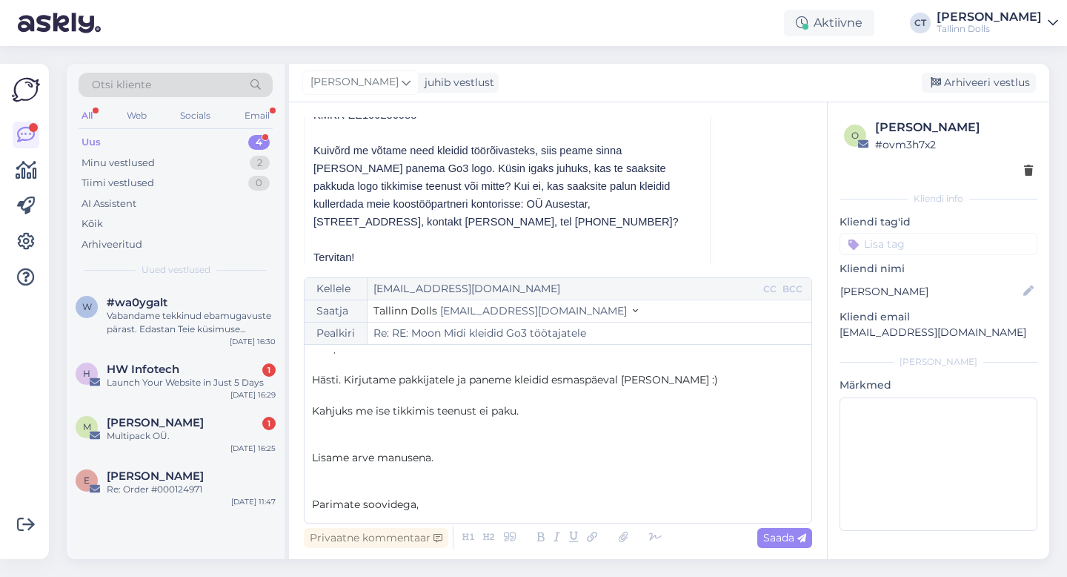
click at [538, 417] on p "Kahjuks me ise tikkimis teenust ei paku." at bounding box center [558, 411] width 492 height 16
click at [532, 431] on p "﻿" at bounding box center [558, 427] width 492 height 16
click at [506, 457] on p "﻿" at bounding box center [558, 461] width 492 height 16
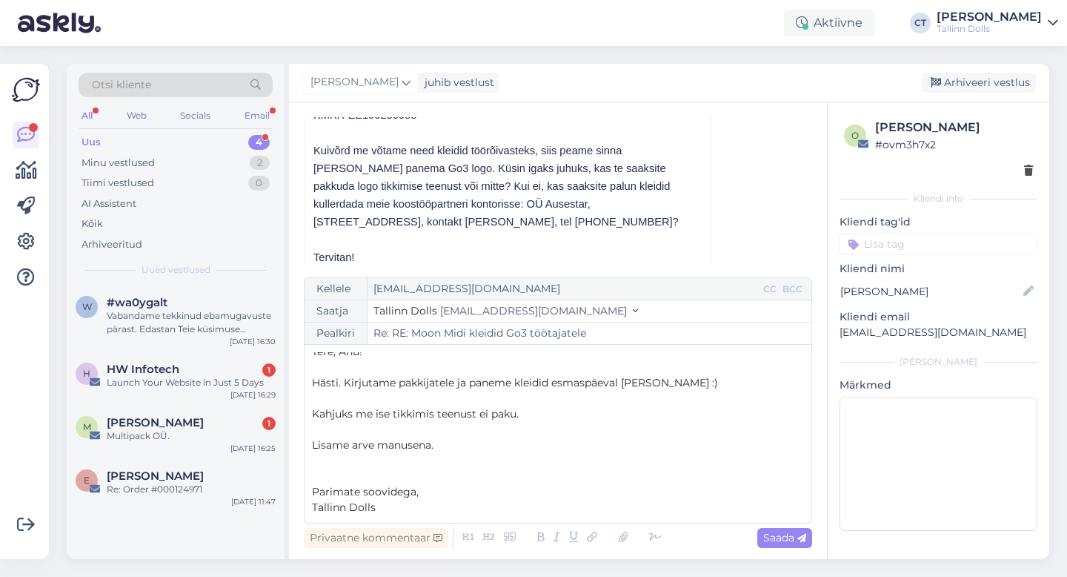
click at [632, 535] on div at bounding box center [562, 537] width 209 height 21
click at [625, 538] on icon at bounding box center [623, 537] width 19 height 21
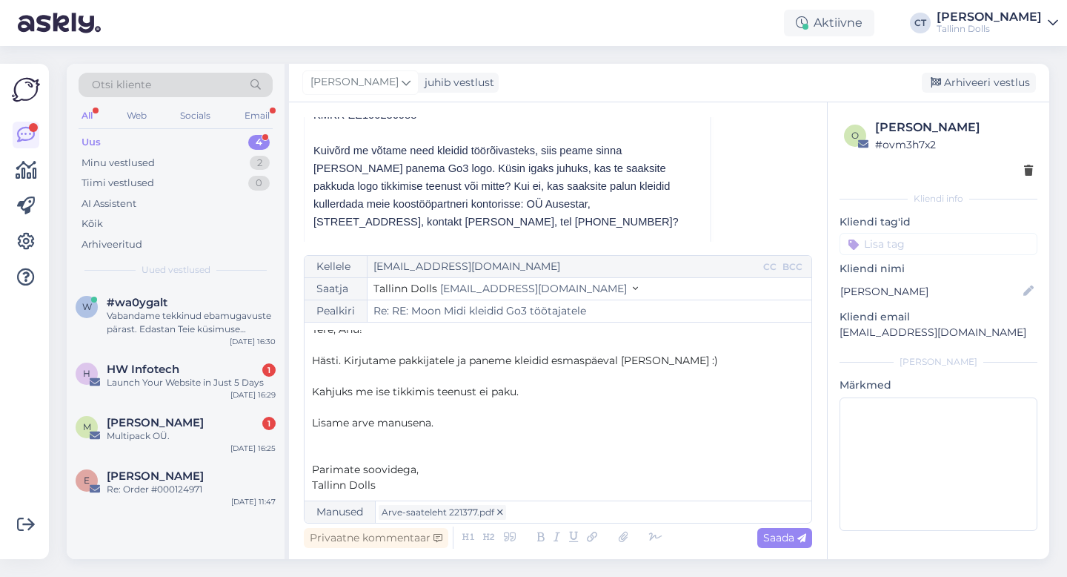
scroll to position [0, 0]
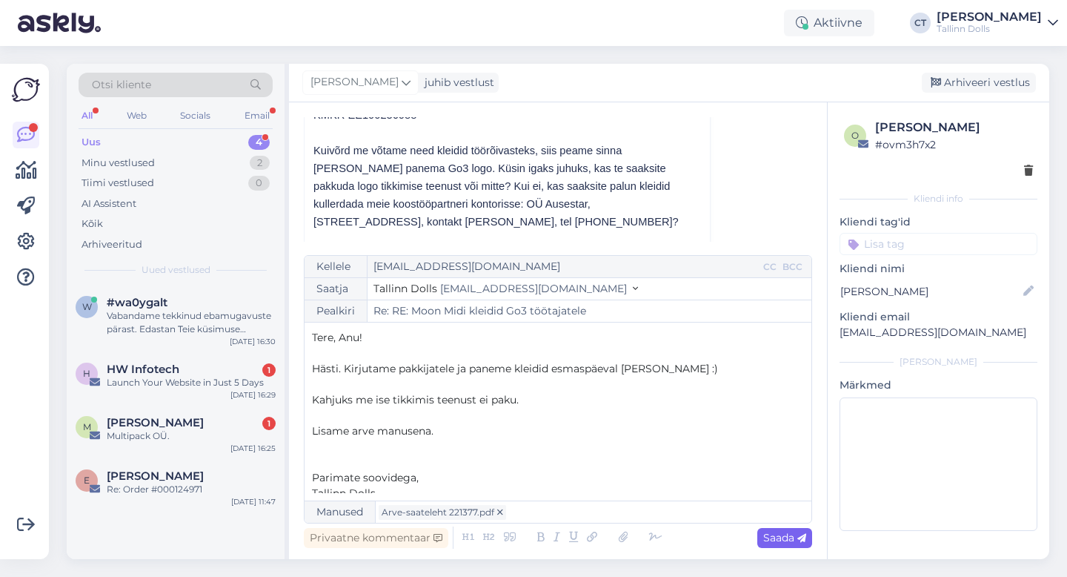
click at [777, 528] on div "Saada" at bounding box center [785, 538] width 55 height 20
type input "Re: Re: RE: Moon Midi kleidid Go3 töötajatele"
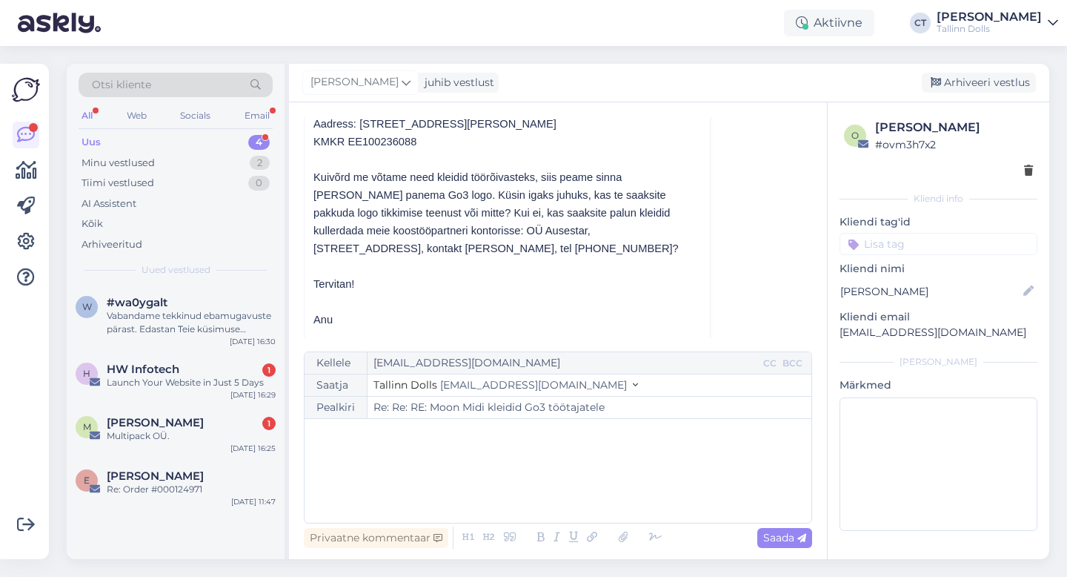
scroll to position [397, 0]
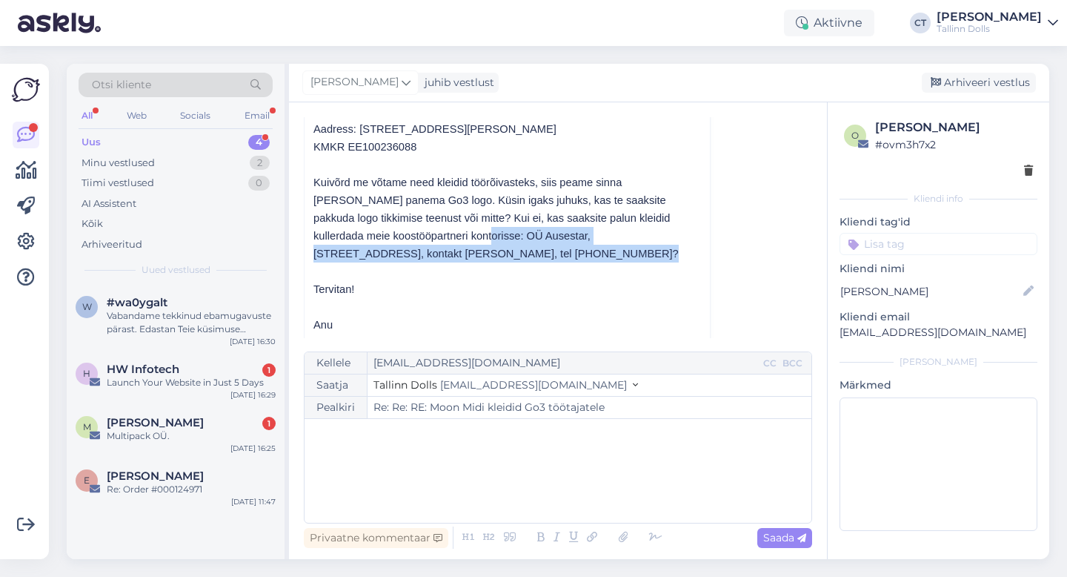
drag, startPoint x: 370, startPoint y: 238, endPoint x: 383, endPoint y: 254, distance: 21.1
click at [383, 254] on span "Kuivõrd me võtame need kleidid töörõivasteks, siis peame sinna [PERSON_NAME] pa…" at bounding box center [496, 217] width 365 height 83
copy span "OÜ Ausestar, [STREET_ADDRESS], kontakt [PERSON_NAME], tel [PHONE_NUMBER]?"
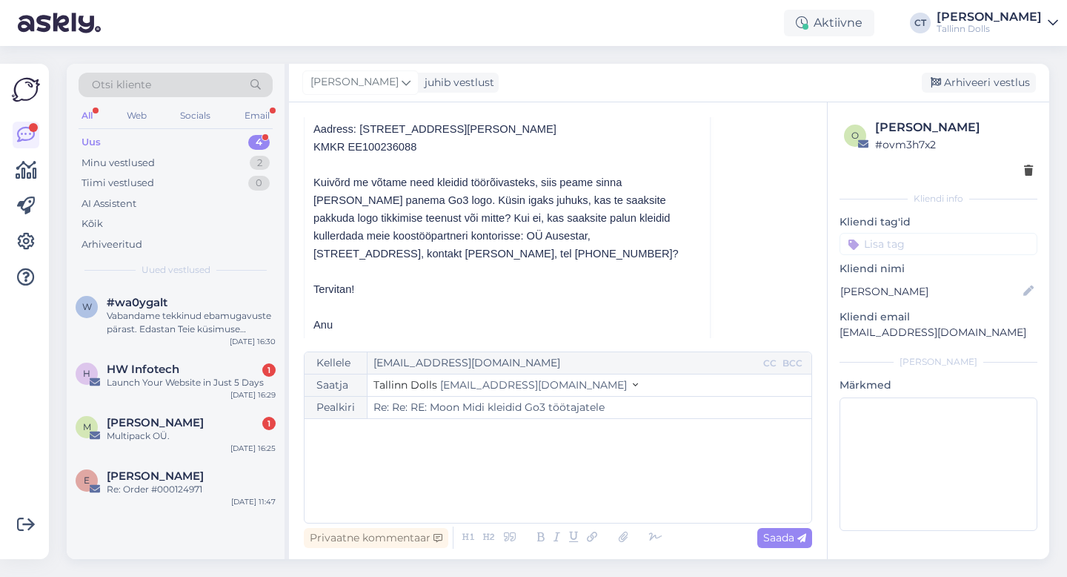
click at [605, 276] on p at bounding box center [508, 271] width 388 height 18
drag, startPoint x: 612, startPoint y: 236, endPoint x: 692, endPoint y: 228, distance: 81.3
click at [692, 228] on p "Kuivõrd me võtame need kleidid töörõivasteks, siis peame sinna [PERSON_NAME] pa…" at bounding box center [508, 217] width 388 height 89
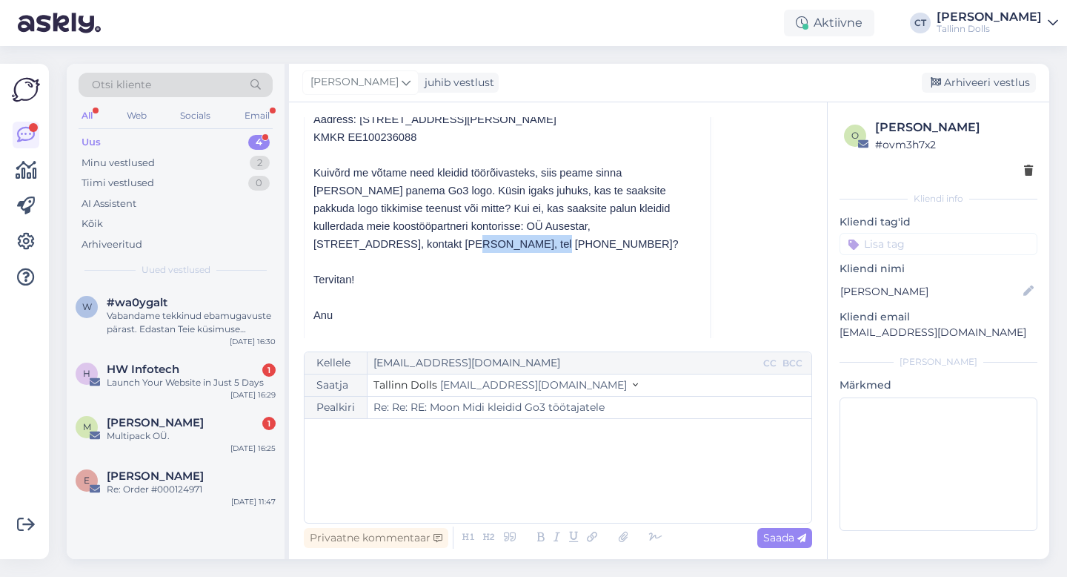
scroll to position [408, 0]
drag, startPoint x: 434, startPoint y: 221, endPoint x: 497, endPoint y: 222, distance: 63.0
click at [497, 222] on span "Kuivõrd me võtame need kleidid töörõivasteks, siis peame sinna [PERSON_NAME] pa…" at bounding box center [496, 207] width 365 height 83
click at [460, 248] on p "Kuivõrd me võtame need kleidid töörõivasteks, siis peame sinna [PERSON_NAME] pa…" at bounding box center [508, 207] width 388 height 89
drag, startPoint x: 327, startPoint y: 242, endPoint x: 380, endPoint y: 239, distance: 52.7
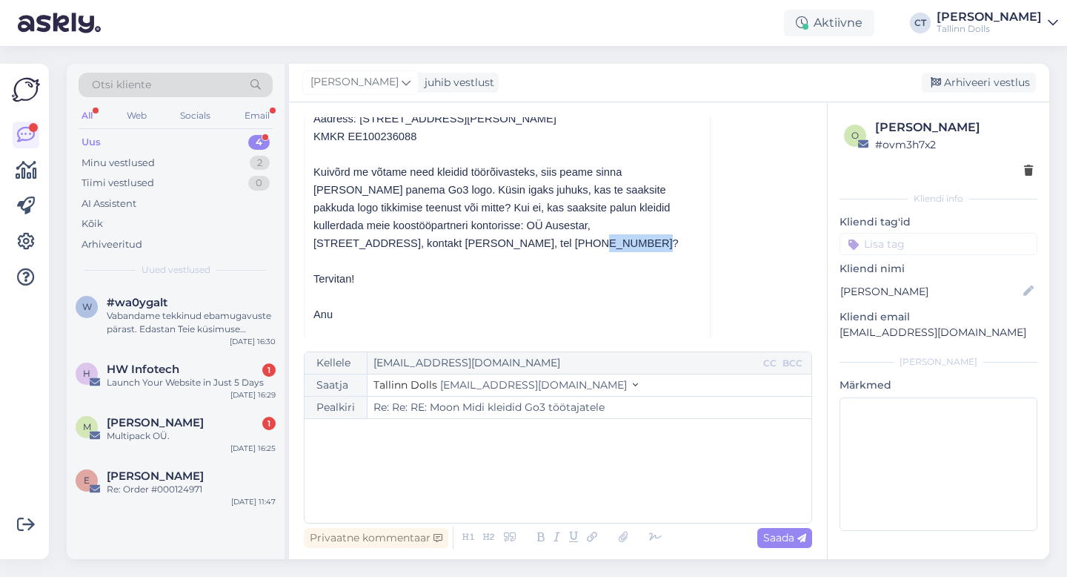
click at [380, 239] on span "Kuivõrd me võtame need kleidid töörõivasteks, siis peame sinna [PERSON_NAME] pa…" at bounding box center [496, 207] width 365 height 83
click at [429, 279] on p "Tervitan!" at bounding box center [508, 279] width 388 height 18
drag, startPoint x: 370, startPoint y: 223, endPoint x: 430, endPoint y: 221, distance: 60.1
click at [430, 221] on span "Kuivõrd me võtame need kleidid töörõivasteks, siis peame sinna [PERSON_NAME] pa…" at bounding box center [496, 207] width 365 height 83
click at [538, 311] on p "Anu" at bounding box center [508, 314] width 388 height 18
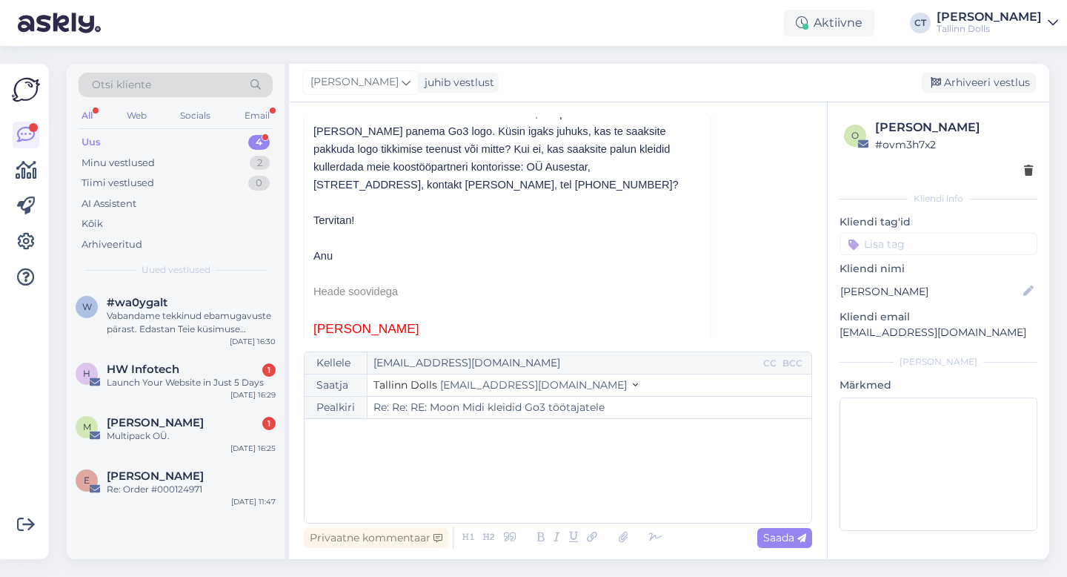
scroll to position [476, 0]
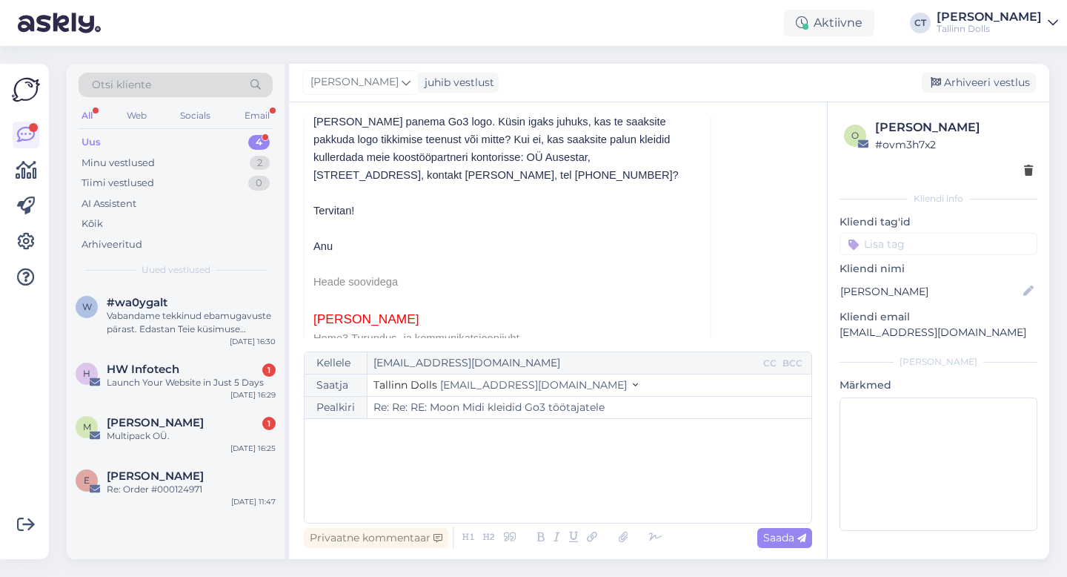
click at [394, 257] on p at bounding box center [508, 264] width 388 height 18
click at [985, 75] on div "Arhiveeri vestlus" at bounding box center [979, 83] width 114 height 20
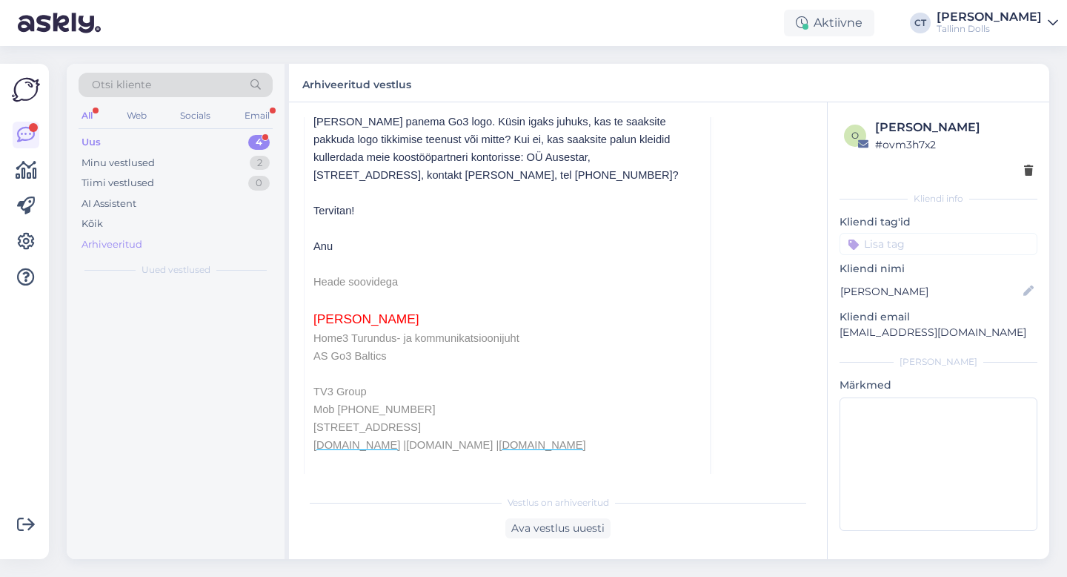
scroll to position [1361, 0]
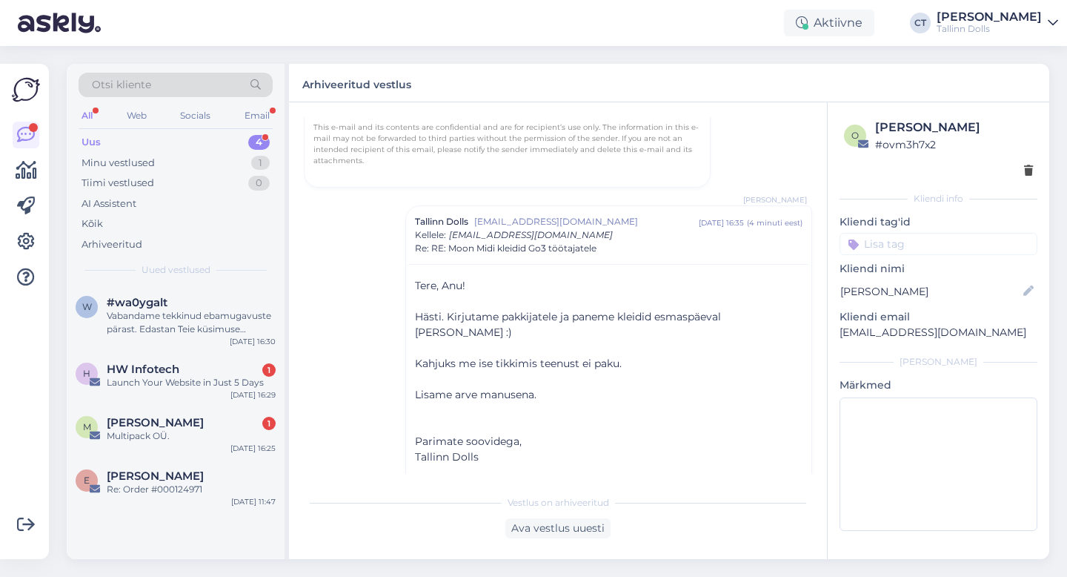
click at [133, 133] on div "Uus 4" at bounding box center [176, 142] width 194 height 21
click at [139, 379] on div "Launch Your Website in Just 5 Days" at bounding box center [191, 382] width 169 height 13
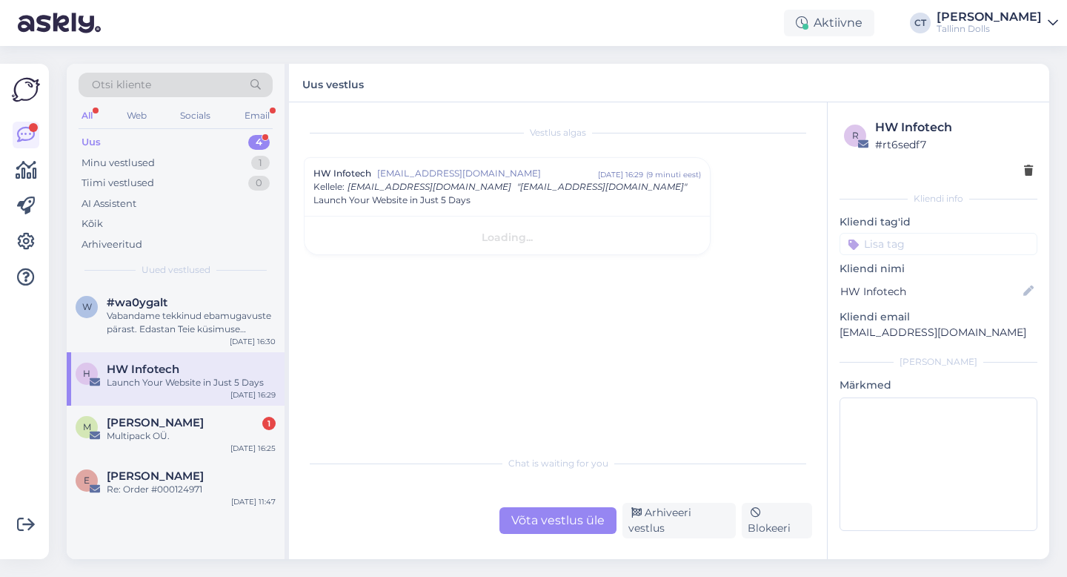
scroll to position [0, 0]
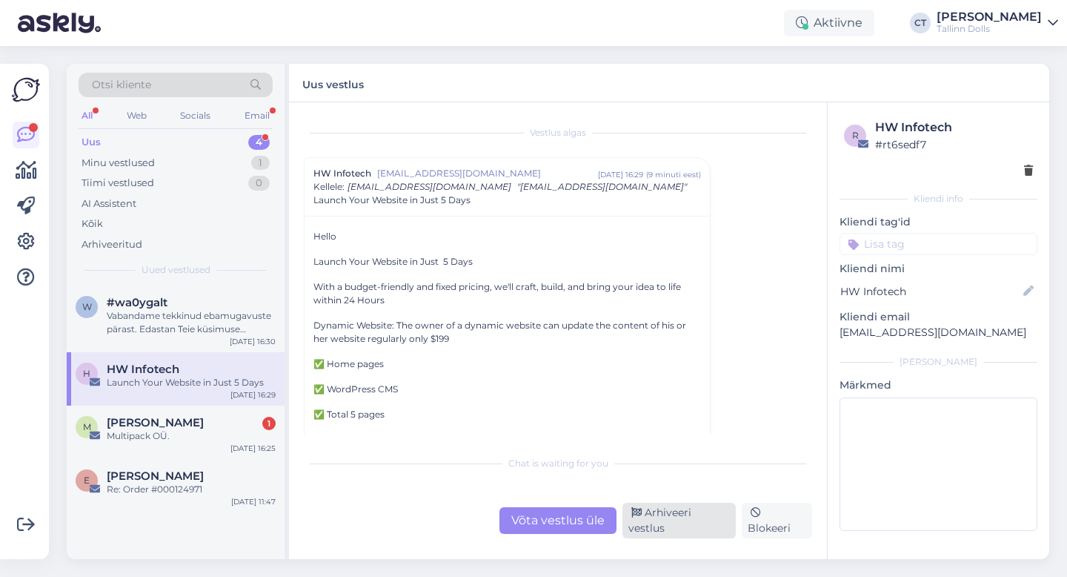
click at [668, 526] on div "Arhiveeri vestlus" at bounding box center [679, 521] width 113 height 36
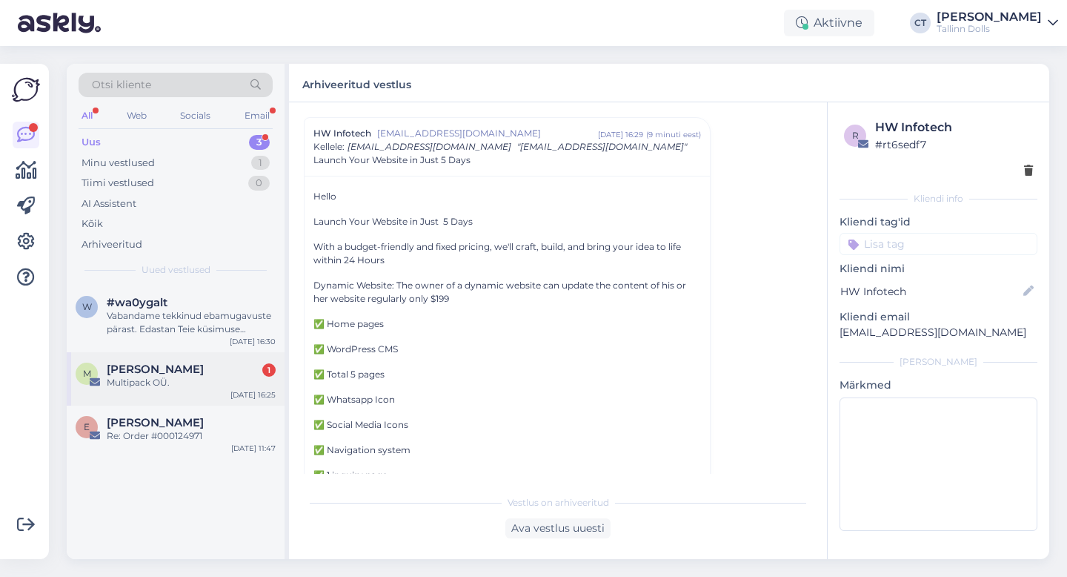
click at [200, 381] on div "Multipack OÜ." at bounding box center [191, 382] width 169 height 13
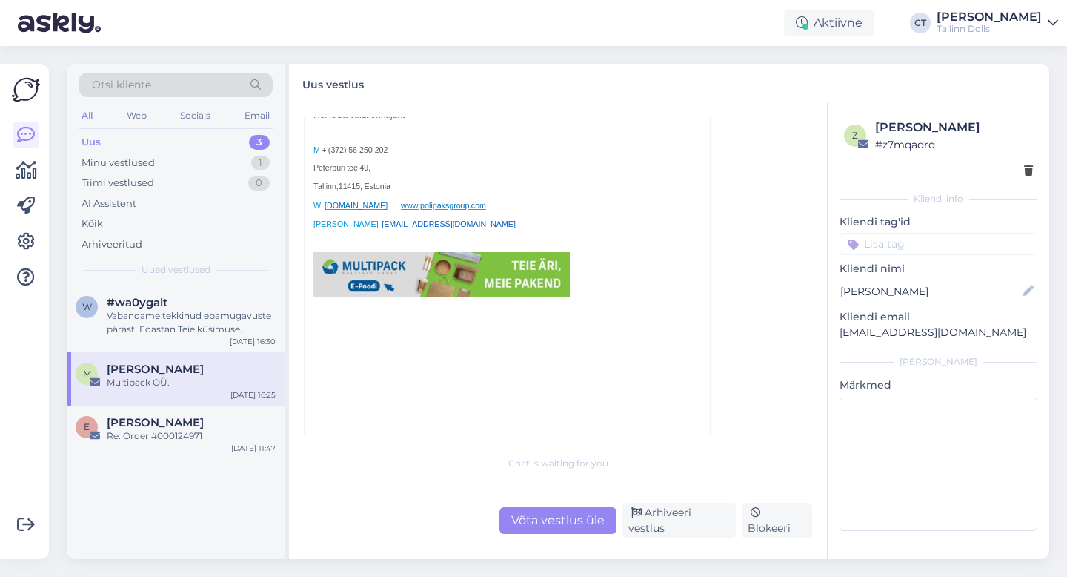
scroll to position [375, 0]
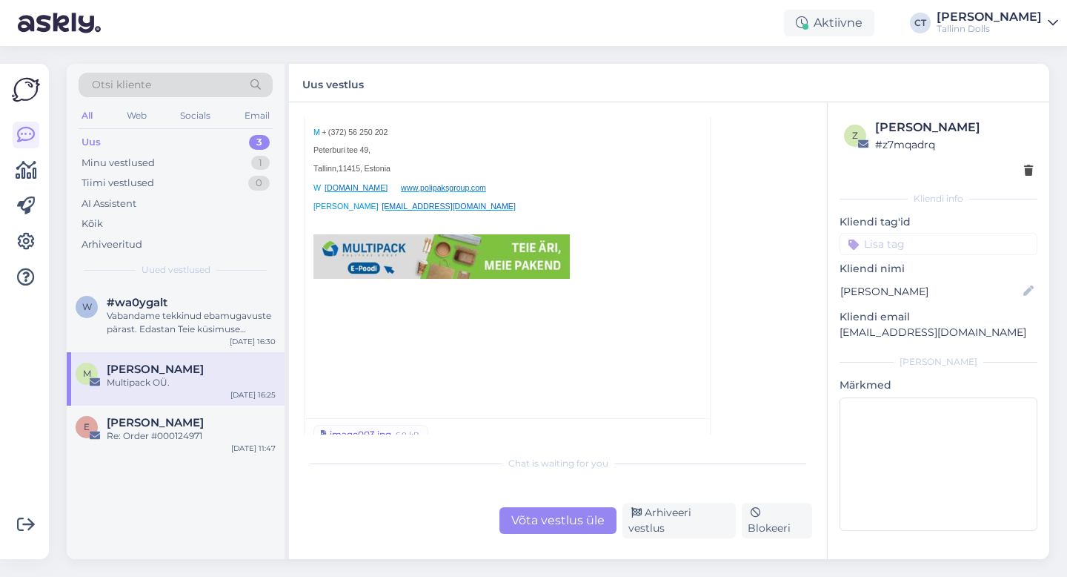
click at [351, 428] on div "image003.jpg" at bounding box center [361, 434] width 62 height 13
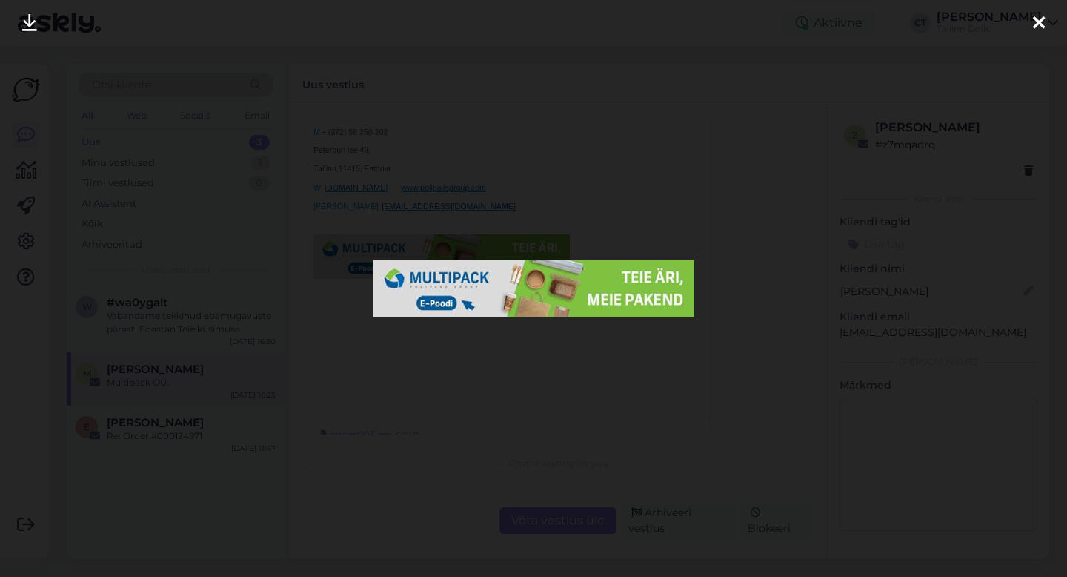
click at [1042, 21] on icon at bounding box center [1039, 23] width 12 height 19
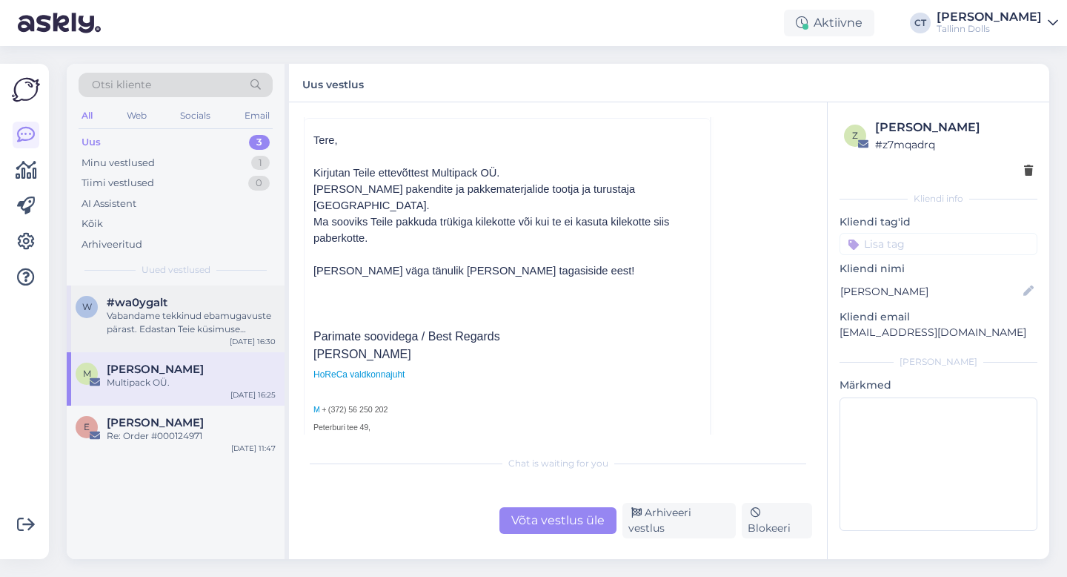
click at [209, 322] on div "Vabandame tekkinud ebamugavuste pärast. Edastan Teie küsimuse ostukorvi problee…" at bounding box center [191, 322] width 169 height 27
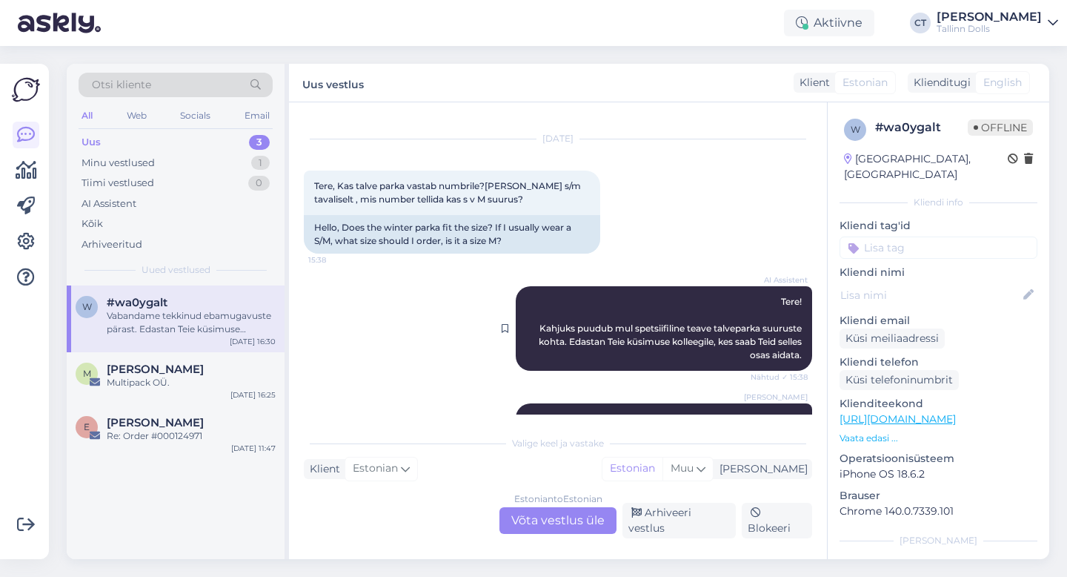
scroll to position [245, 0]
